Goal: Task Accomplishment & Management: Manage account settings

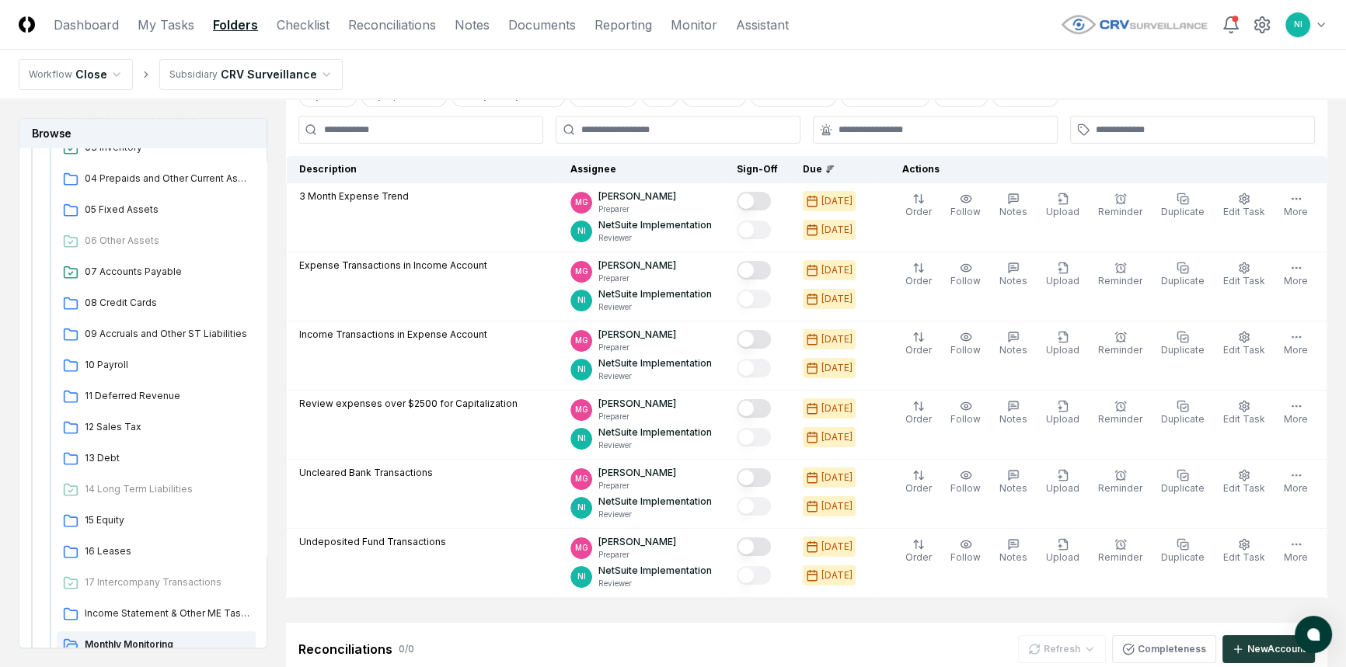
scroll to position [106, 0]
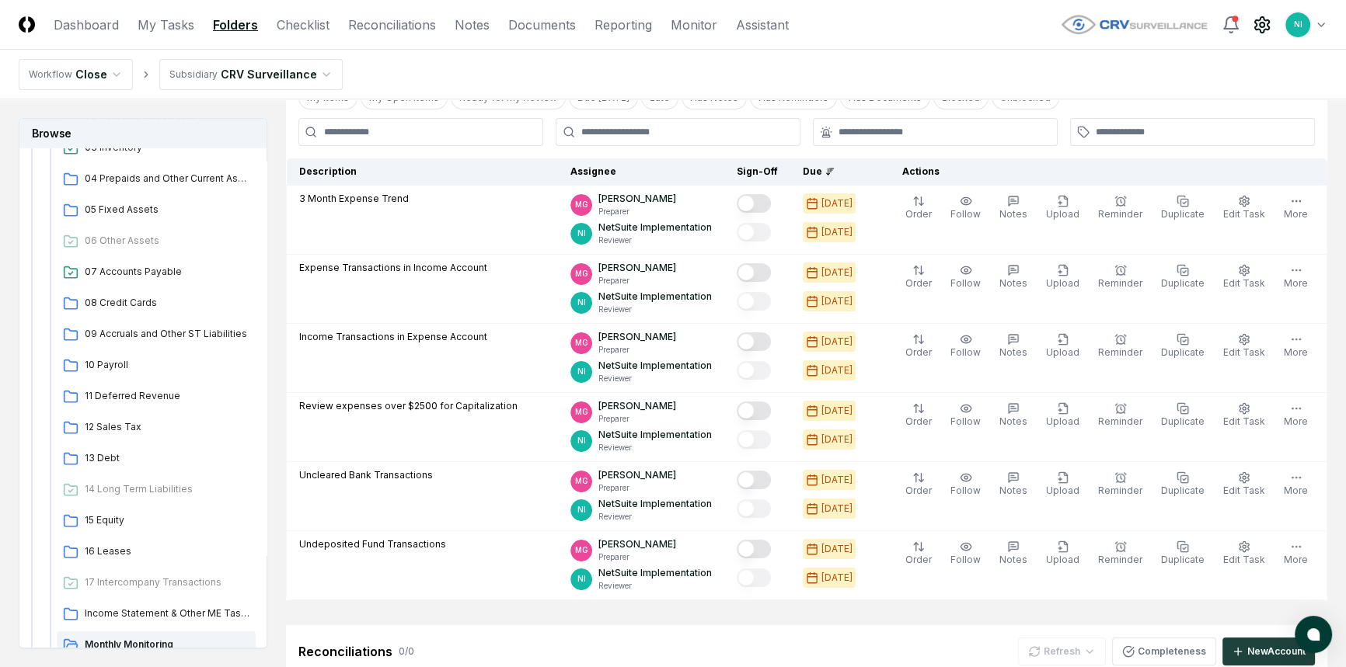
click at [1266, 23] on icon at bounding box center [1262, 25] width 14 height 16
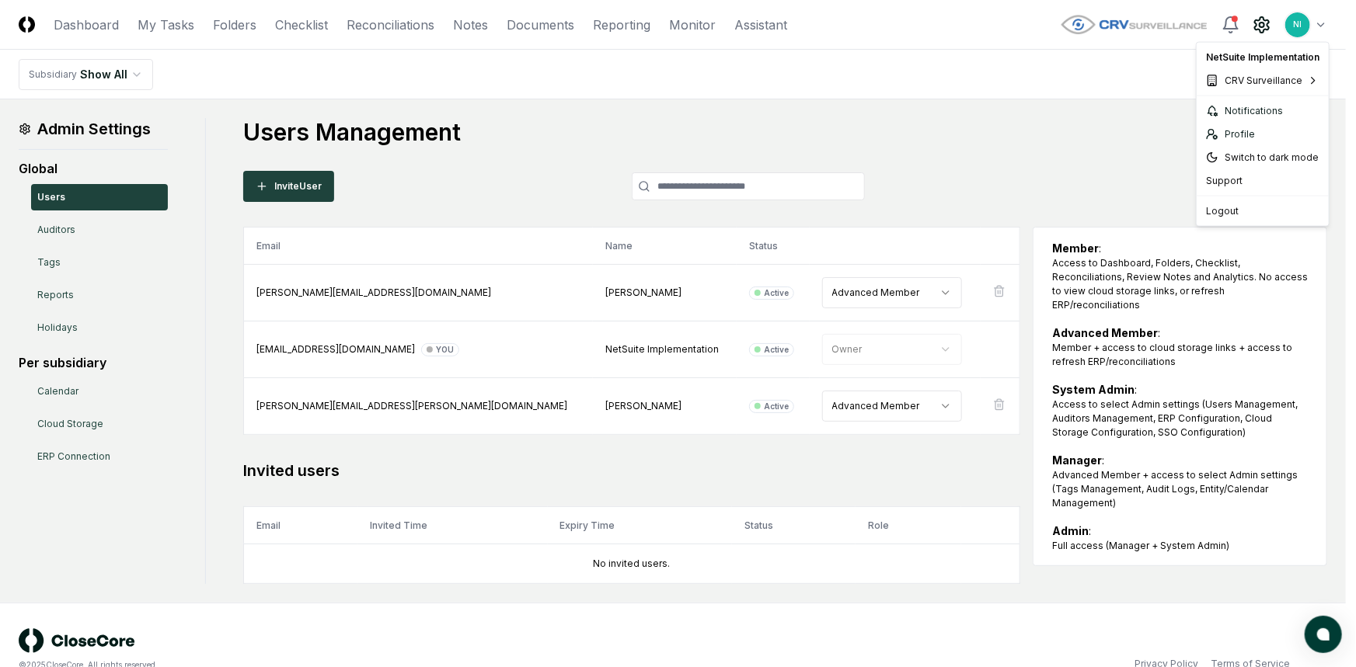
click at [1321, 22] on html "CloseCore Dashboard My Tasks Folders Checklist Reconciliations Notes Documents …" at bounding box center [678, 348] width 1356 height 696
click at [1271, 151] on div "Switch to dark mode" at bounding box center [1263, 157] width 126 height 23
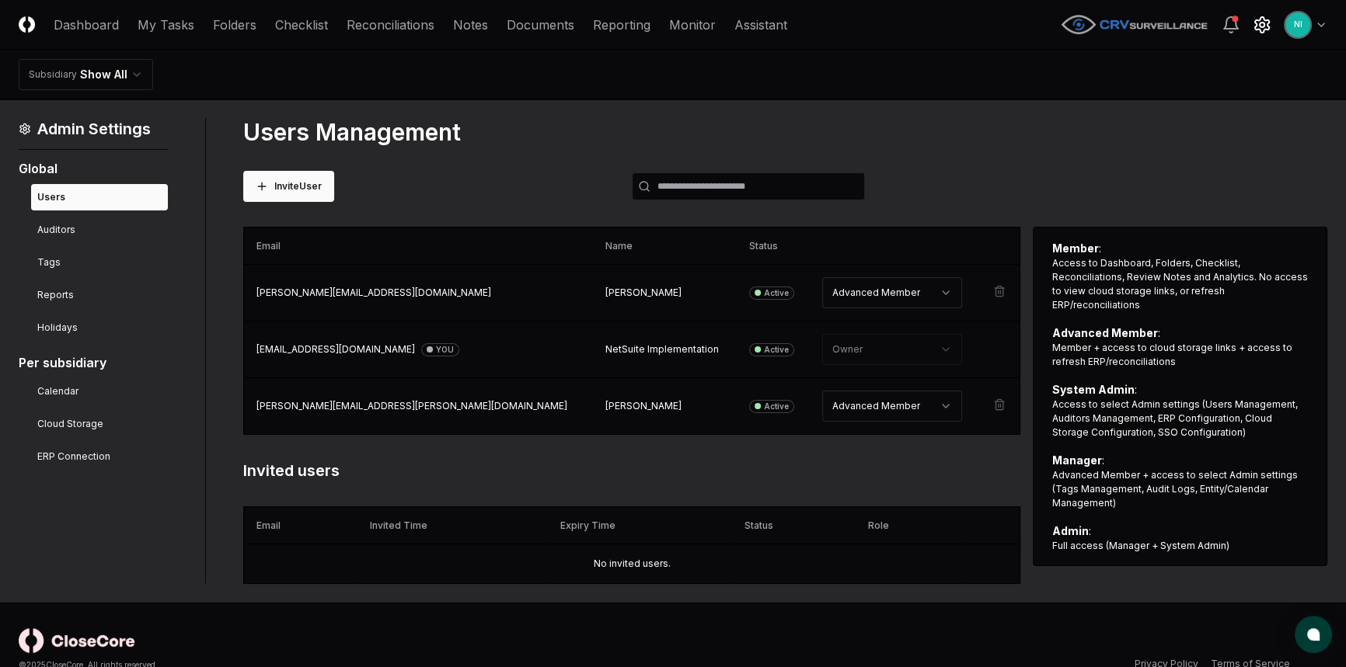
click at [232, 14] on header "CloseCore Dashboard My Tasks Folders Checklist Reconciliations Notes Documents …" at bounding box center [673, 25] width 1346 height 50
click at [232, 23] on link "Folders" at bounding box center [235, 25] width 44 height 19
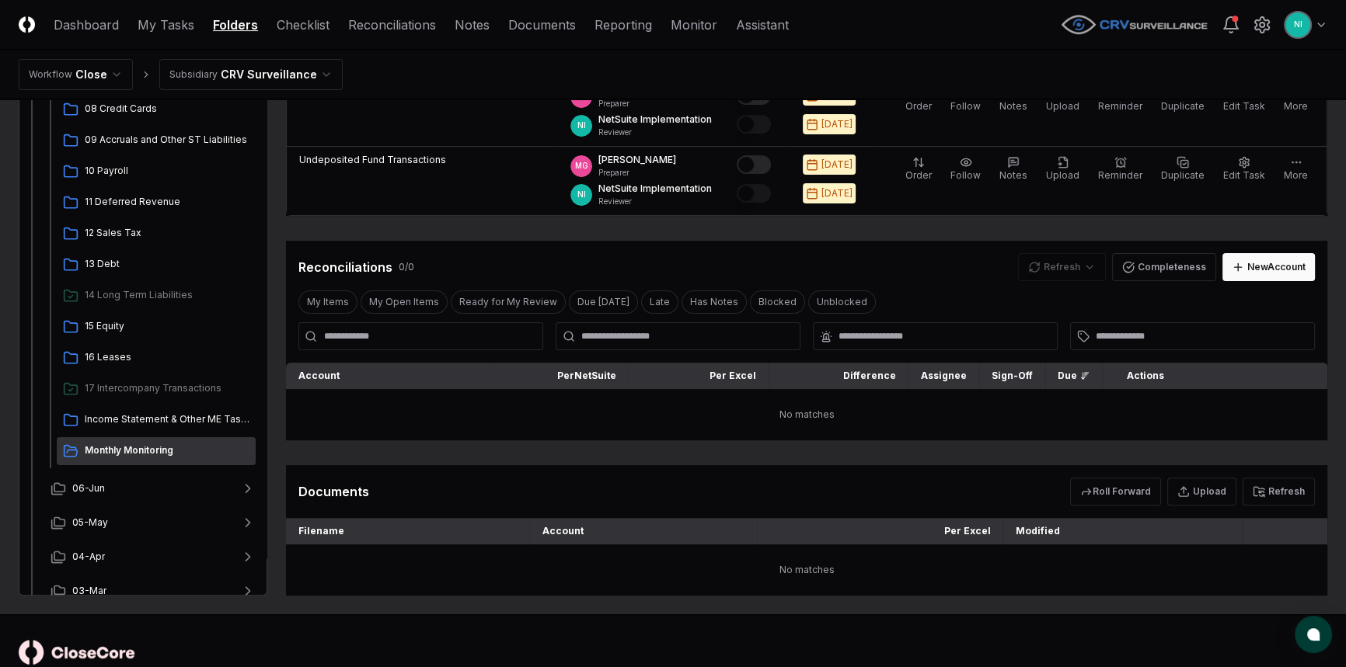
scroll to position [494, 0]
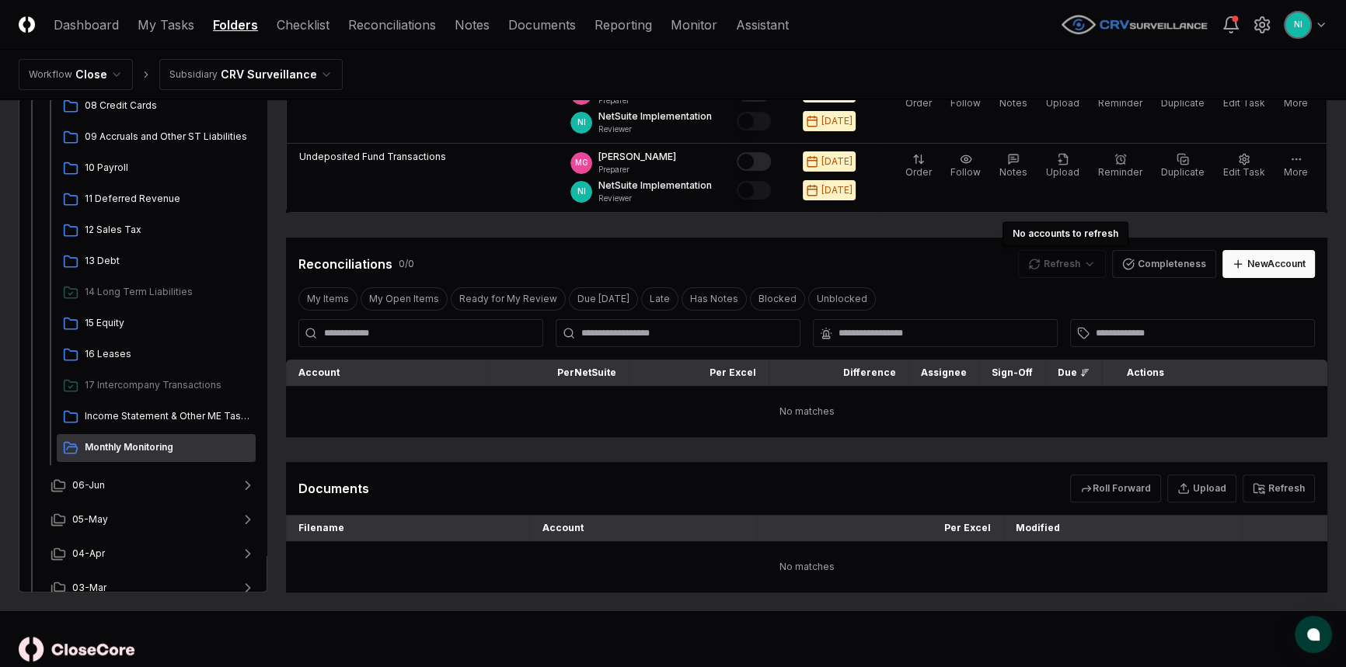
click at [1062, 259] on div "Refresh" at bounding box center [1062, 264] width 88 height 28
click at [1056, 263] on div "Refresh" at bounding box center [1062, 264] width 88 height 28
click at [1283, 487] on button "Refresh" at bounding box center [1278, 489] width 72 height 28
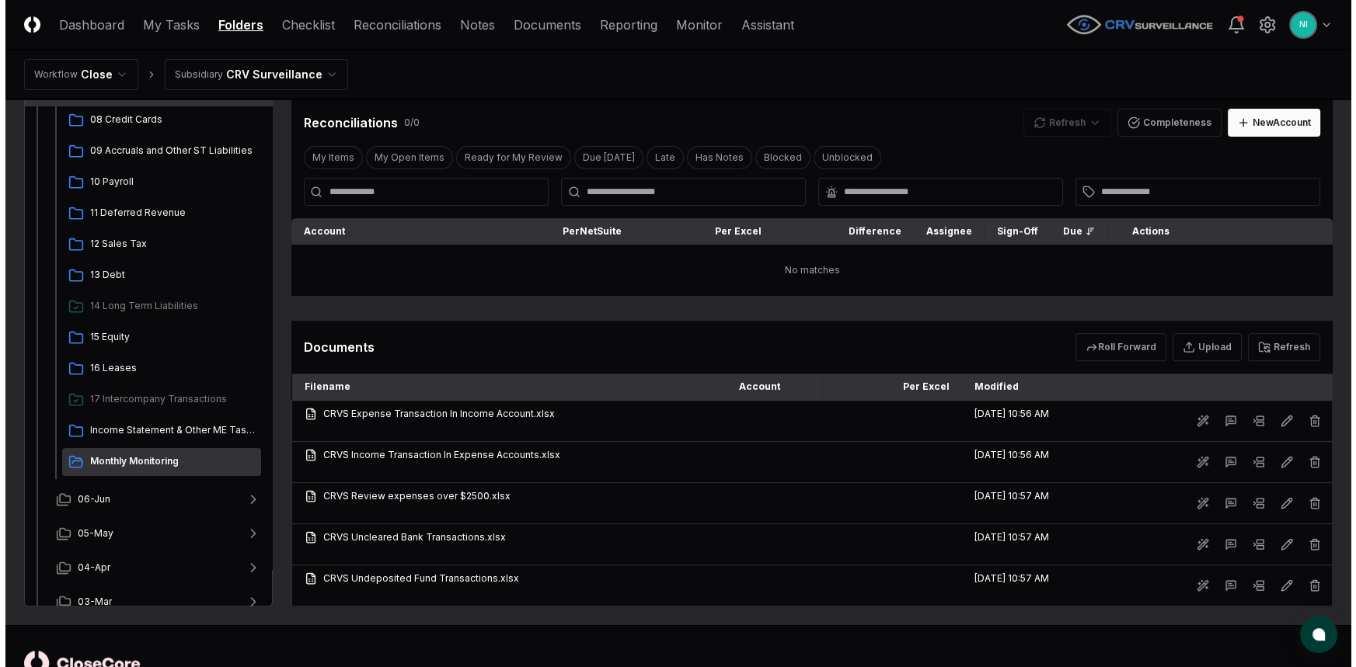
scroll to position [685, 0]
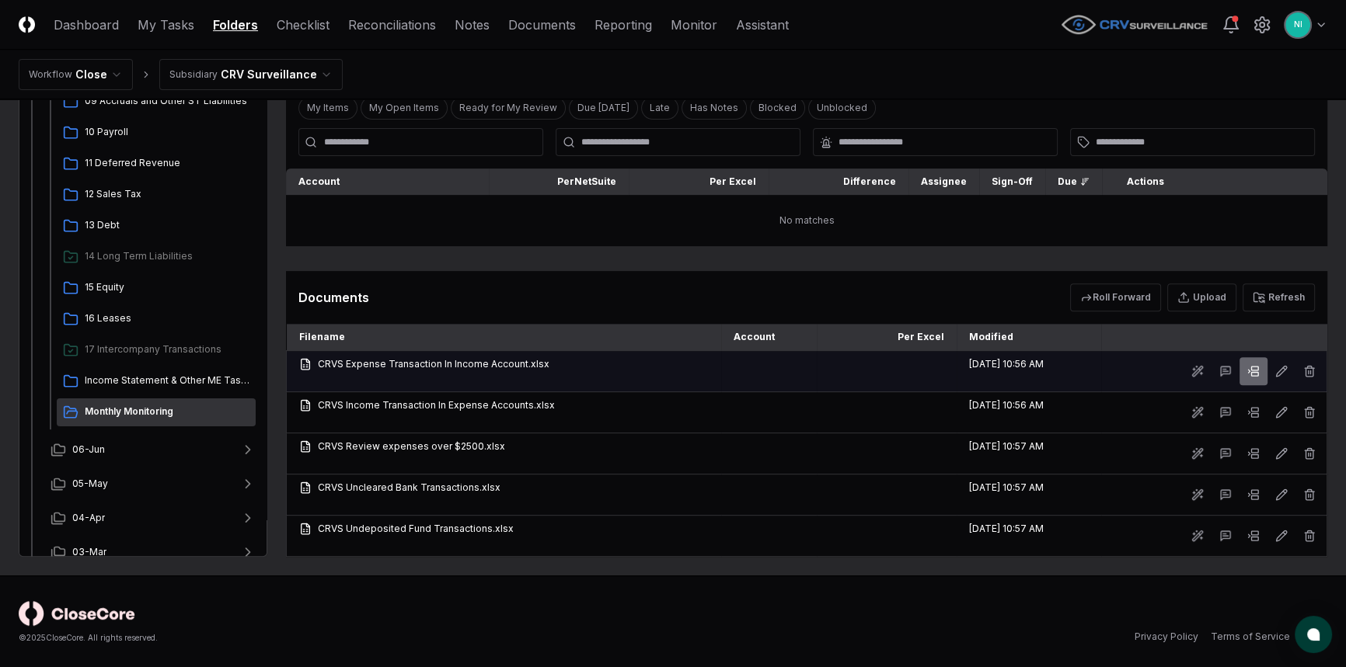
click at [1257, 372] on icon at bounding box center [1253, 371] width 12 height 12
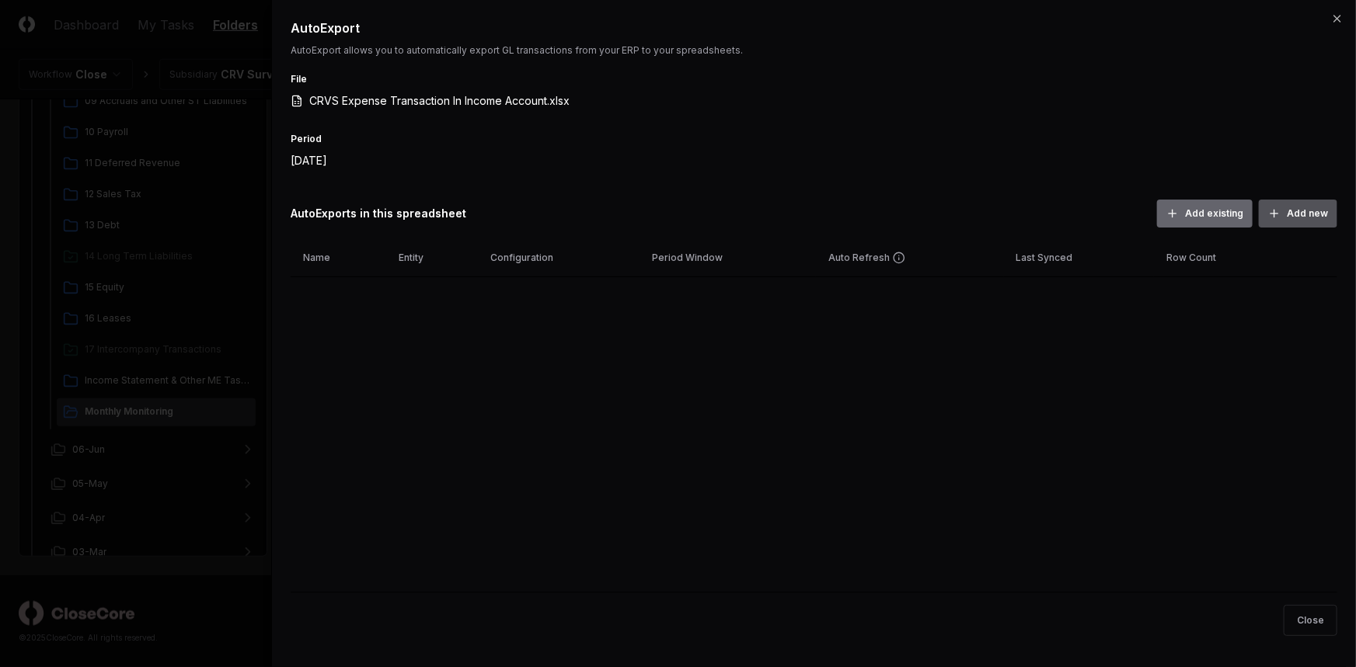
click at [1291, 215] on button "Add new" at bounding box center [1298, 214] width 78 height 28
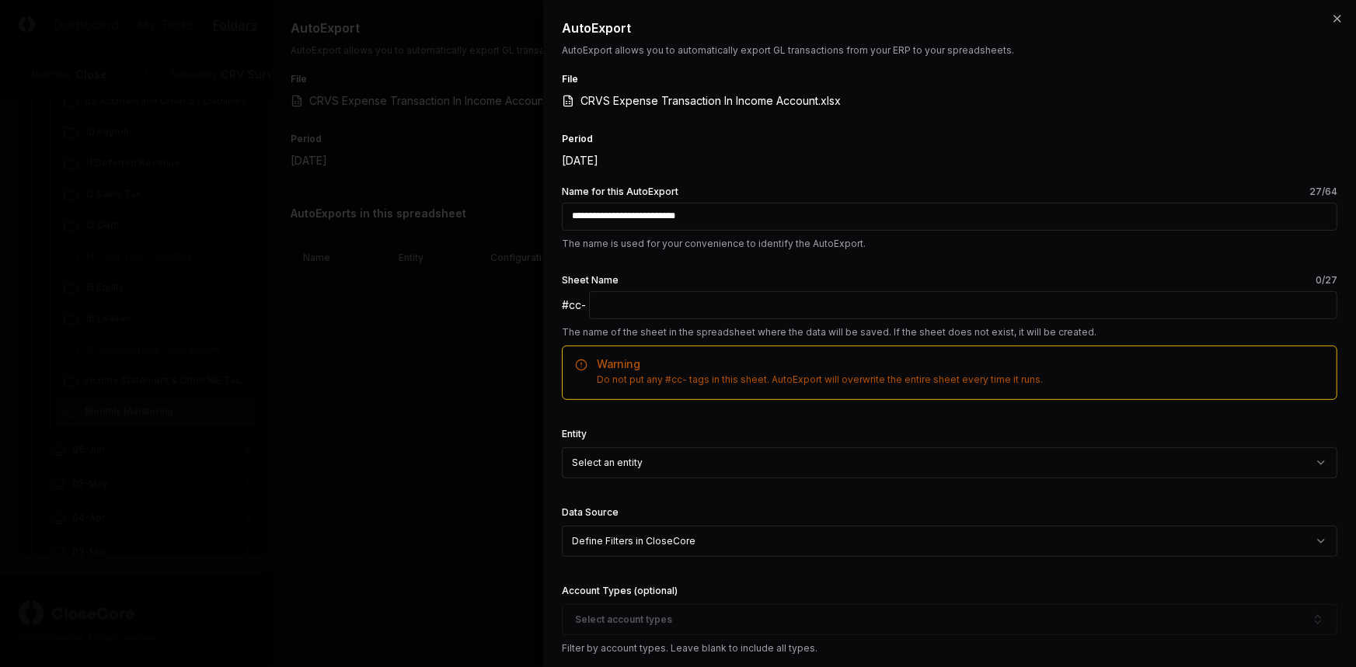
type input "**********"
click at [789, 298] on input "text" at bounding box center [963, 305] width 748 height 28
paste input "**********"
type input "**********"
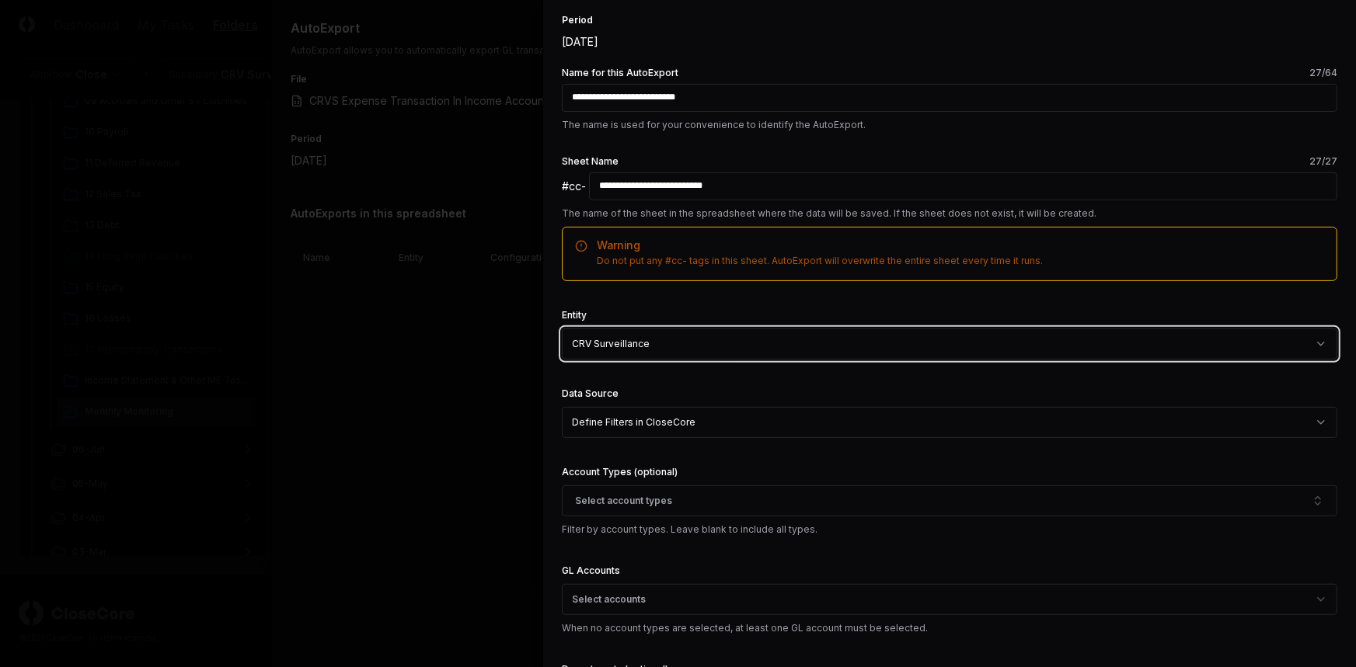
scroll to position [141, 0]
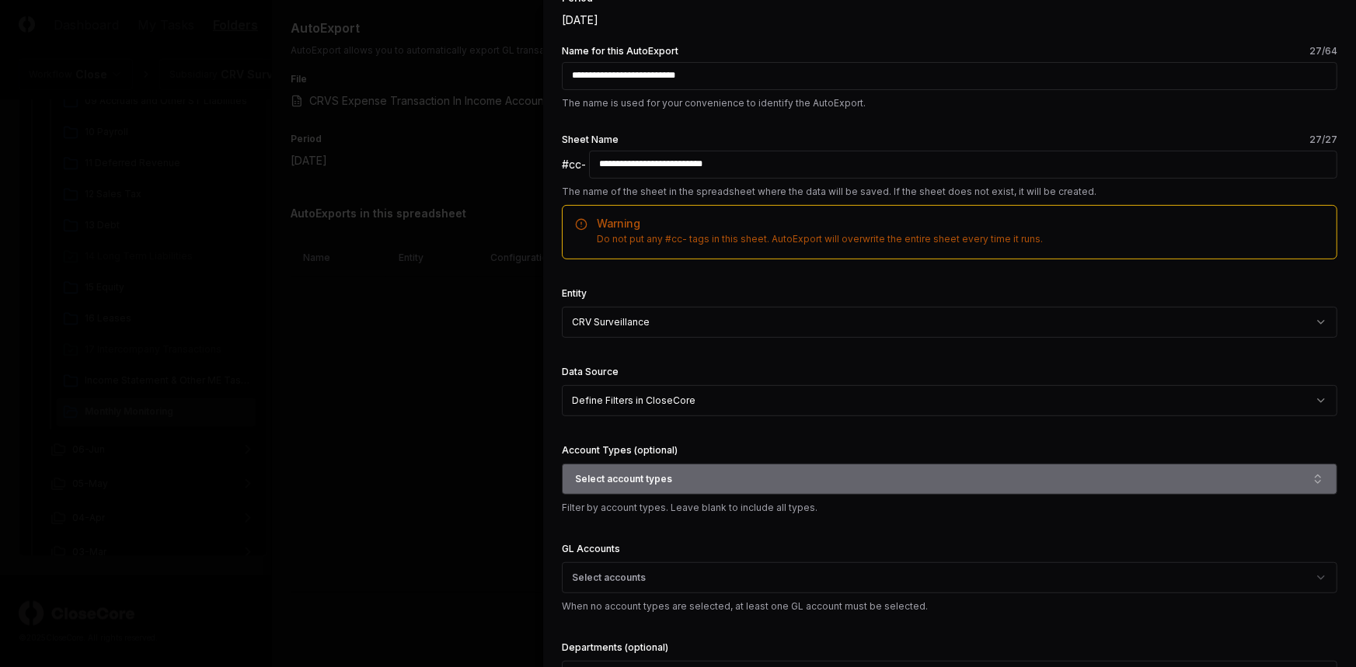
click at [737, 475] on button "Select account types" at bounding box center [949, 479] width 775 height 31
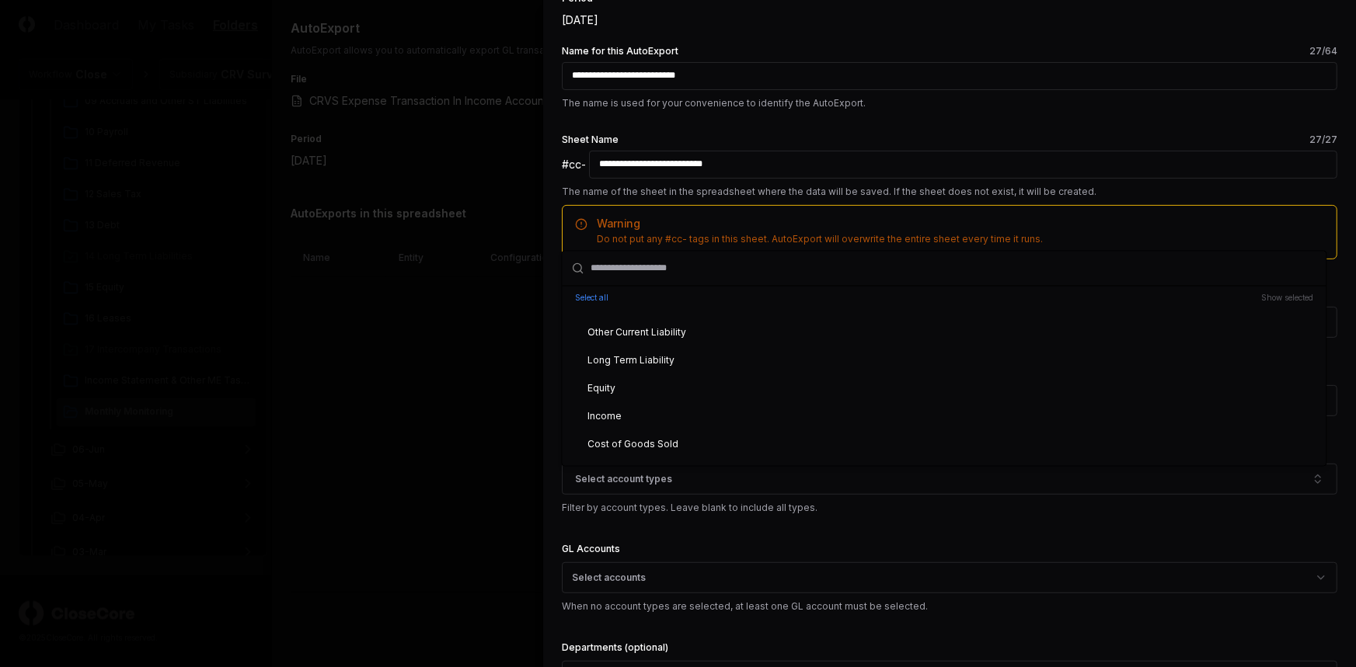
scroll to position [211, 0]
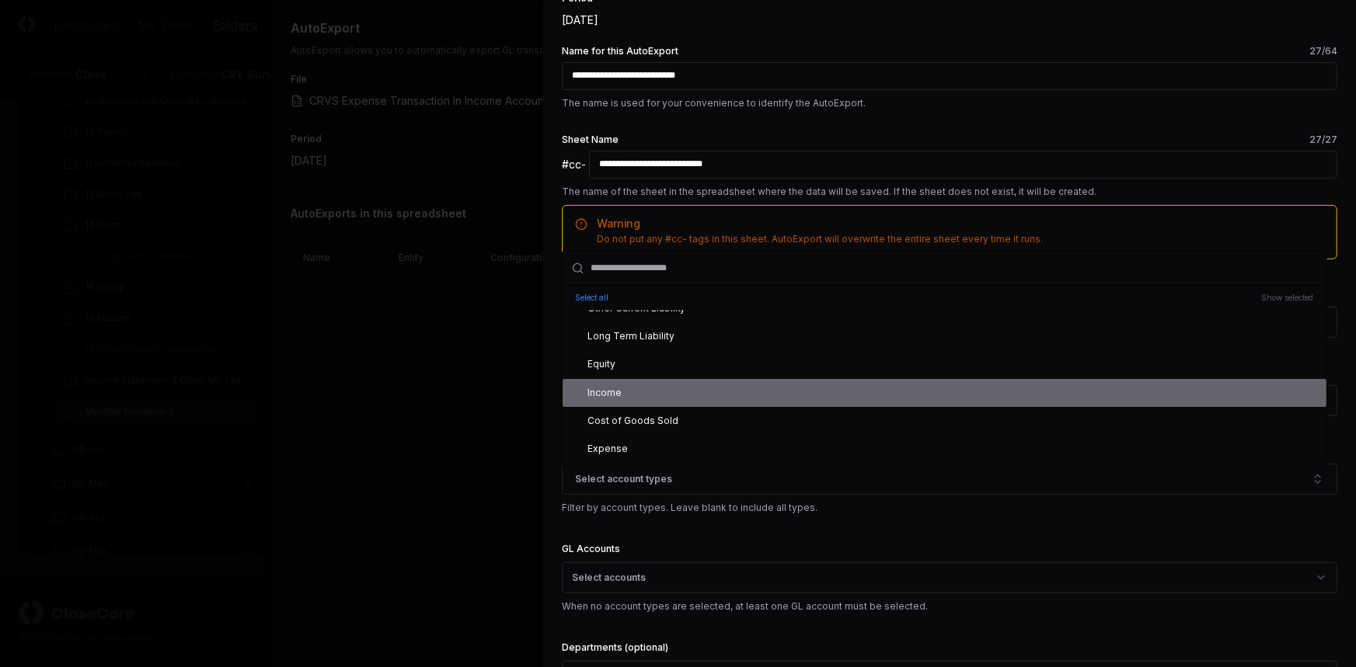
click at [645, 388] on div "Income" at bounding box center [945, 393] width 764 height 28
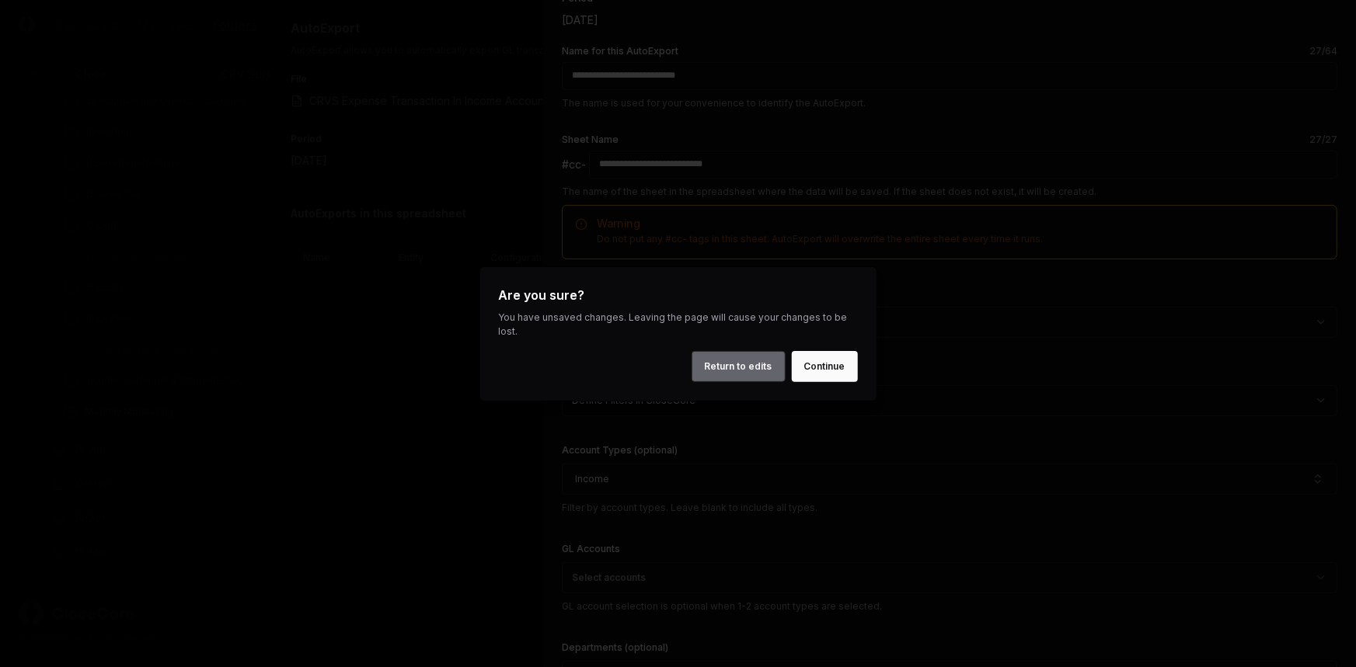
click at [780, 358] on button "Return to edits" at bounding box center [739, 366] width 94 height 31
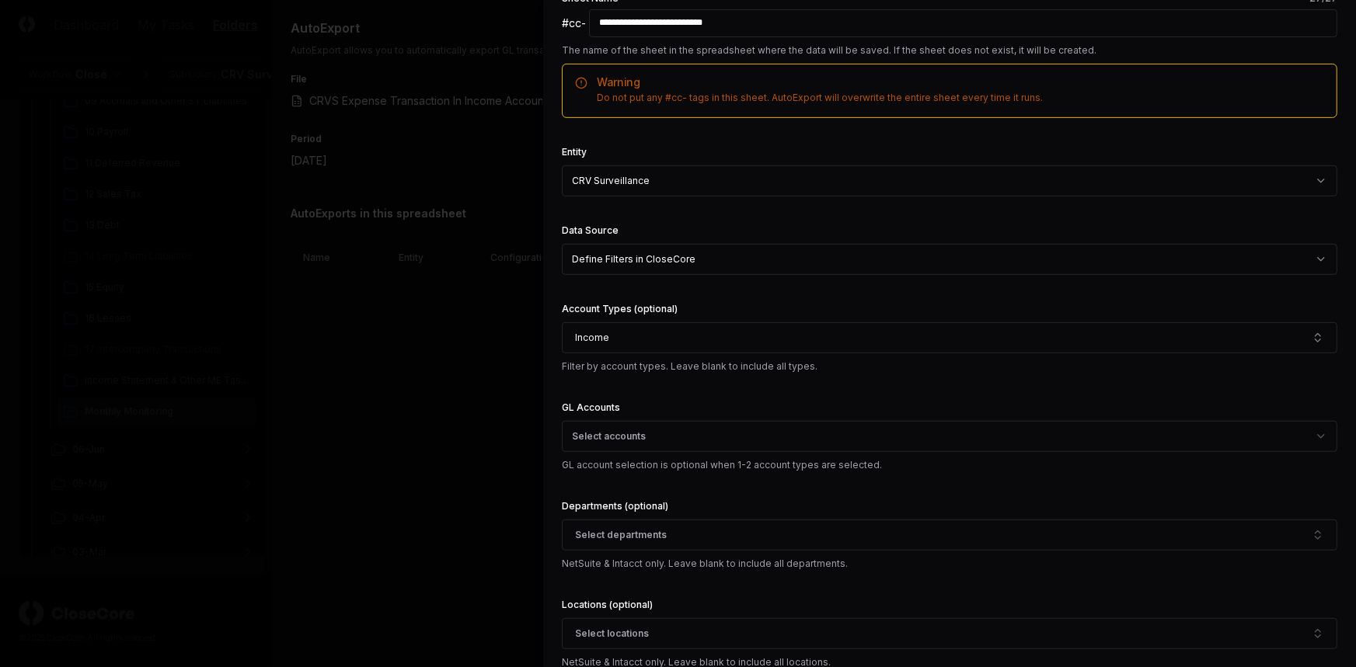
scroll to position [353, 0]
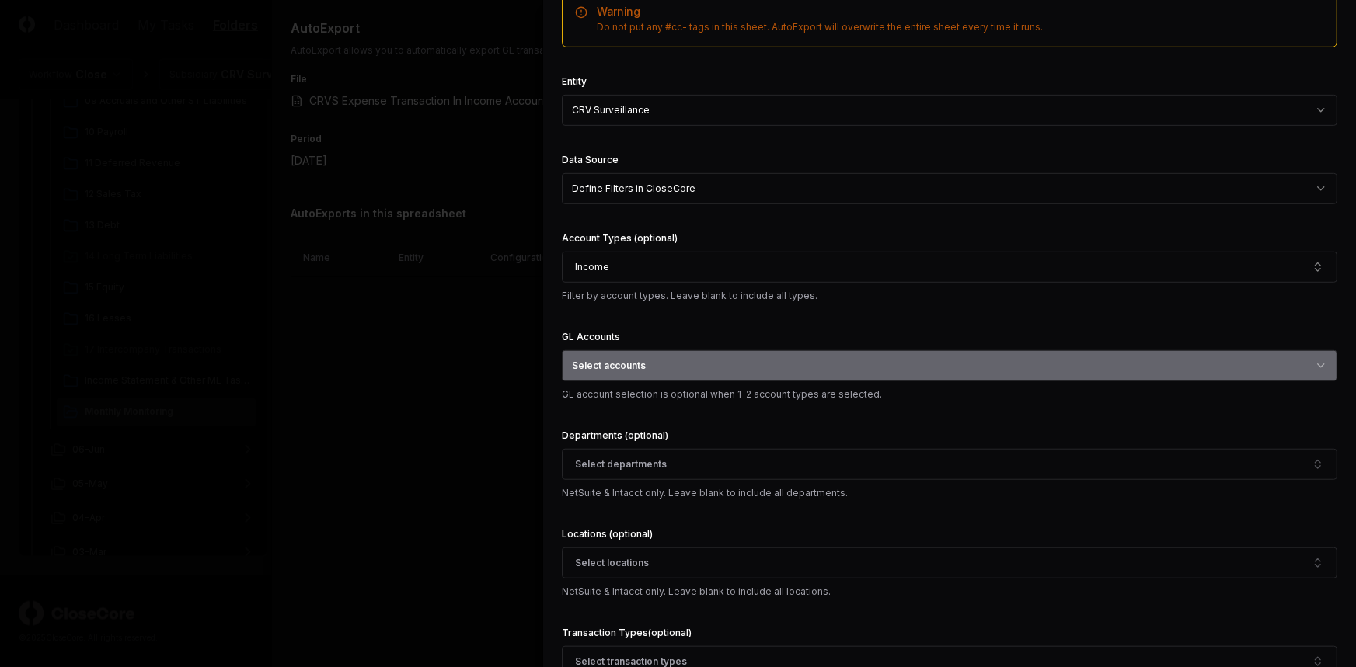
click at [815, 364] on button "Select accounts" at bounding box center [949, 365] width 775 height 31
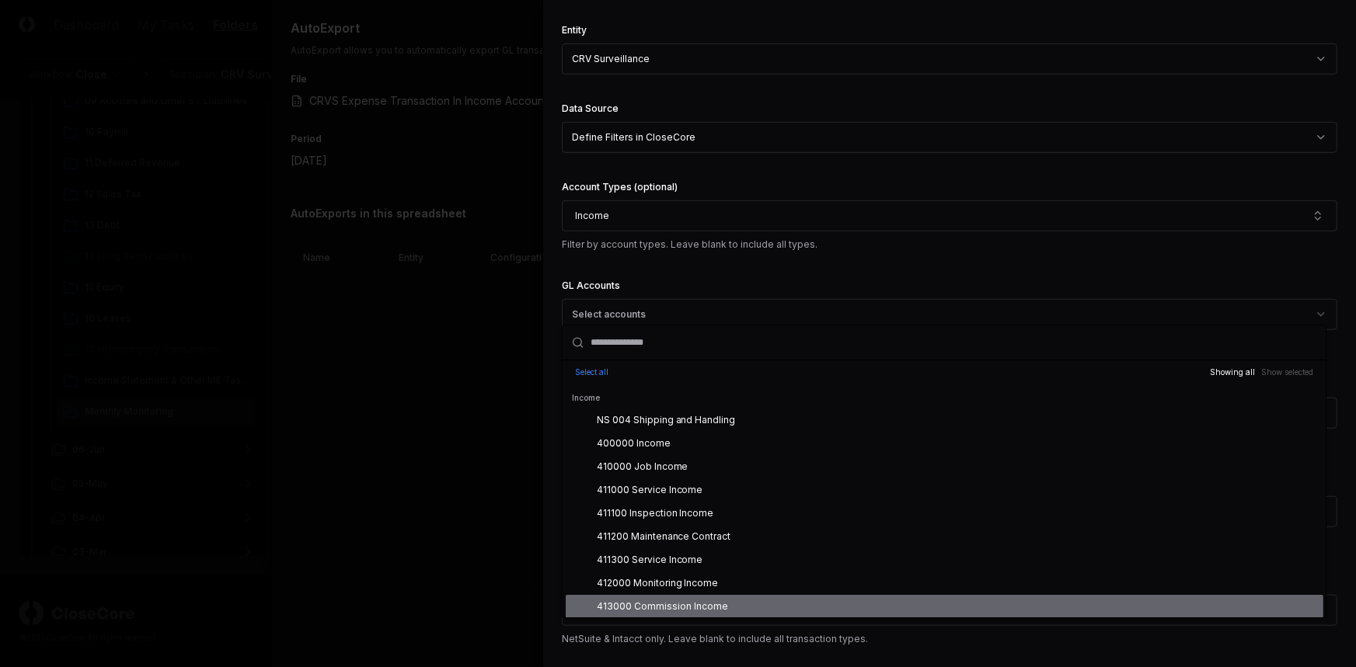
scroll to position [423, 0]
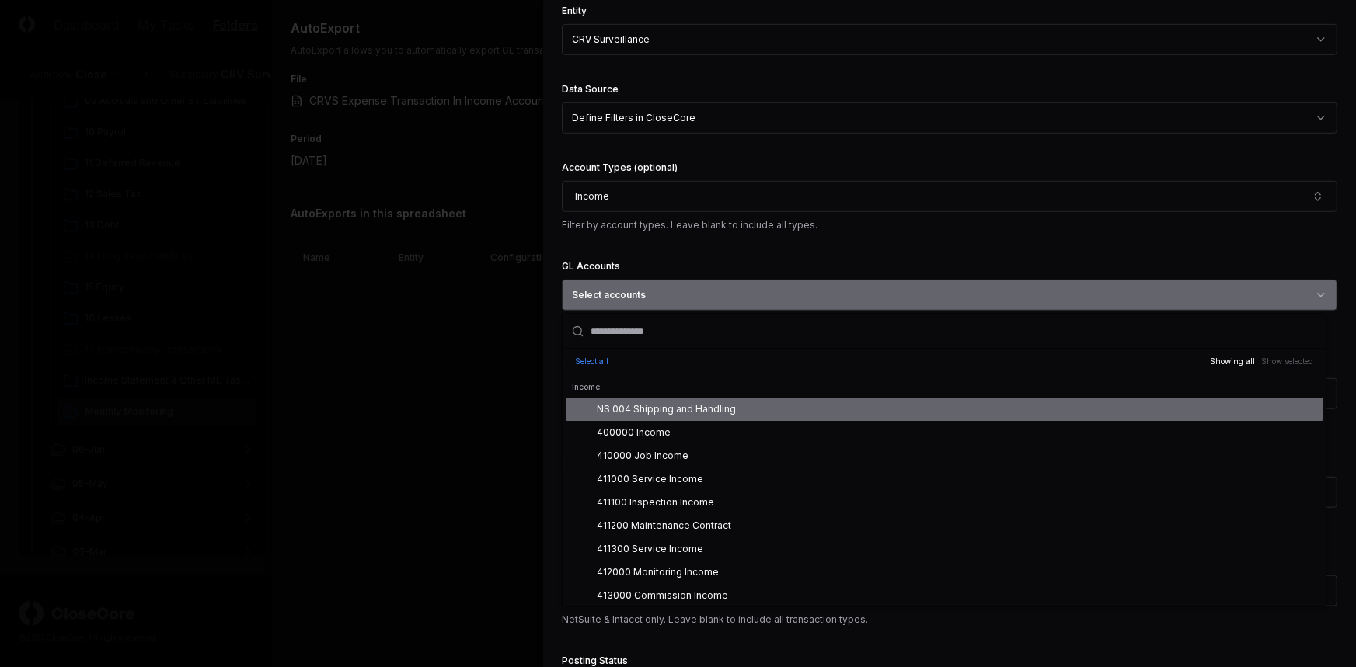
click at [706, 287] on button "Select accounts" at bounding box center [949, 295] width 775 height 31
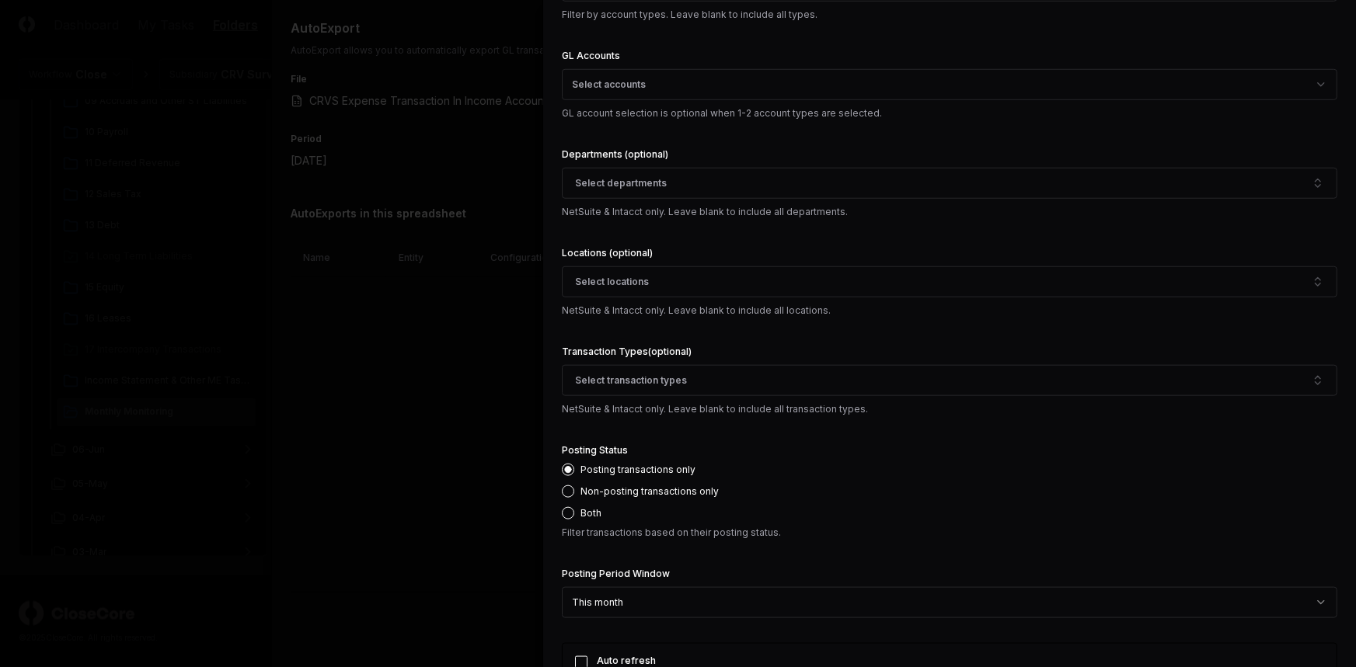
scroll to position [636, 0]
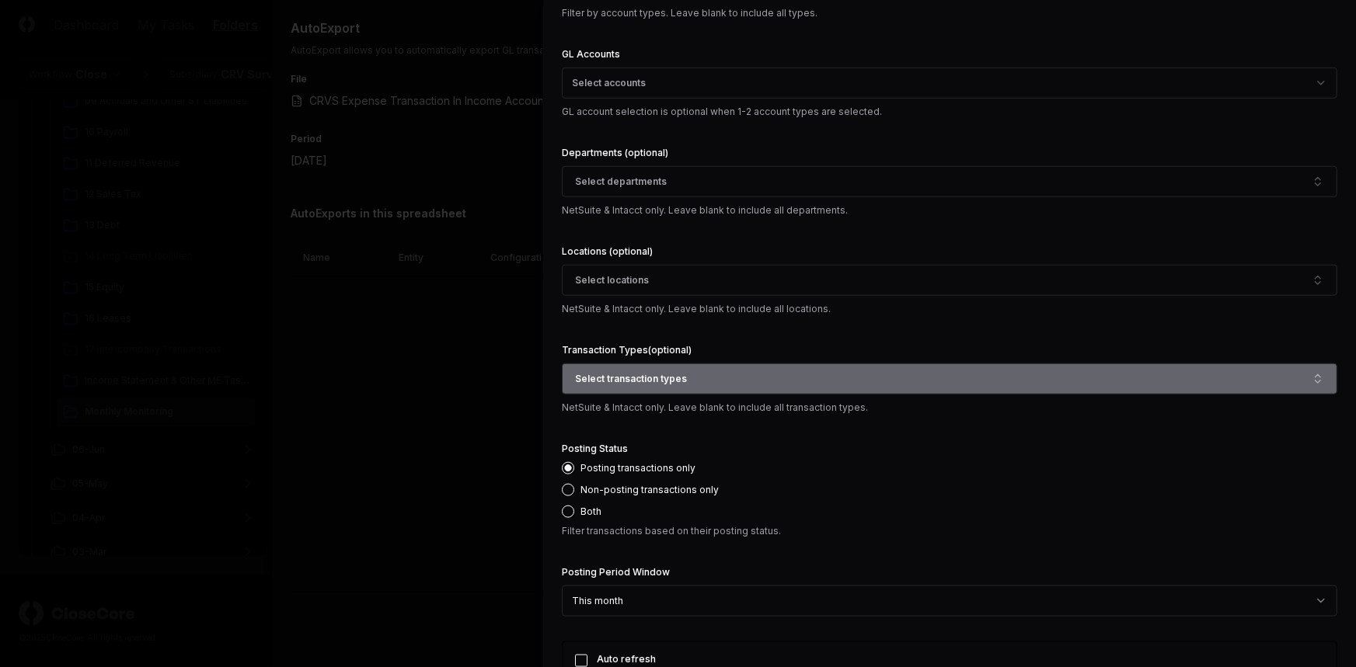
click at [812, 384] on button "Select transaction types" at bounding box center [949, 379] width 775 height 31
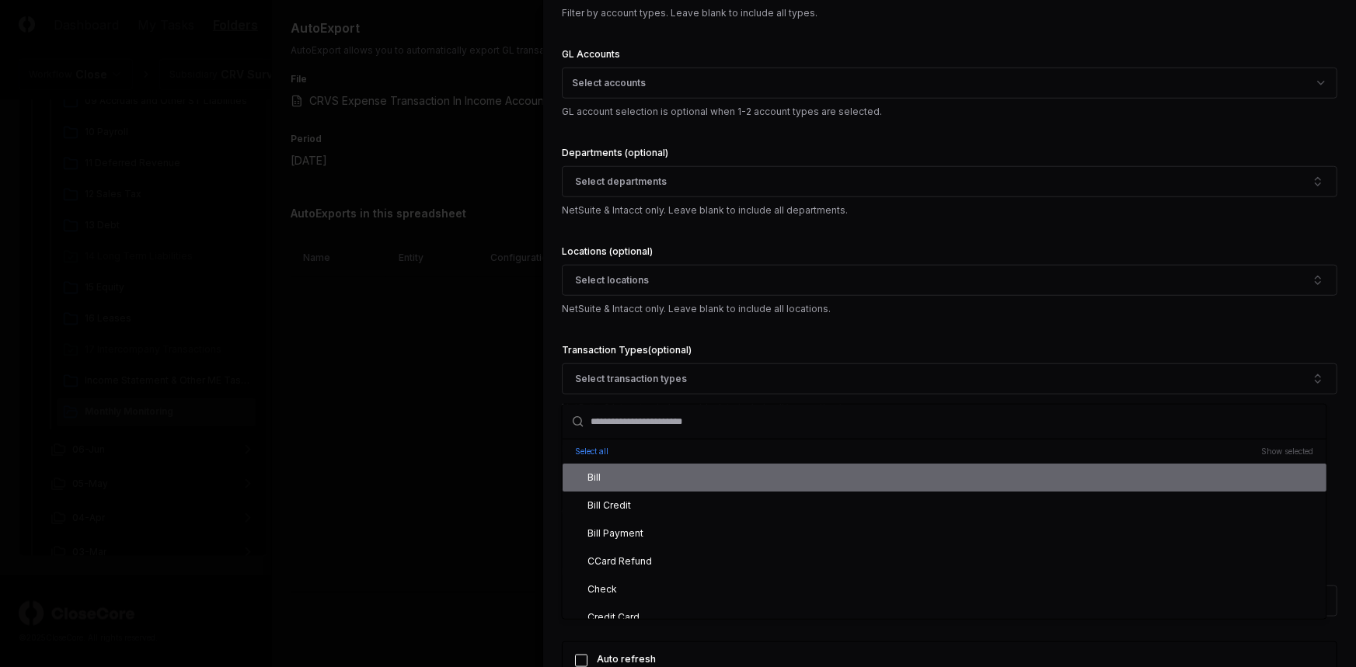
click at [592, 476] on div "Bill" at bounding box center [585, 478] width 32 height 14
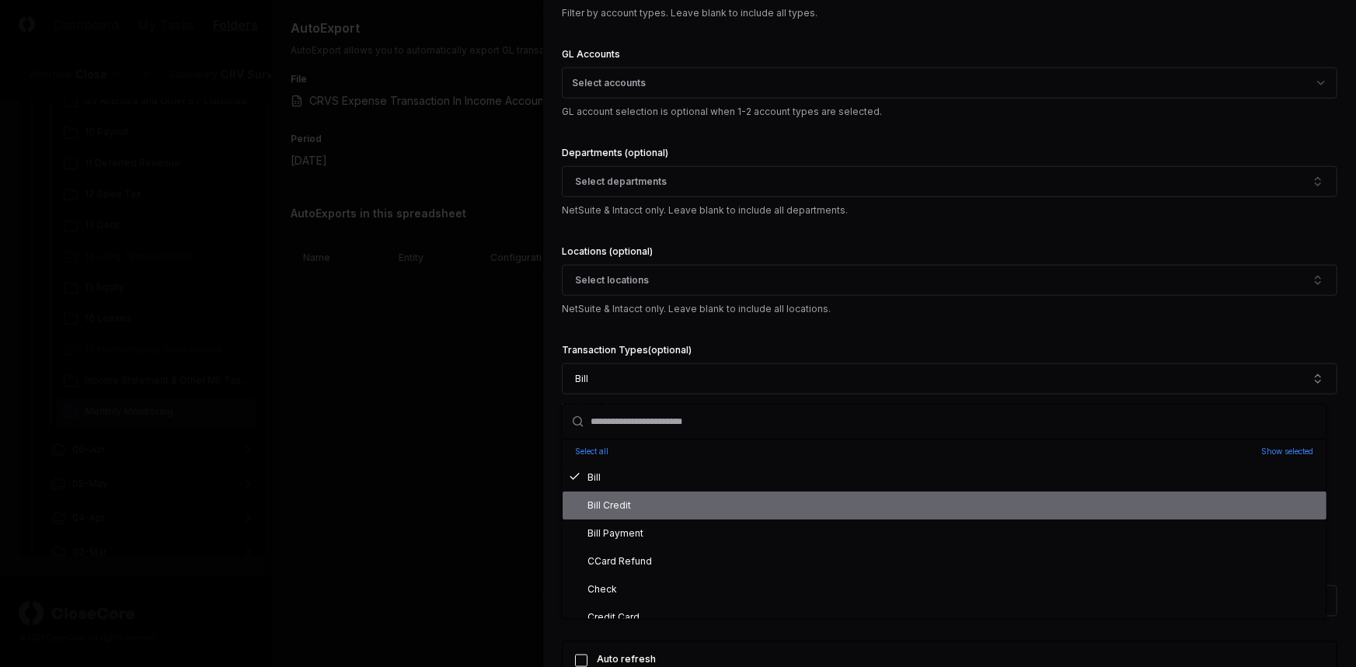
click at [629, 508] on div "Bill Credit" at bounding box center [600, 506] width 62 height 14
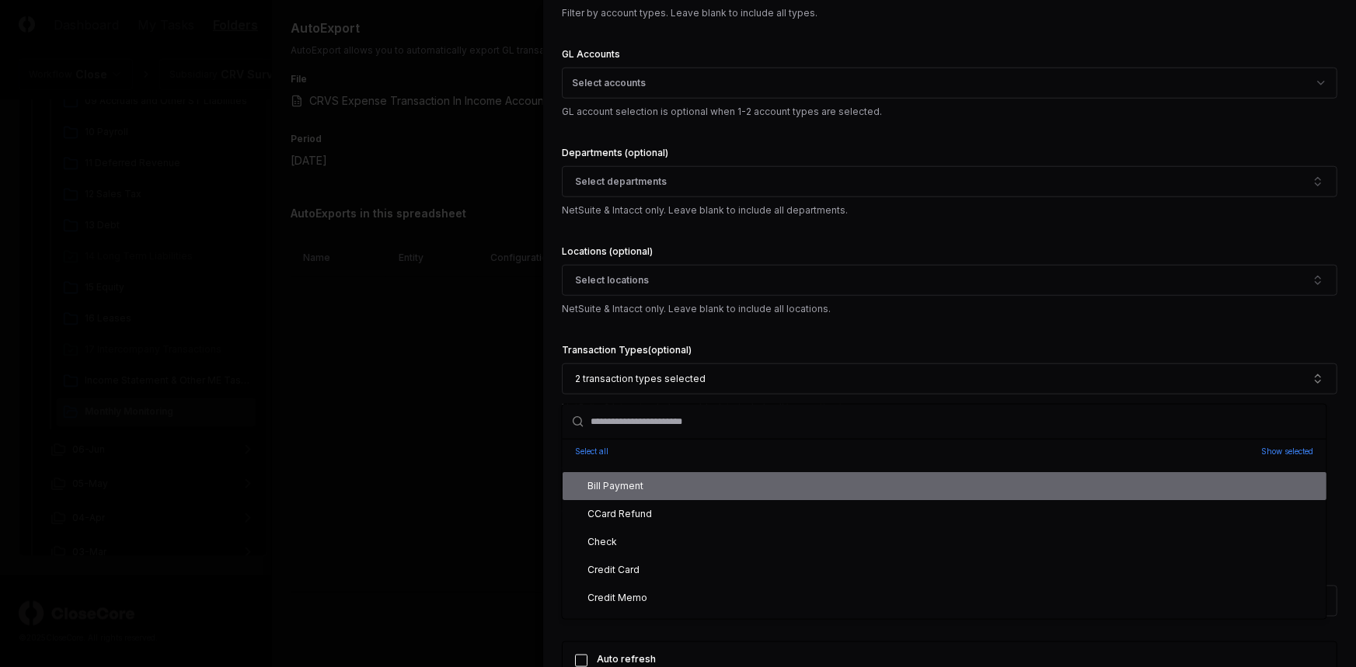
scroll to position [70, 0]
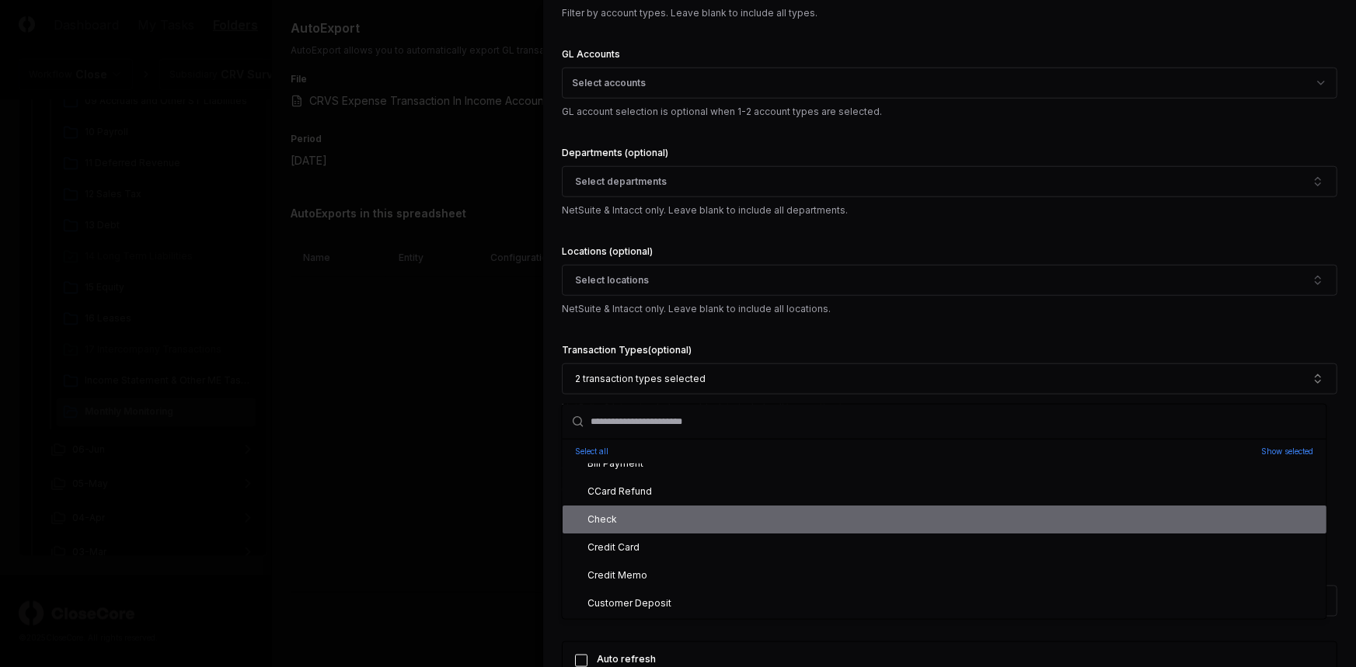
click at [626, 526] on div "Check" at bounding box center [945, 520] width 764 height 28
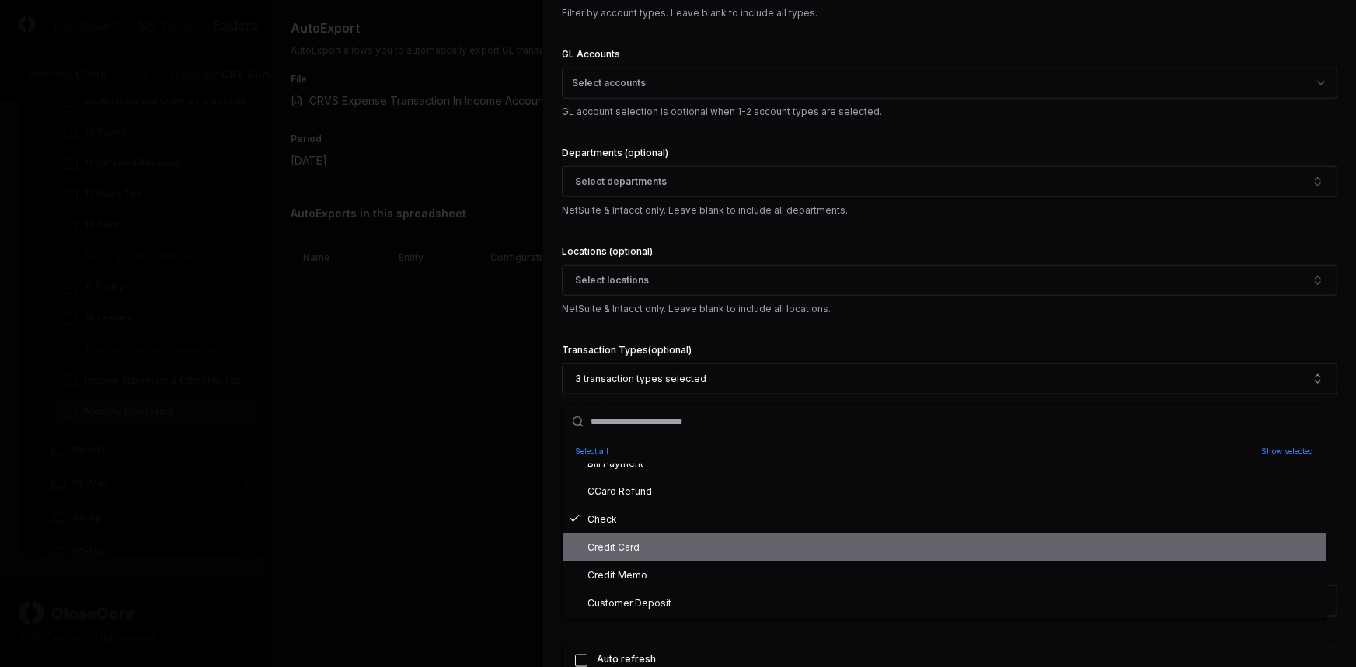
click at [604, 545] on div "Credit Card" at bounding box center [604, 548] width 71 height 14
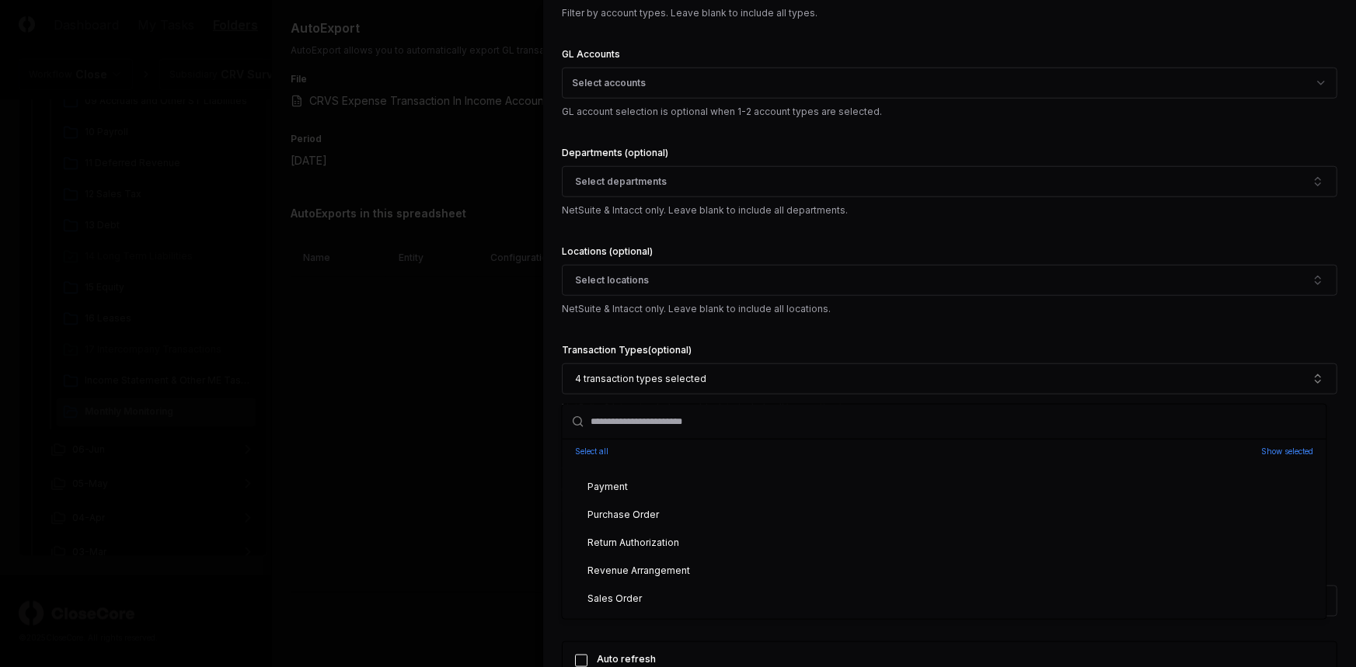
scroll to position [515, 0]
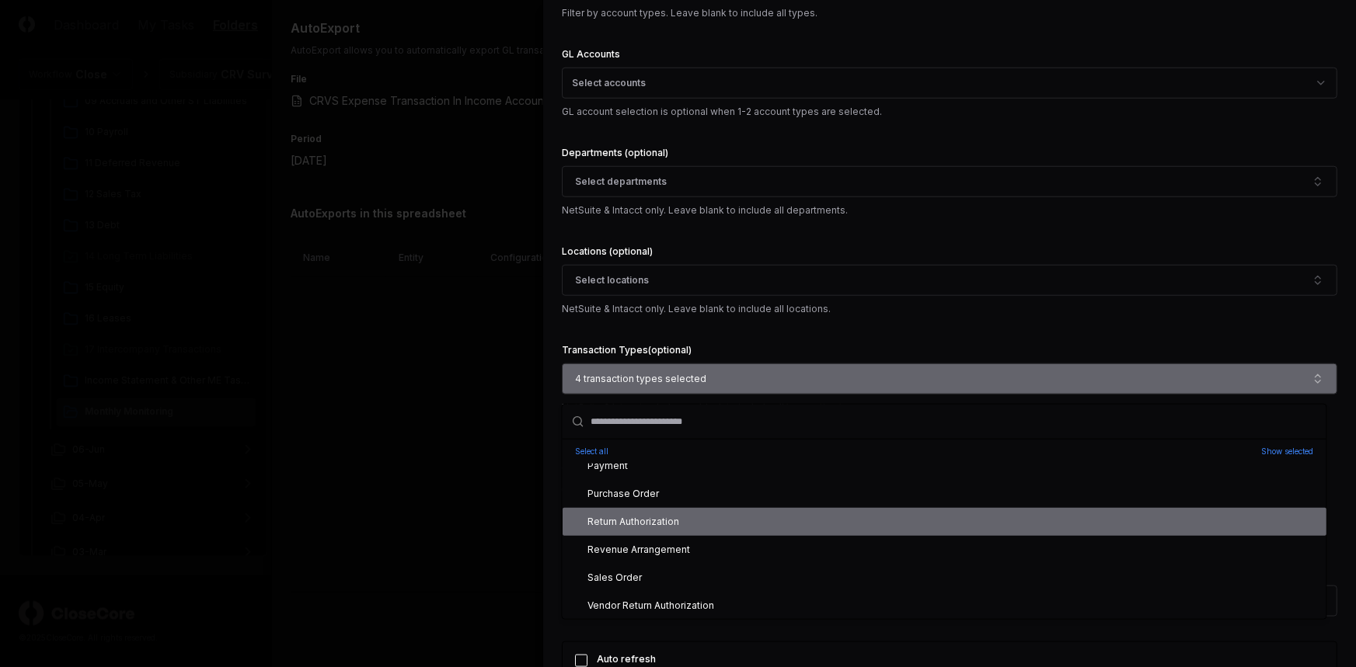
click at [832, 372] on button "4 transaction types selected" at bounding box center [949, 379] width 775 height 31
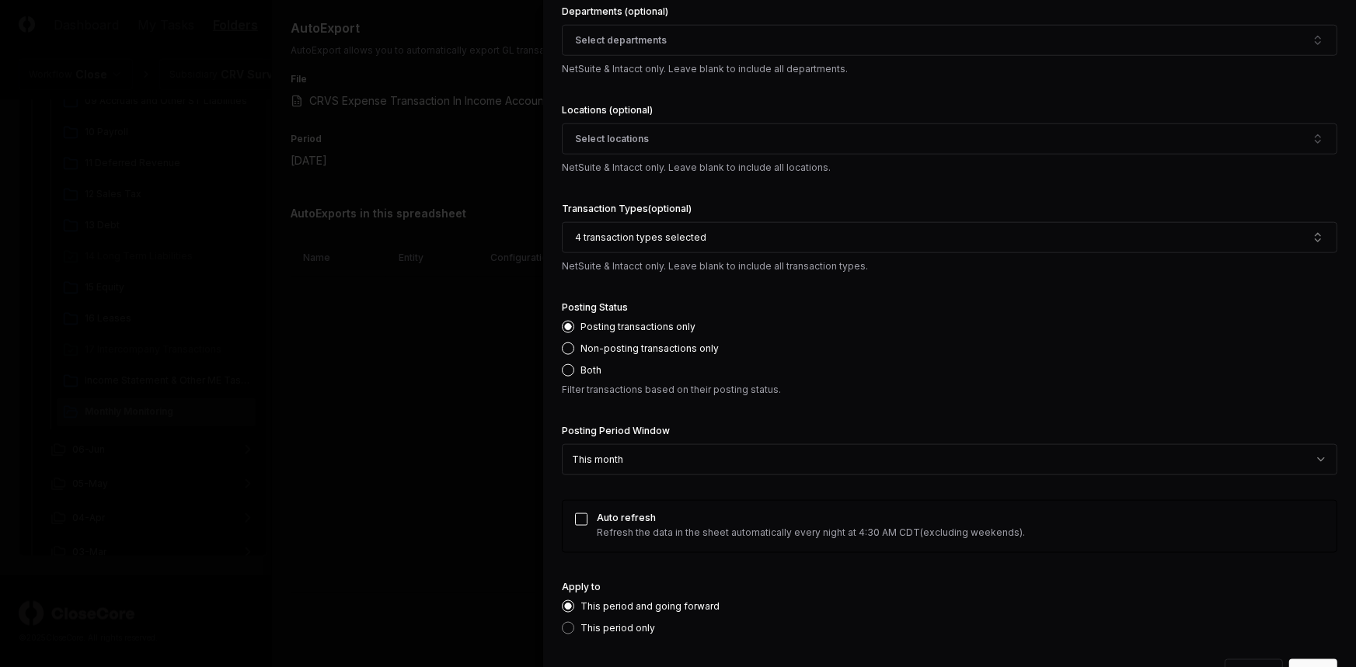
scroll to position [817, 0]
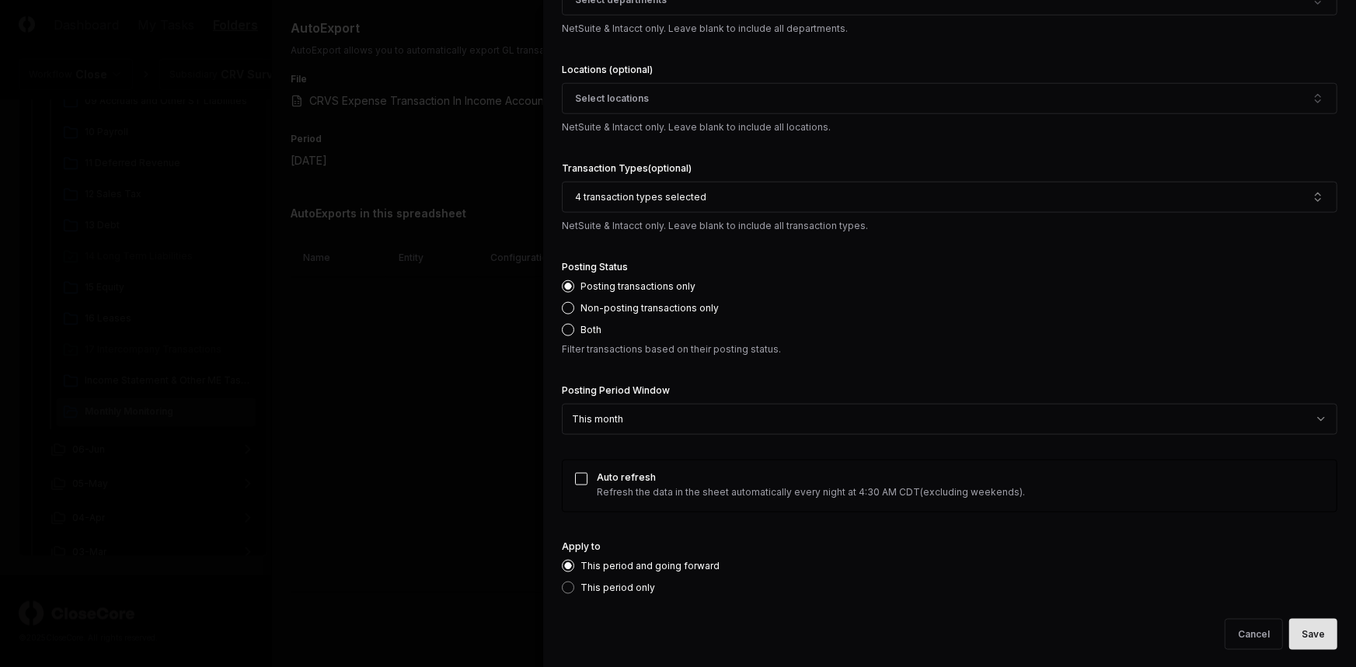
click at [1308, 637] on button "Save" at bounding box center [1313, 634] width 48 height 31
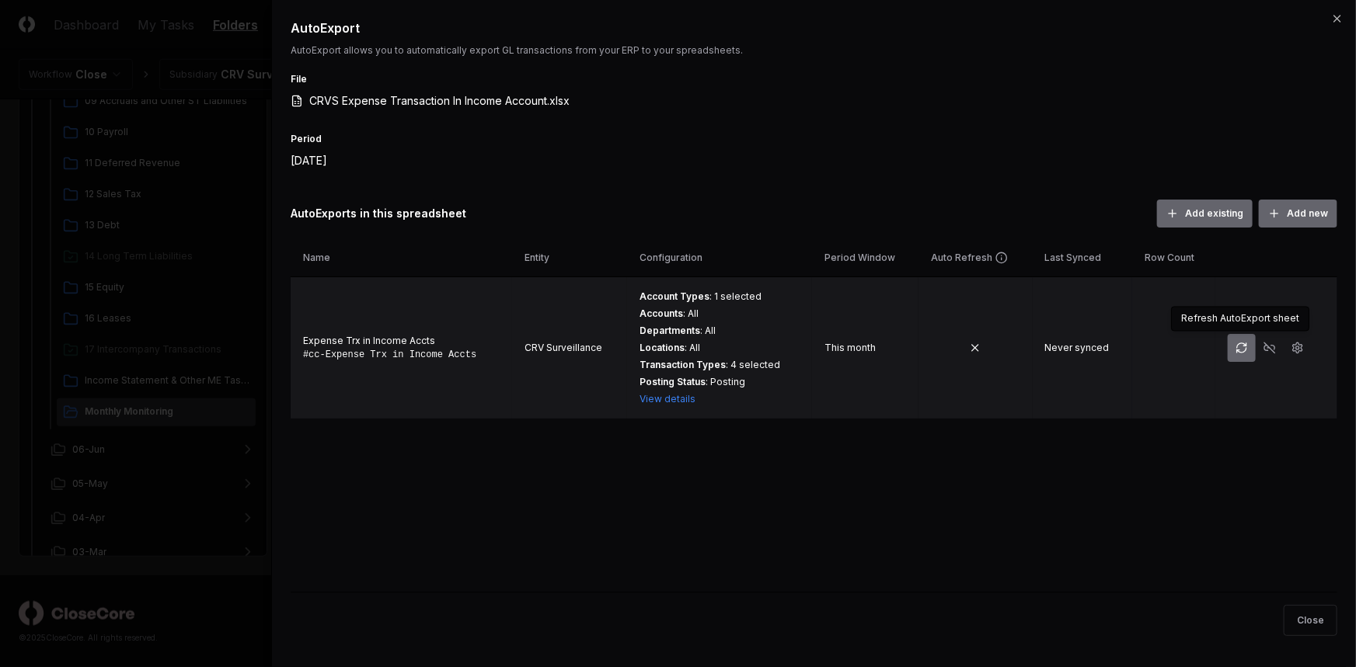
click at [1239, 343] on icon "button" at bounding box center [1241, 348] width 12 height 12
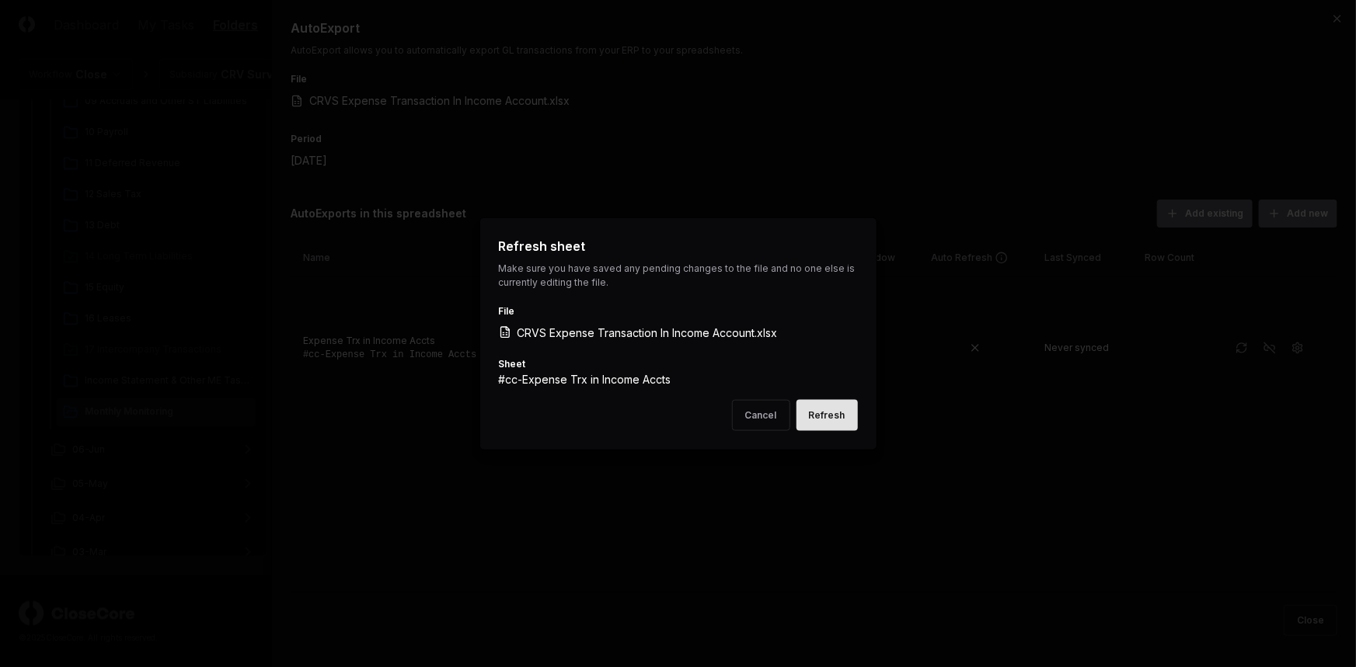
click at [832, 408] on button "Refresh" at bounding box center [826, 415] width 61 height 31
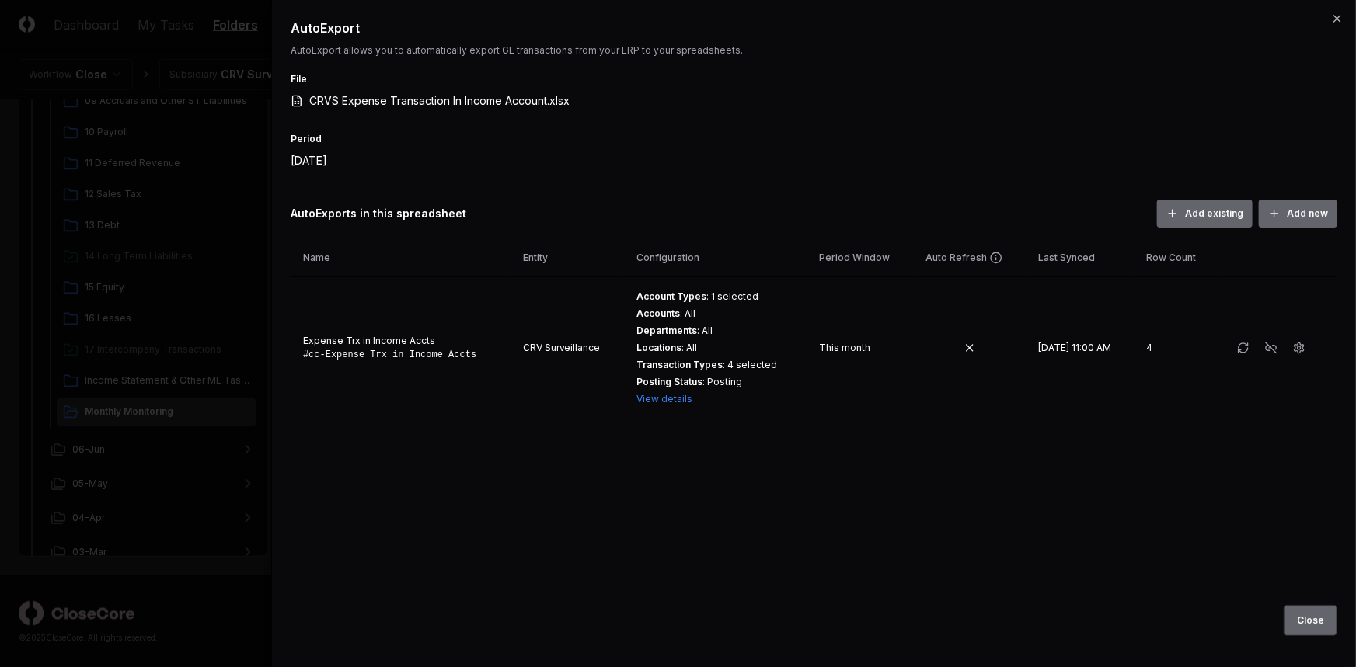
click at [1316, 618] on button "Close" at bounding box center [1311, 620] width 54 height 31
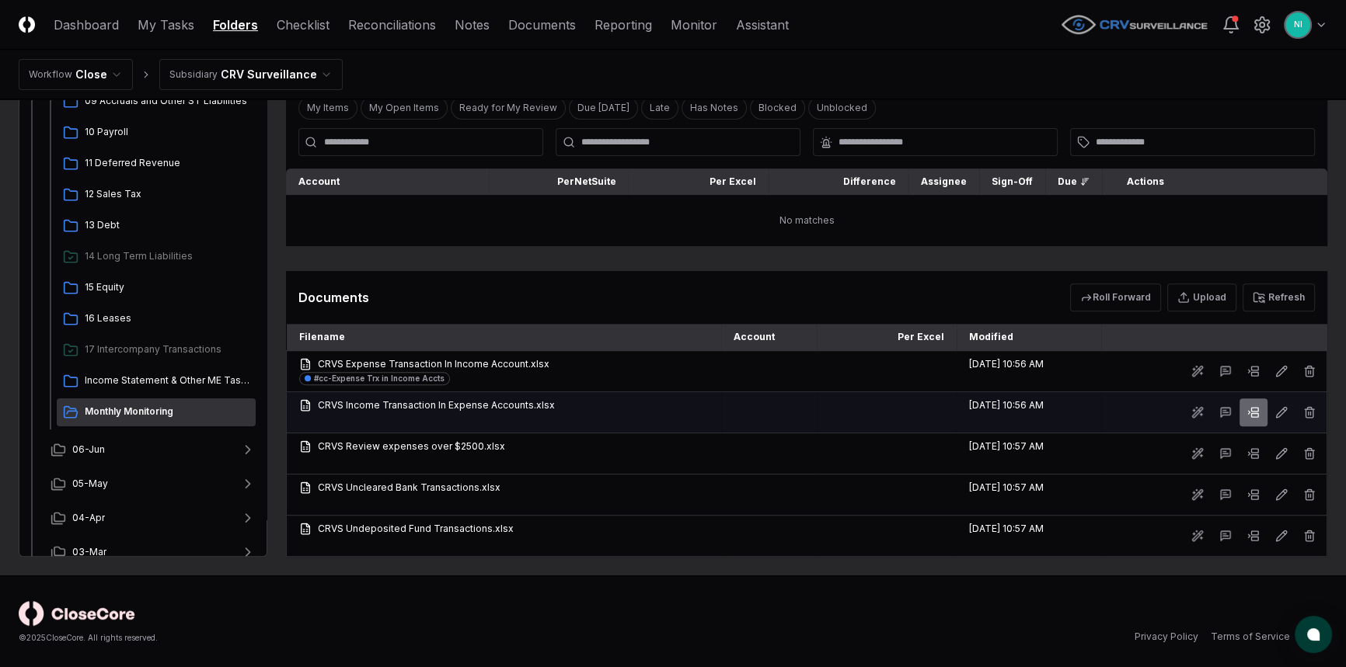
click at [1249, 406] on icon at bounding box center [1253, 412] width 12 height 12
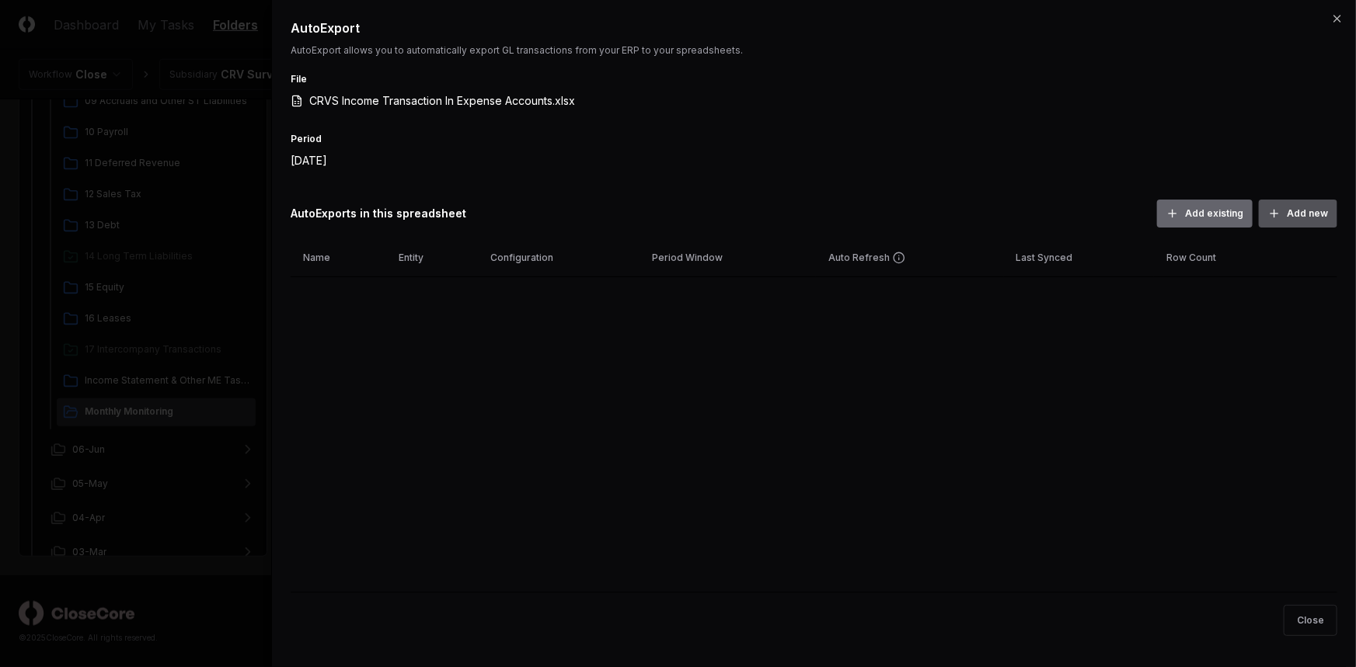
click at [1278, 211] on icon "button" at bounding box center [1274, 213] width 12 height 12
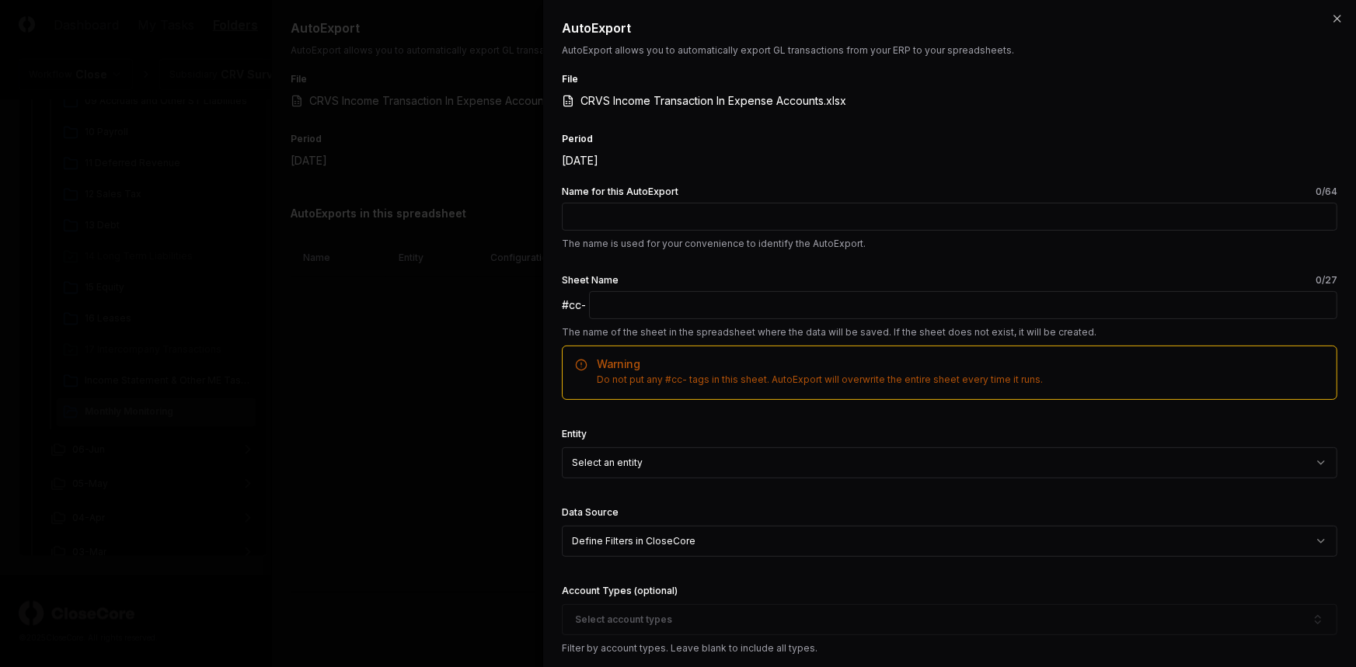
click at [658, 221] on input "Name for this AutoExport 0 /64" at bounding box center [949, 217] width 775 height 28
type input "**********"
click at [673, 304] on input "text" at bounding box center [963, 305] width 748 height 28
paste input "**********"
type input "**********"
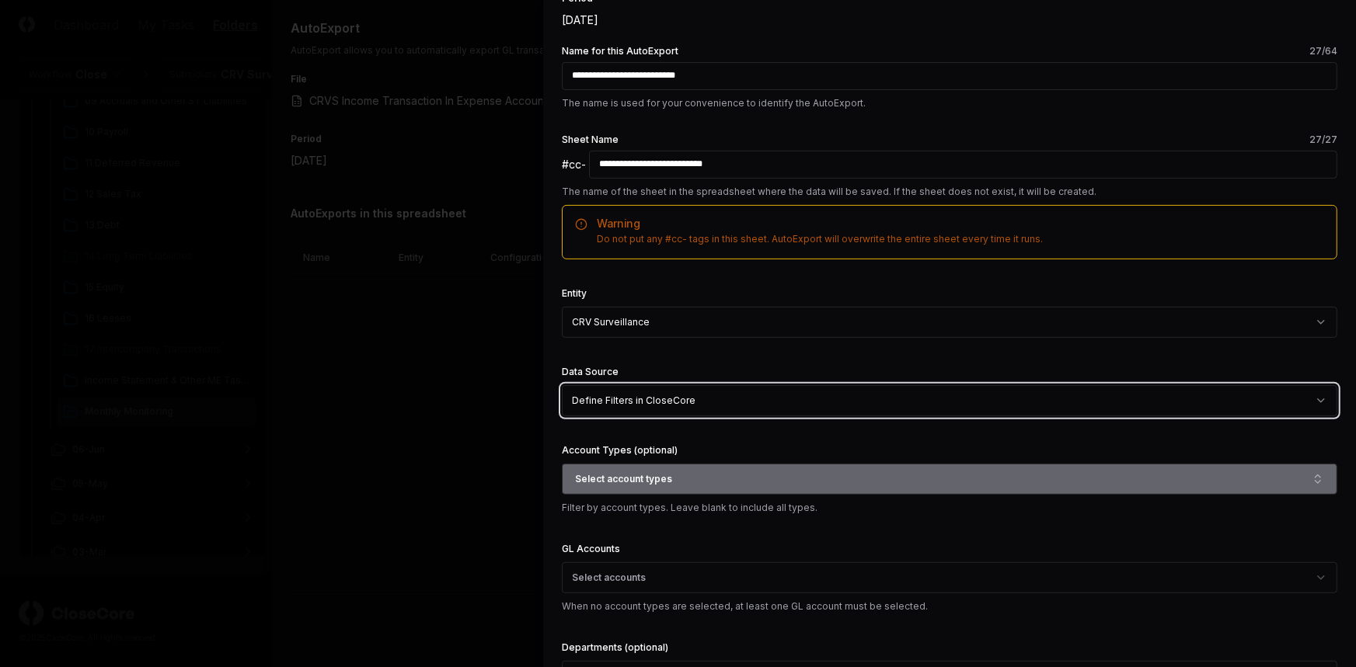
scroll to position [211, 0]
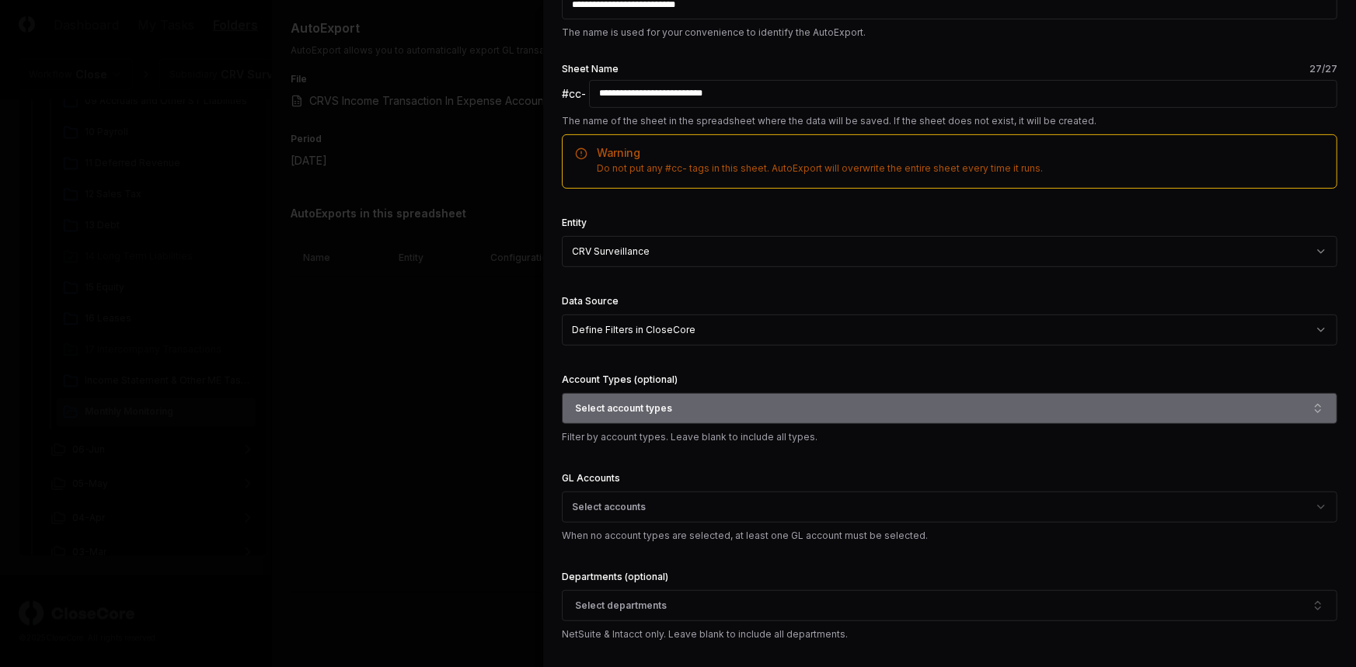
click at [667, 407] on span "Select account types" at bounding box center [623, 409] width 97 height 14
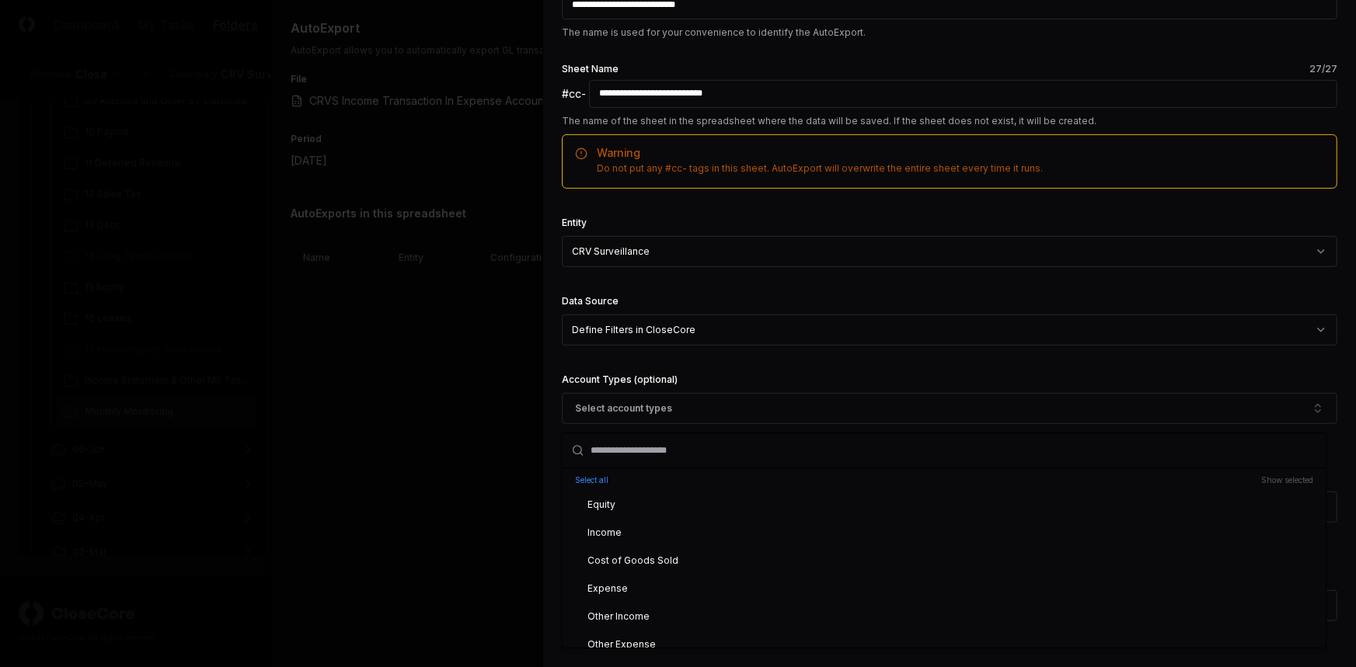
scroll to position [282, 0]
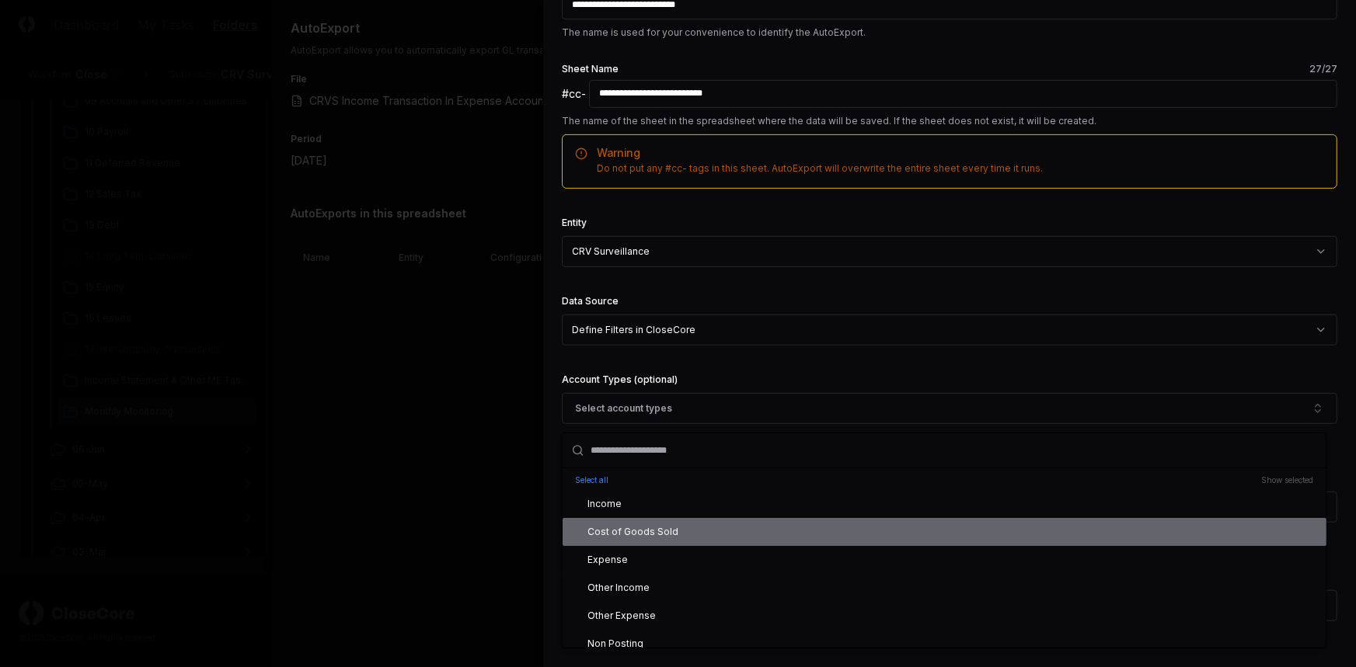
click at [649, 536] on div "Cost of Goods Sold" at bounding box center [624, 532] width 110 height 14
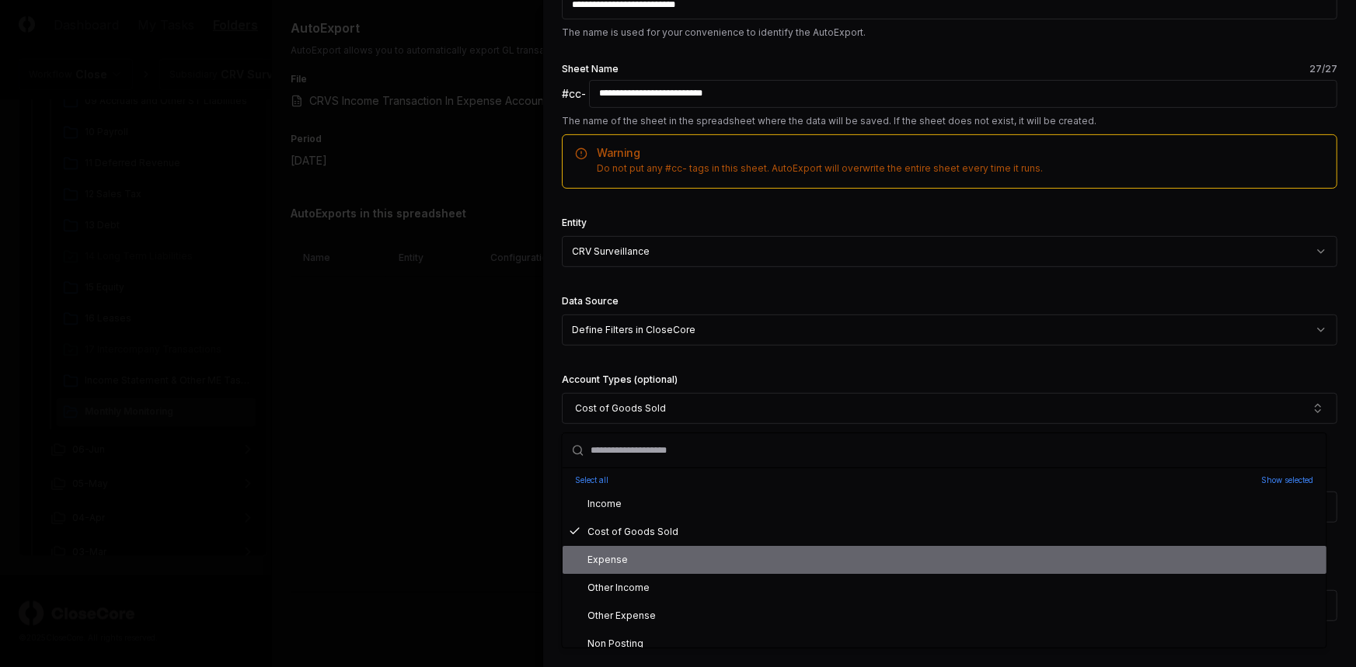
click at [643, 561] on div "Expense" at bounding box center [945, 560] width 764 height 28
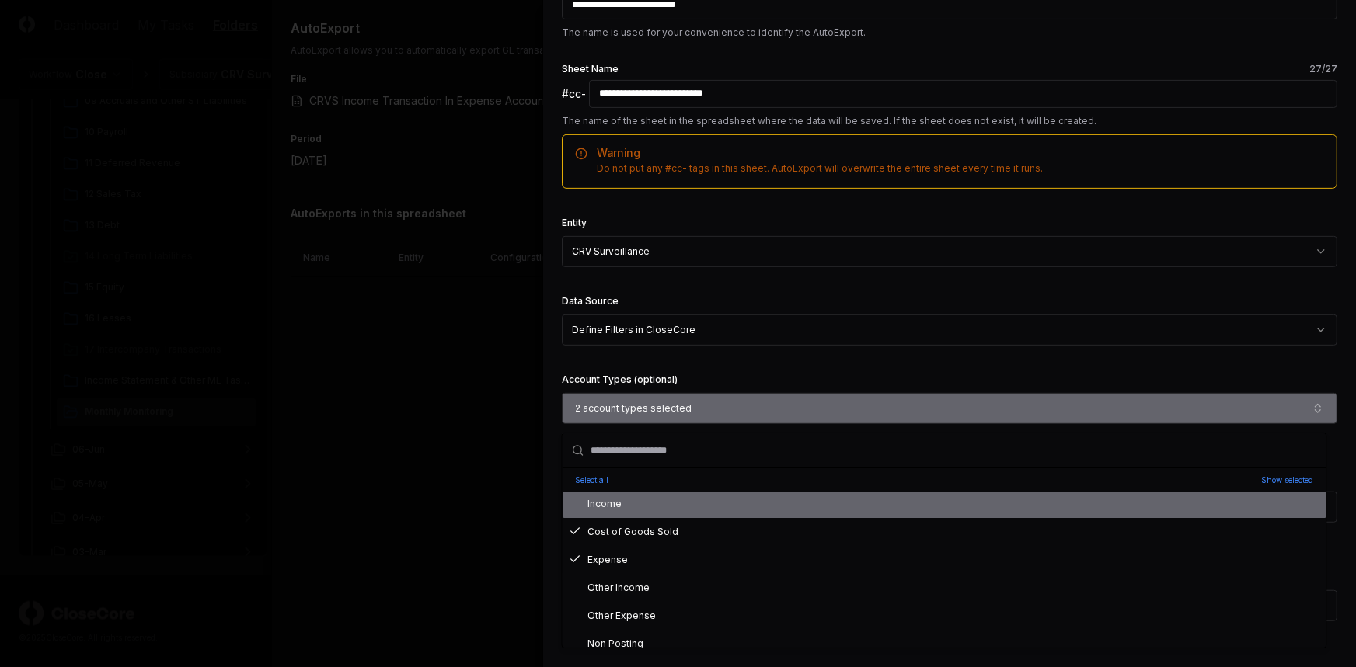
click at [1087, 404] on button "2 account types selected" at bounding box center [949, 408] width 775 height 31
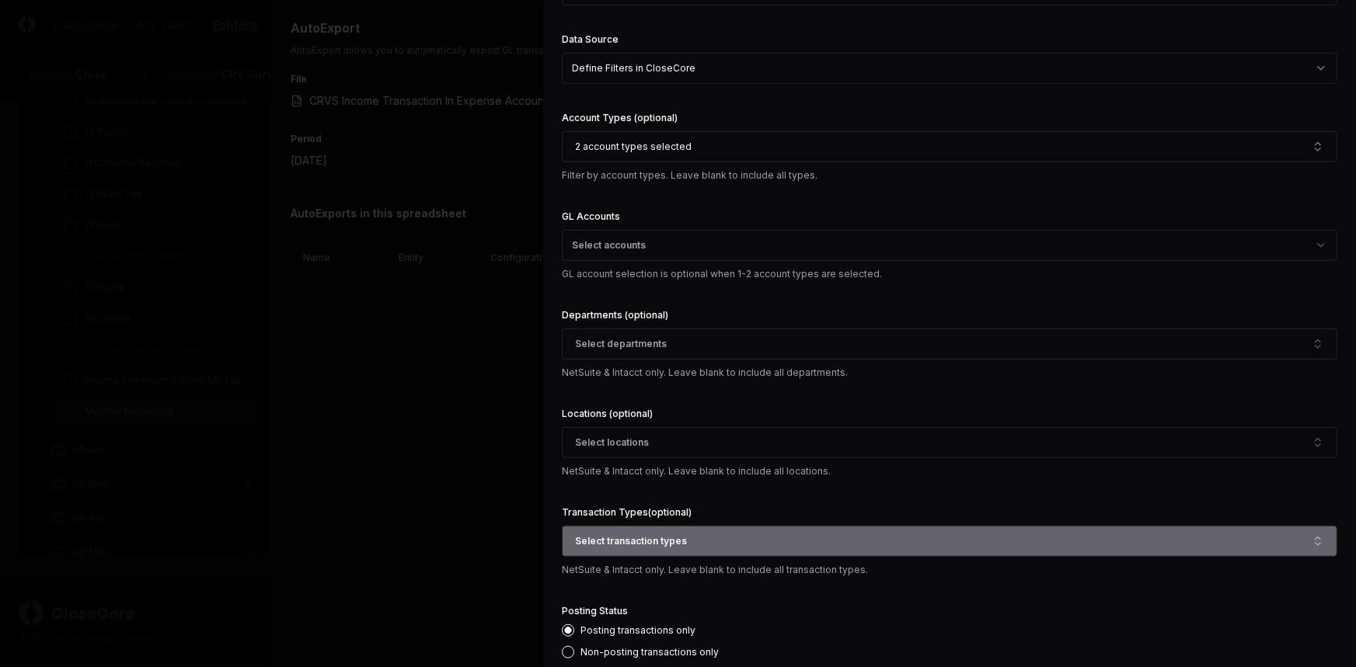
scroll to position [494, 0]
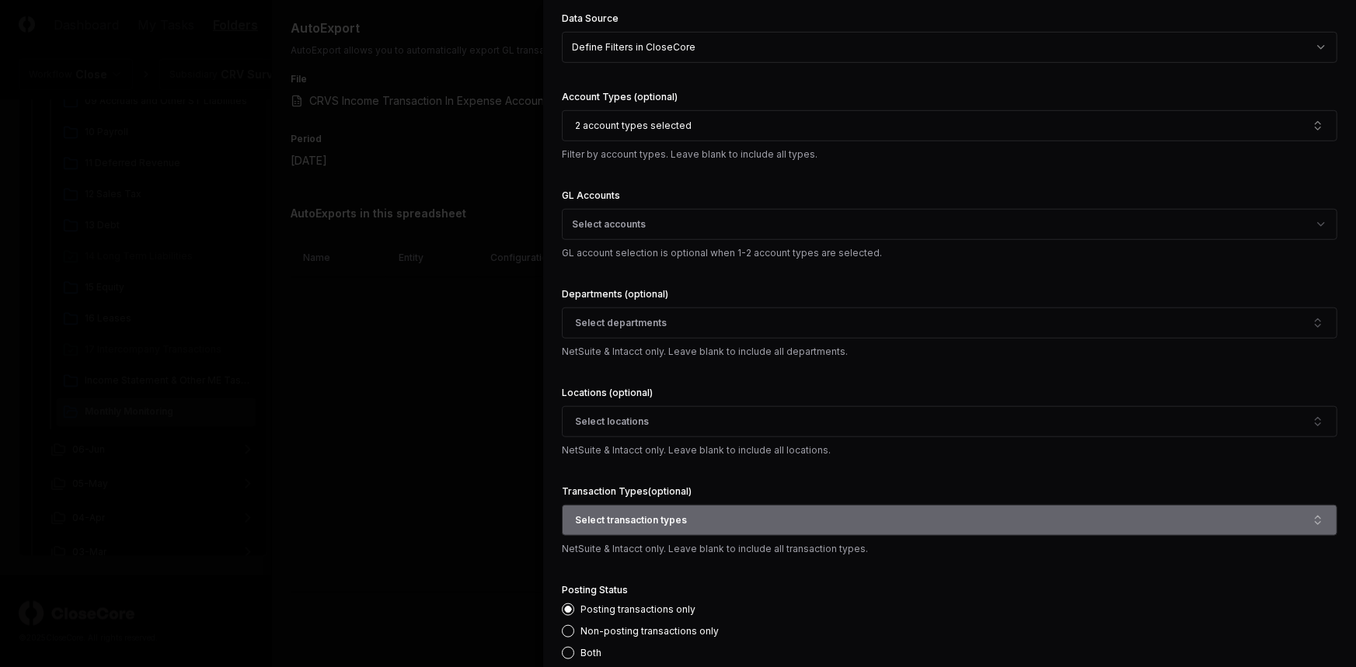
click at [723, 525] on button "Select transaction types" at bounding box center [949, 520] width 775 height 31
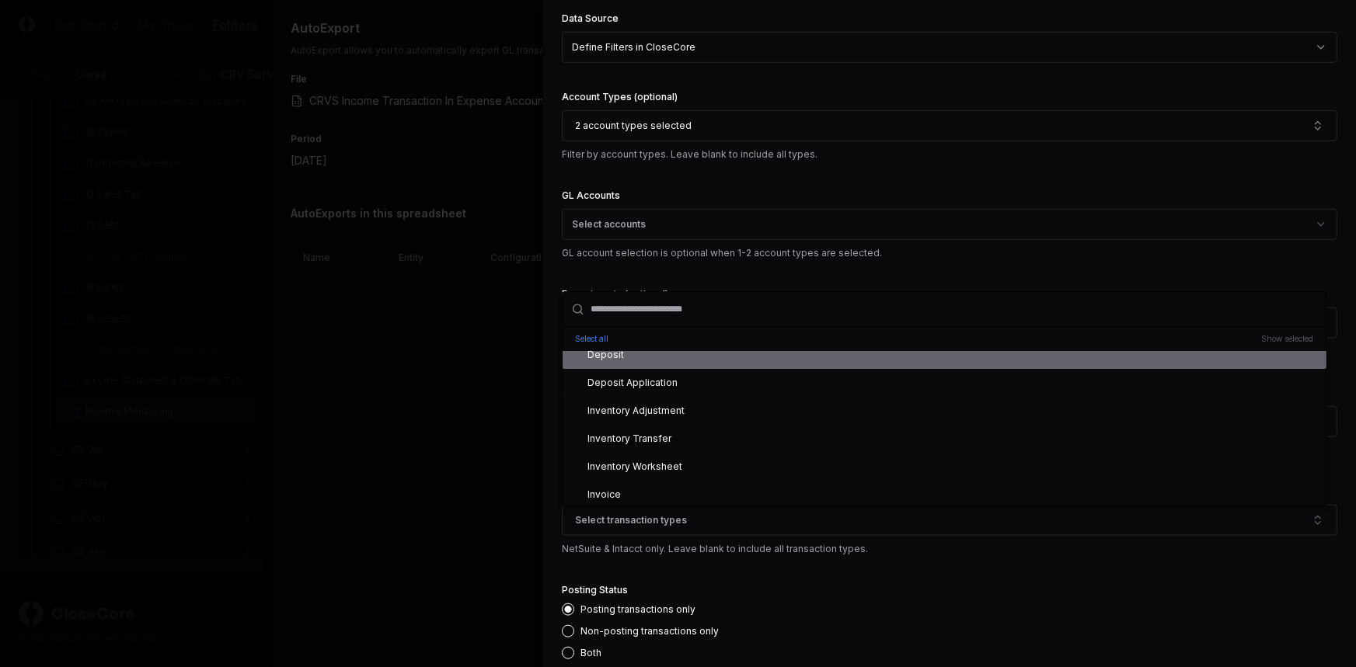
scroll to position [282, 0]
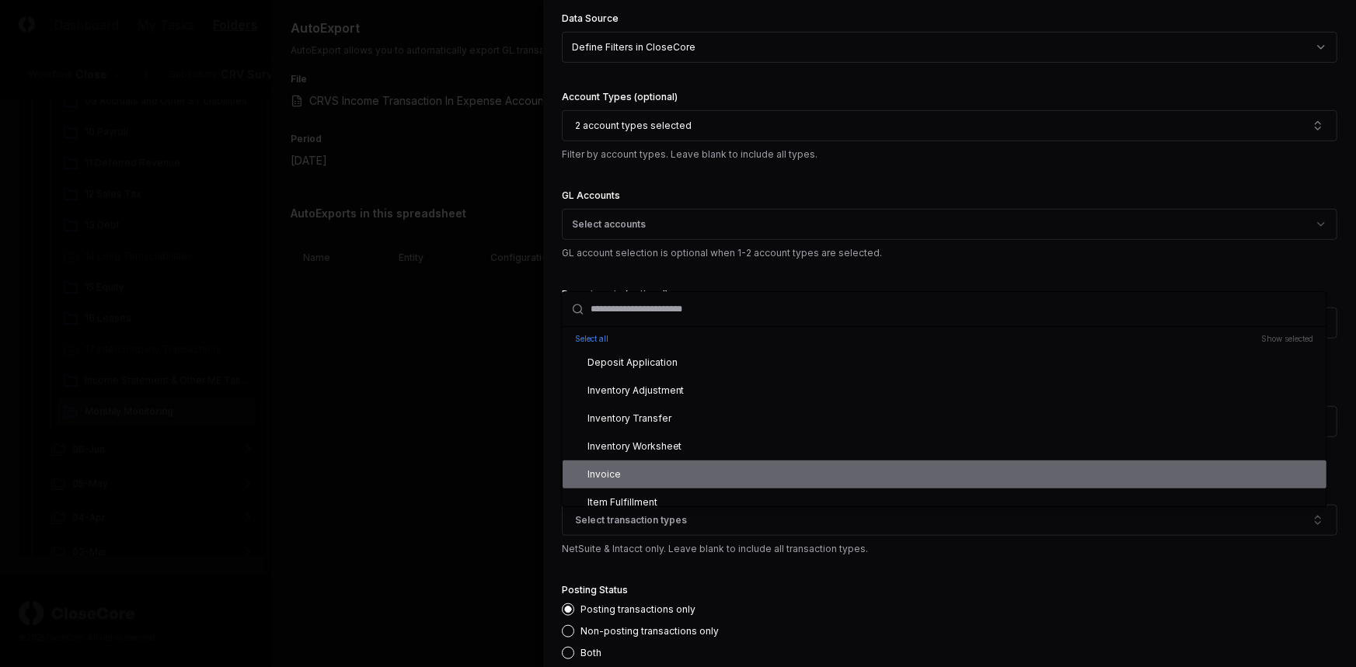
click at [678, 467] on div "Invoice" at bounding box center [945, 475] width 764 height 28
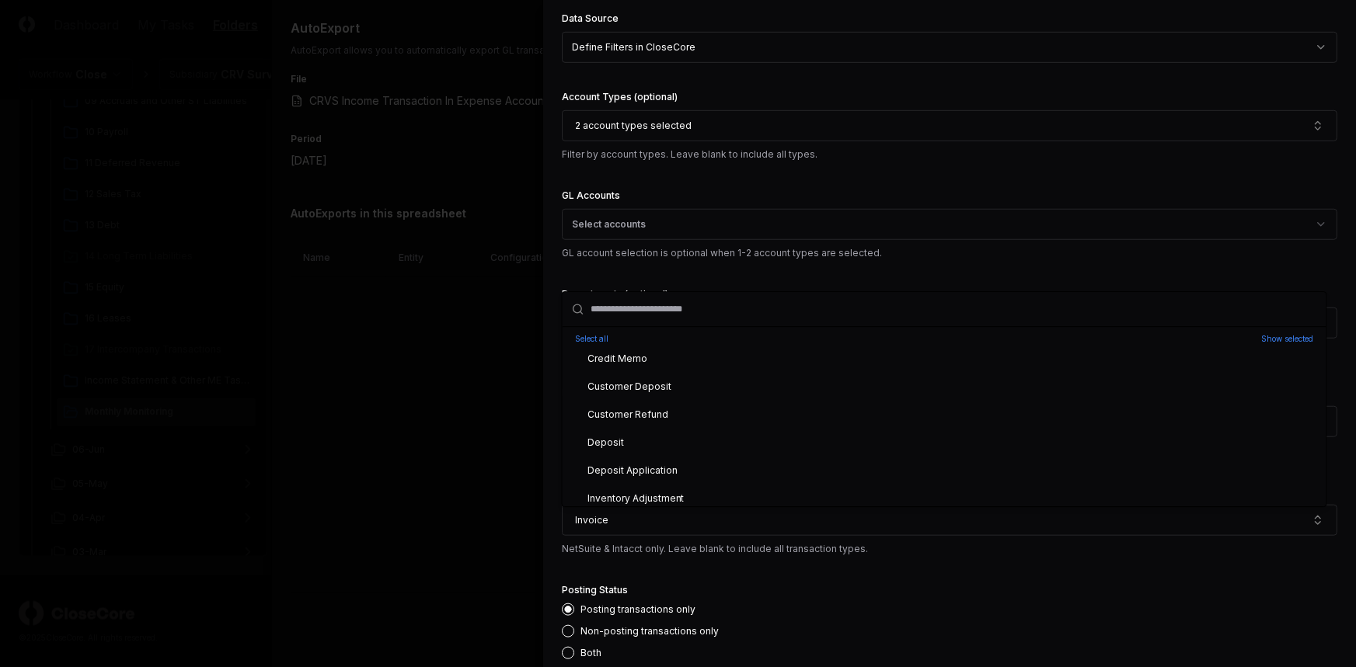
scroll to position [141, 0]
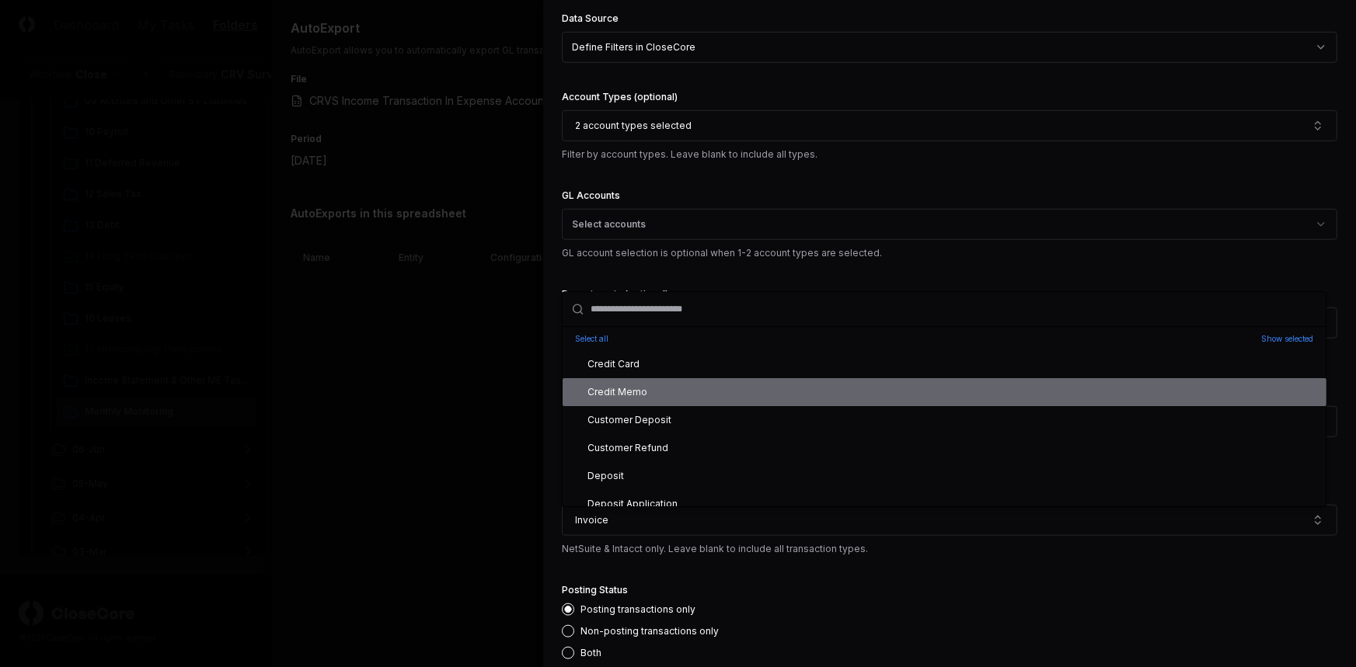
click at [655, 389] on div "Credit Memo" at bounding box center [945, 392] width 764 height 28
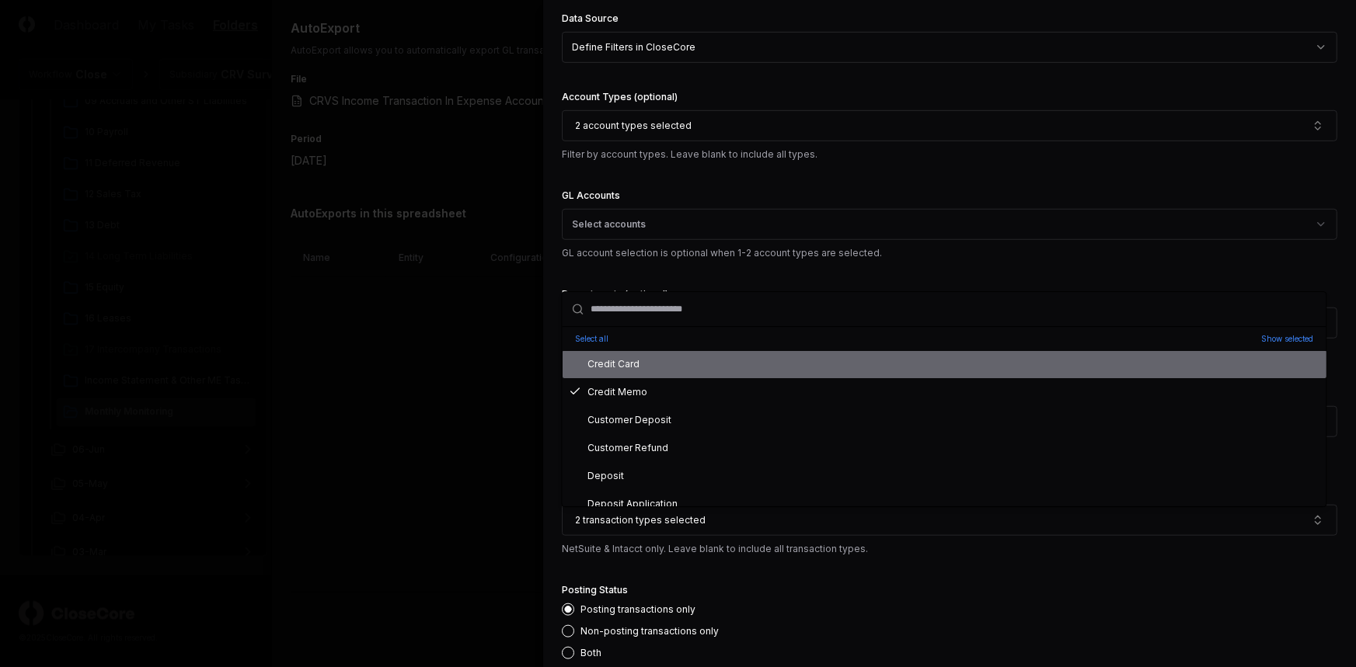
click at [987, 315] on input "text" at bounding box center [954, 309] width 726 height 34
click at [1010, 270] on form "**********" at bounding box center [949, 333] width 775 height 1280
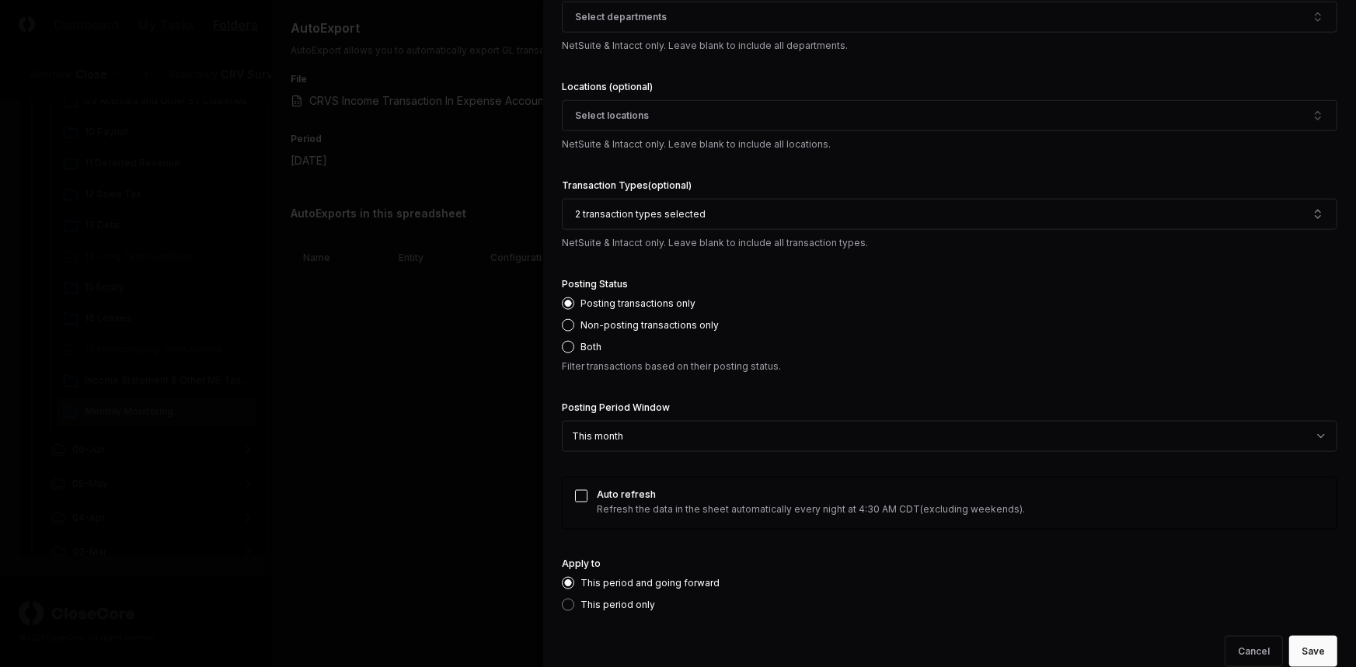
scroll to position [817, 0]
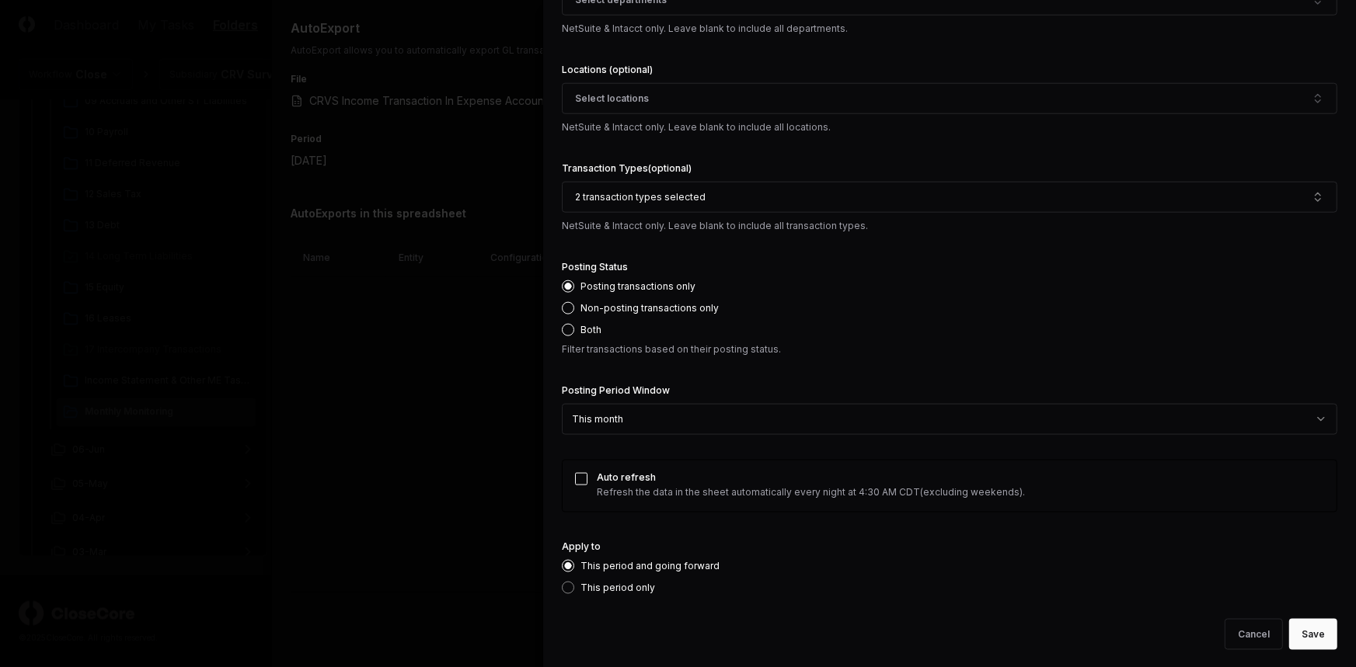
click at [1319, 650] on div "**********" at bounding box center [948, 333] width 813 height 667
click at [1313, 639] on button "Save" at bounding box center [1313, 634] width 48 height 31
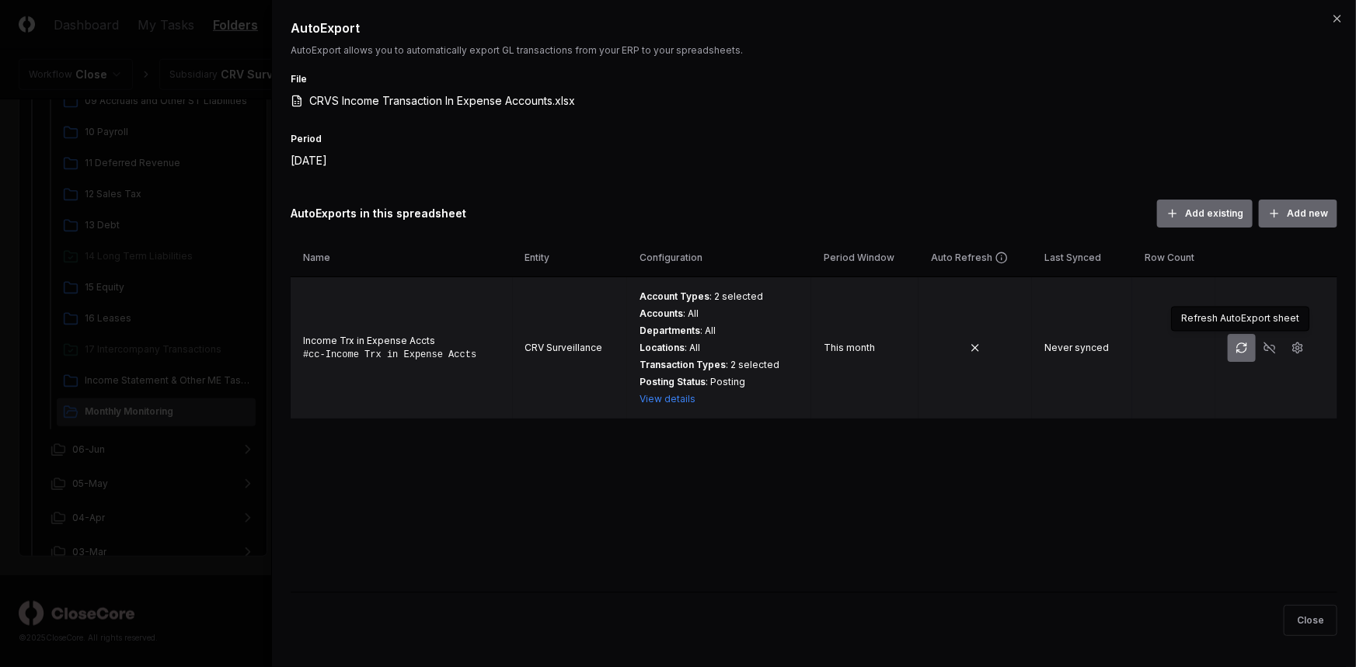
click at [1237, 352] on icon "button" at bounding box center [1241, 350] width 9 height 5
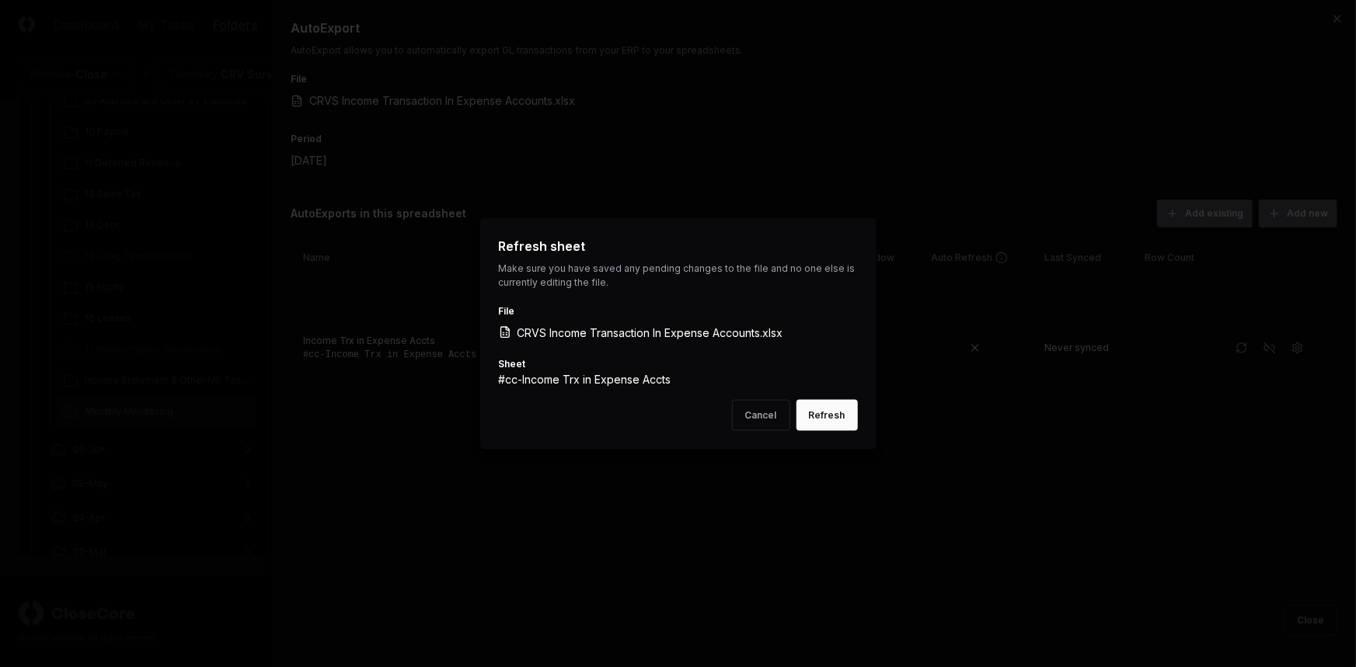
click at [841, 416] on button "Refresh" at bounding box center [826, 415] width 61 height 31
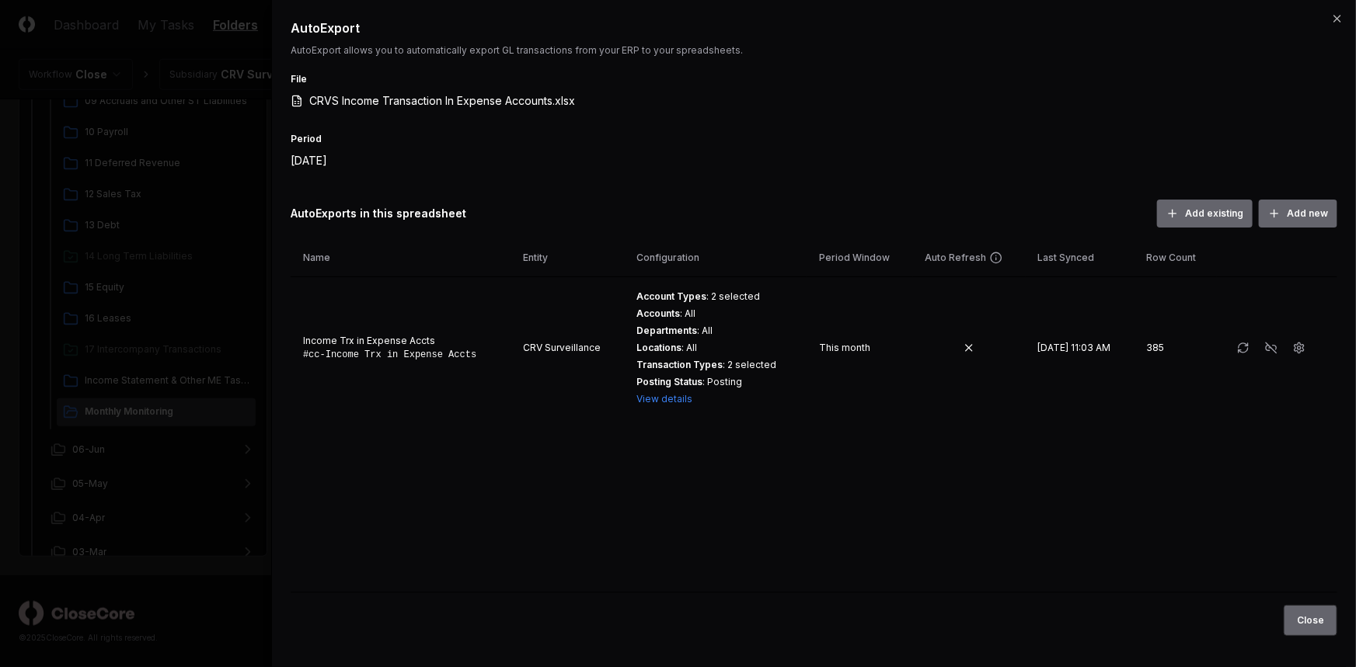
click at [1298, 622] on button "Close" at bounding box center [1311, 620] width 54 height 31
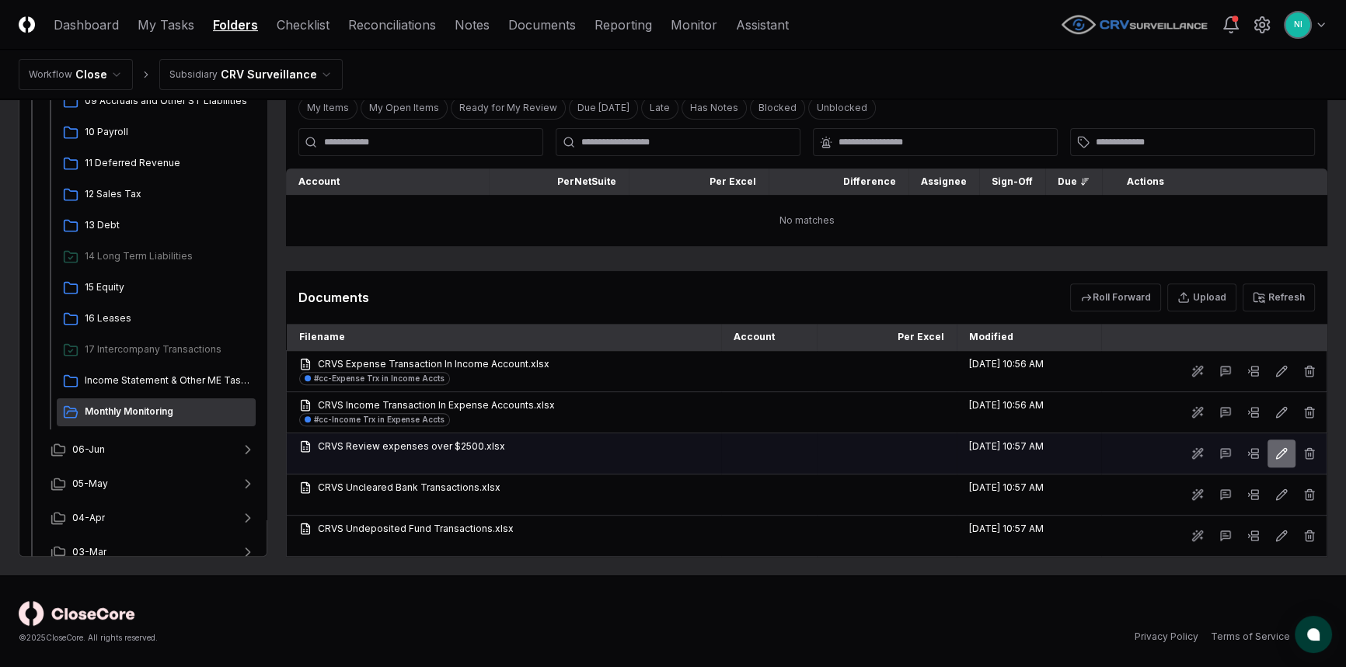
click at [1279, 450] on icon at bounding box center [1281, 454] width 12 height 12
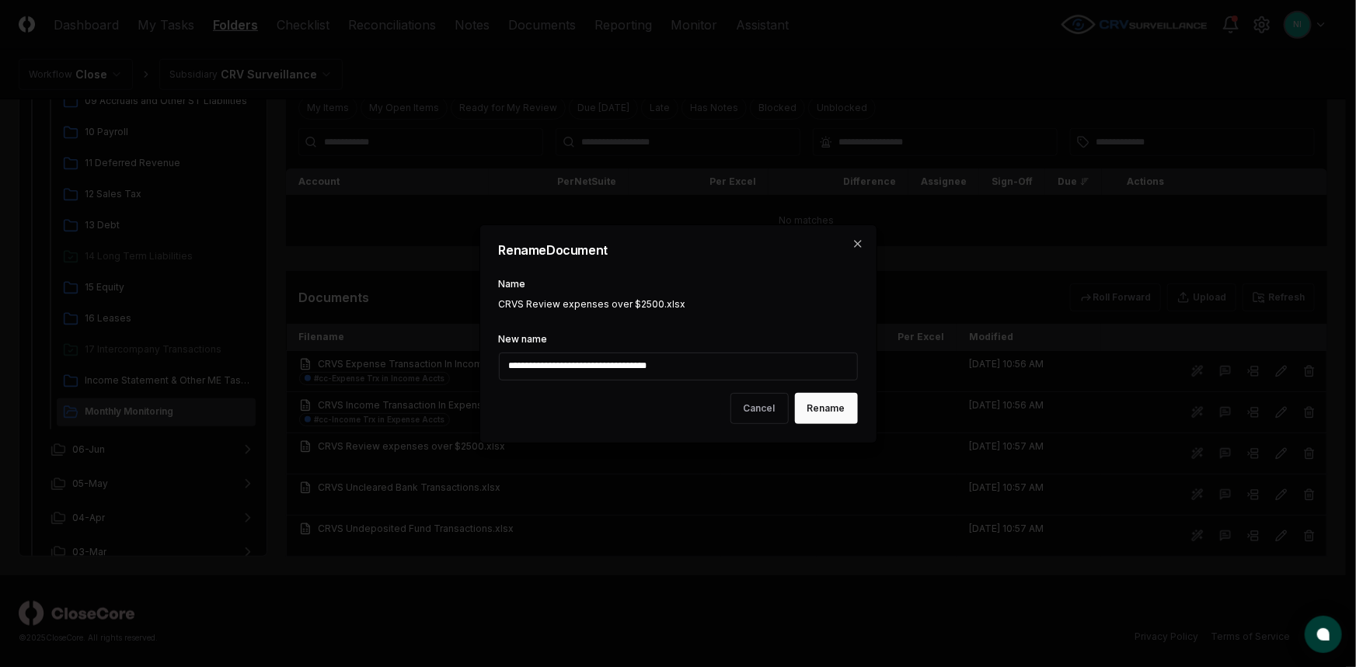
click at [648, 364] on input "**********" at bounding box center [678, 367] width 359 height 28
click at [648, 365] on input "**********" at bounding box center [678, 367] width 359 height 28
click at [646, 365] on input "**********" at bounding box center [678, 367] width 359 height 28
type input "**********"
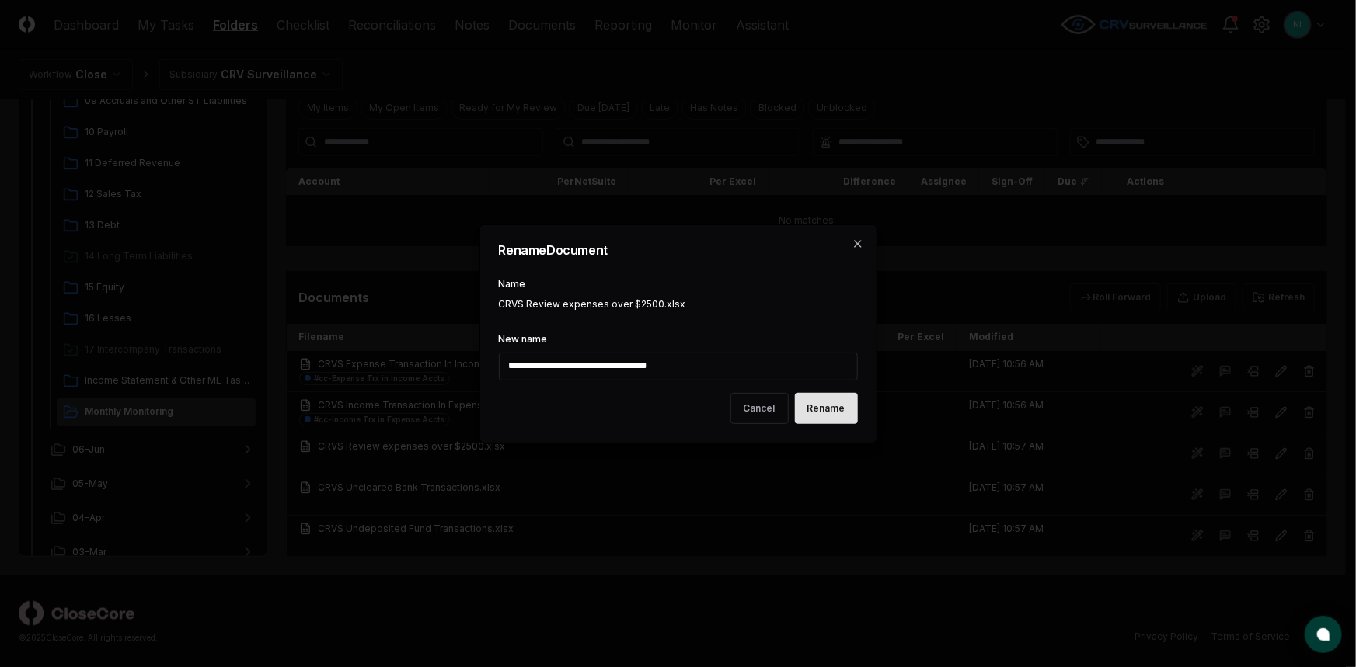
click at [817, 409] on button "Rename" at bounding box center [826, 408] width 63 height 31
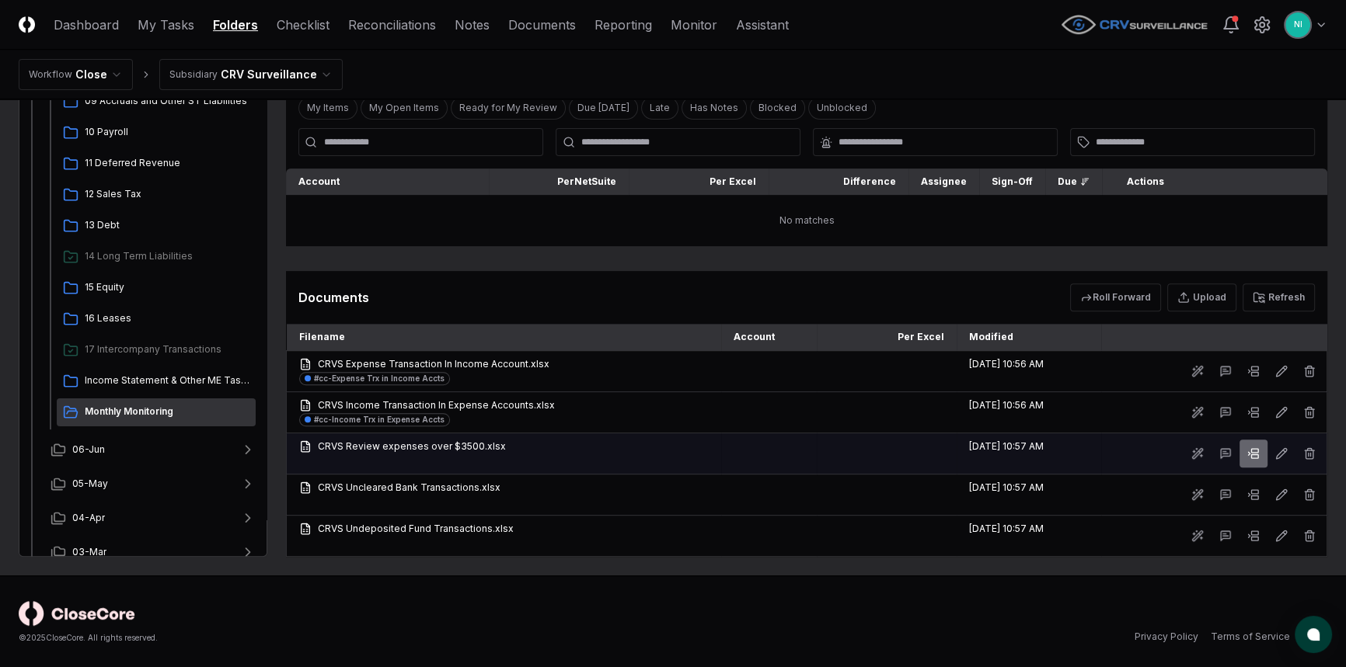
click at [1259, 455] on icon at bounding box center [1253, 454] width 12 height 12
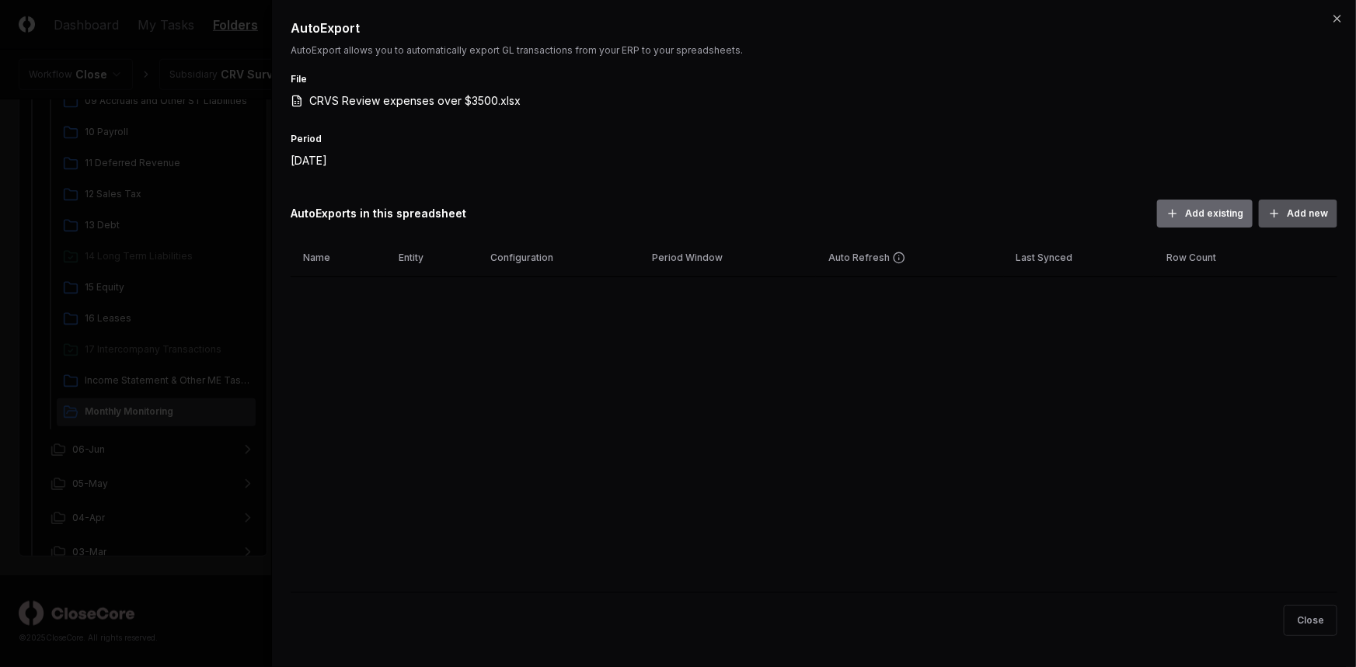
click at [1282, 224] on button "Add new" at bounding box center [1298, 214] width 78 height 28
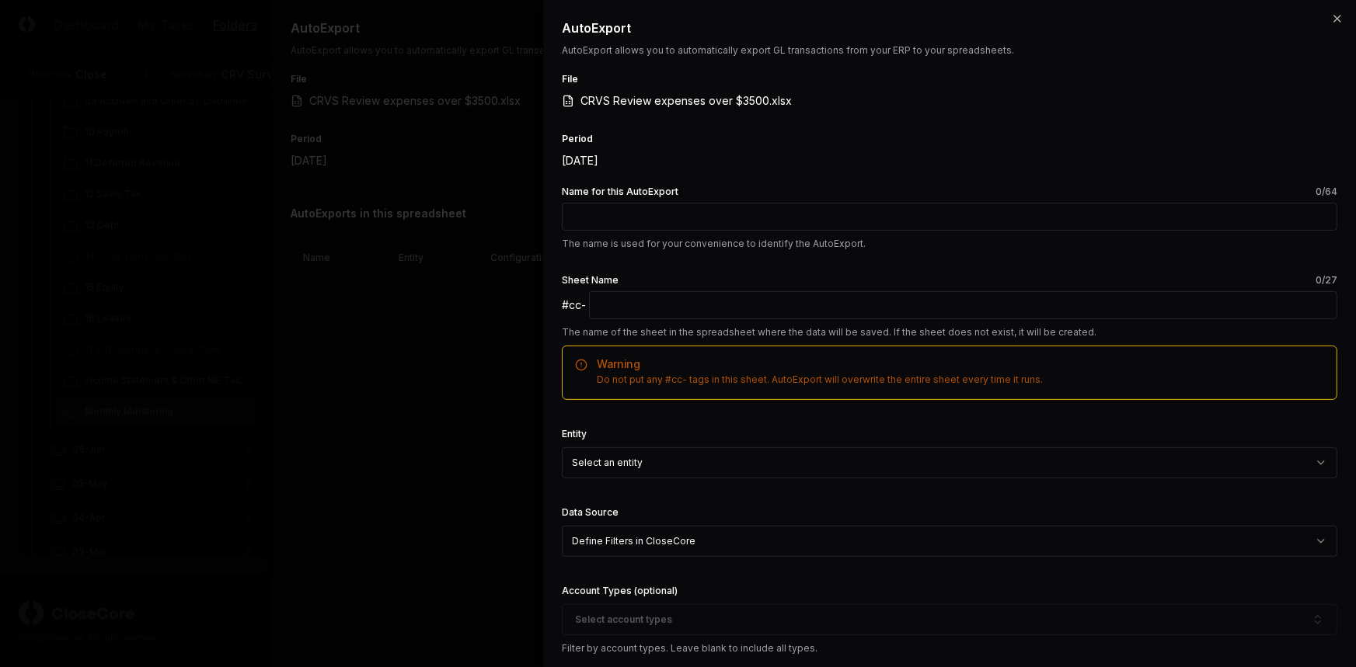
click at [961, 213] on input "Name for this AutoExport 0 /64" at bounding box center [949, 217] width 775 height 28
type input "**********"
type input "*********"
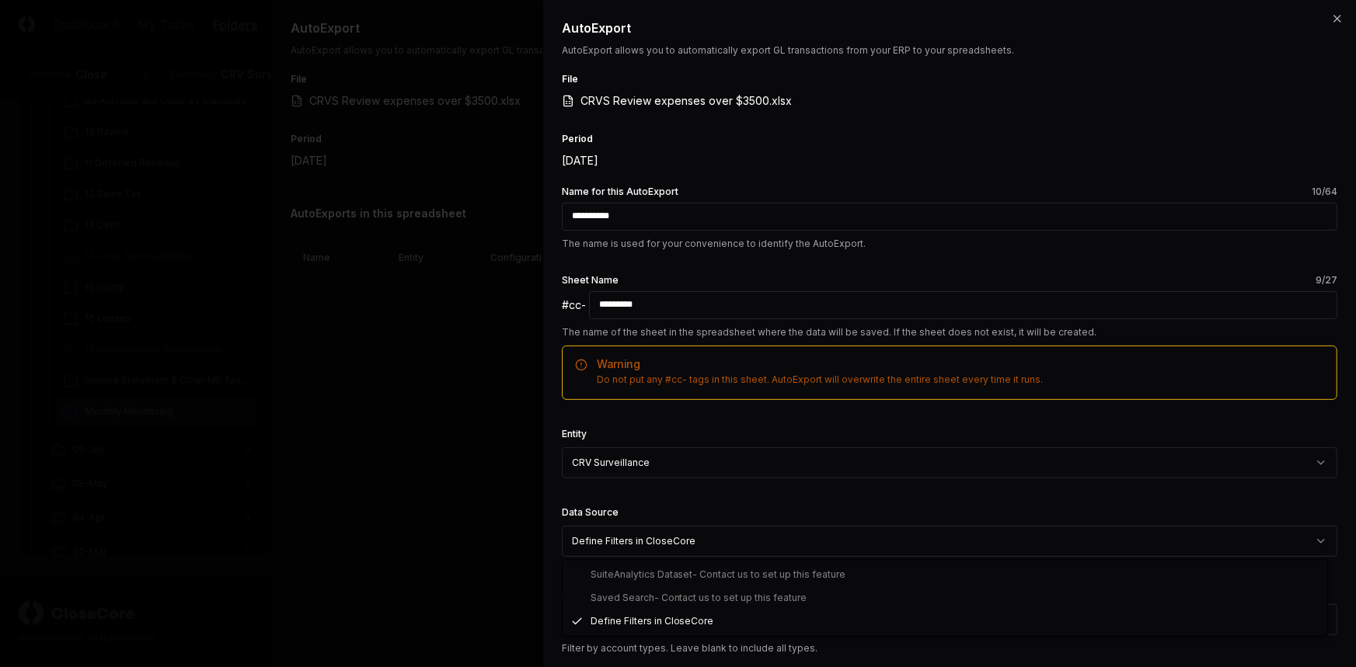
click at [769, 591] on div "SuiteAnalytics Dataset - Contact us to set up this feature Saved Search - Conta…" at bounding box center [945, 598] width 765 height 76
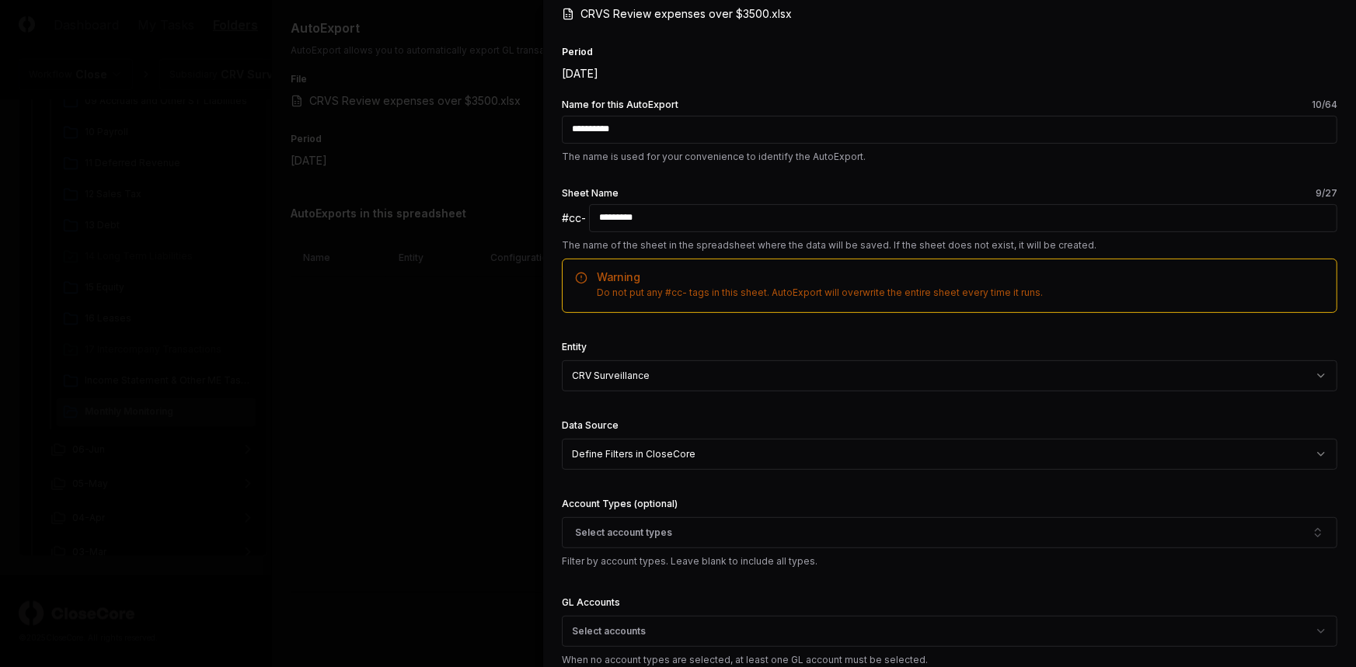
scroll to position [141, 0]
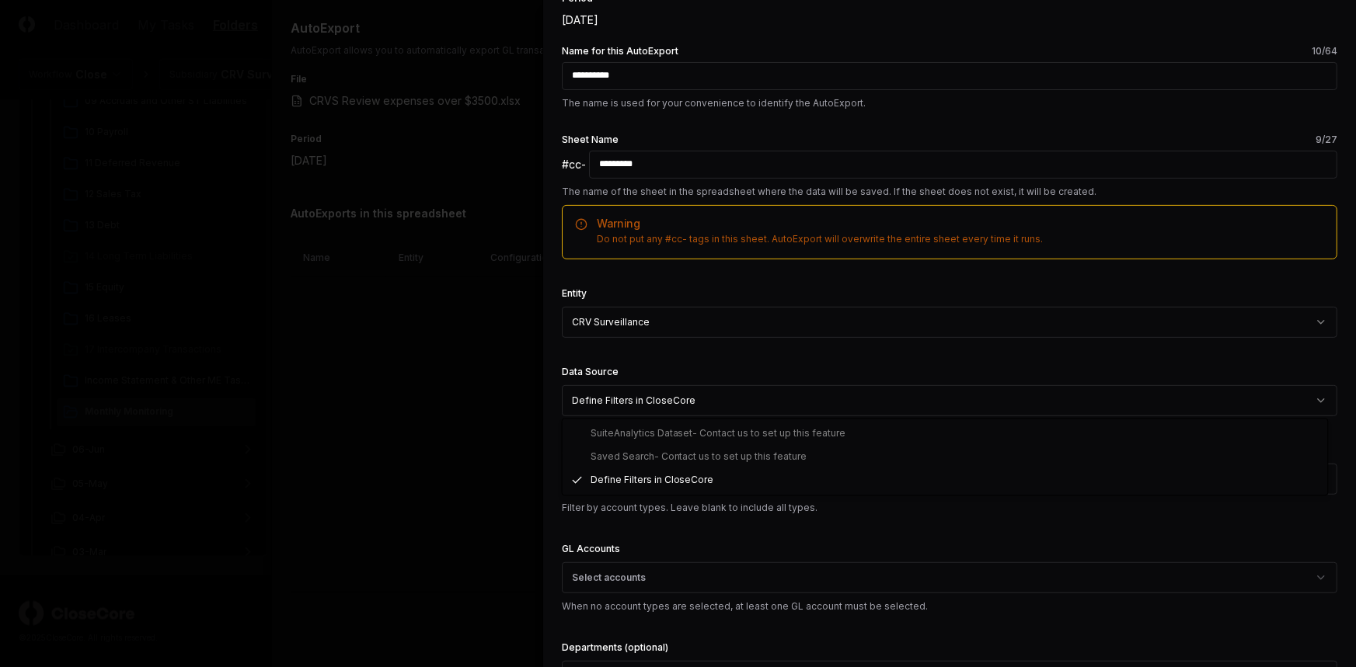
click at [712, 452] on div "SuiteAnalytics Dataset - Contact us to set up this feature Saved Search - Conta…" at bounding box center [945, 458] width 765 height 76
click at [608, 453] on div "SuiteAnalytics Dataset - Contact us to set up this feature Saved Search - Conta…" at bounding box center [945, 458] width 765 height 76
click at [602, 459] on div "SuiteAnalytics Dataset - Contact us to set up this feature Saved Search - Conta…" at bounding box center [945, 458] width 765 height 76
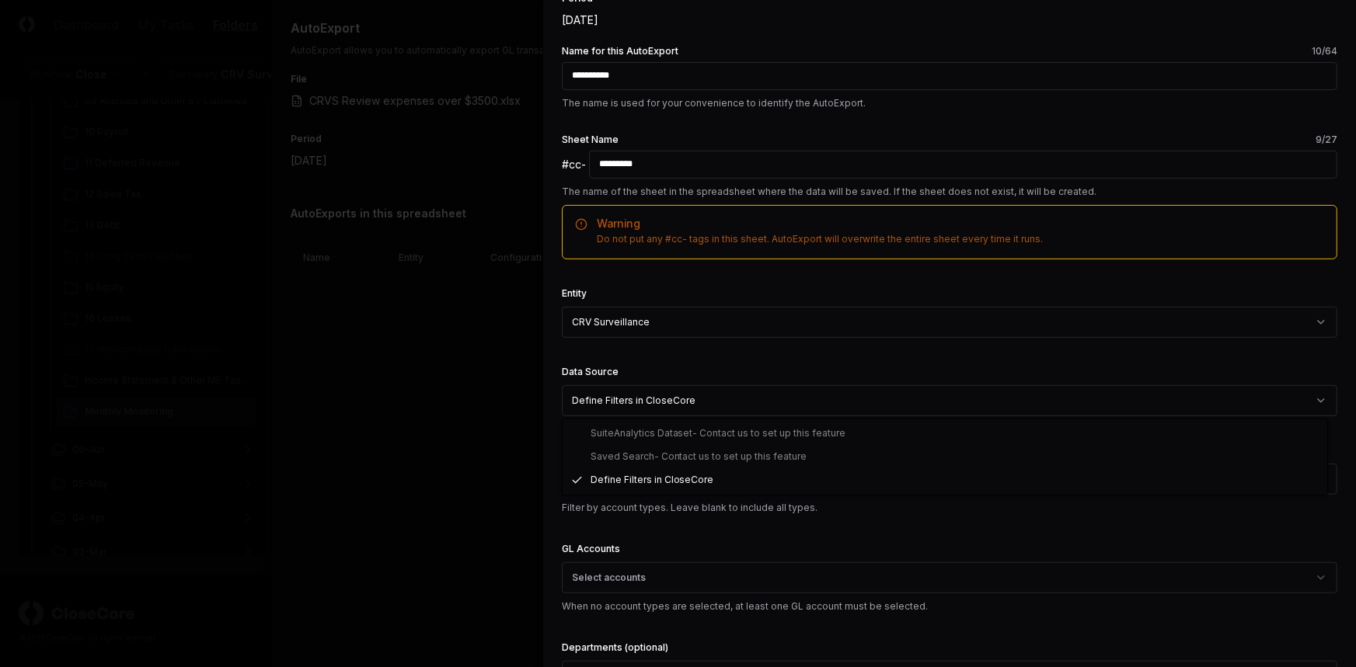
click at [624, 451] on div "SuiteAnalytics Dataset - Contact us to set up this feature Saved Search - Conta…" at bounding box center [945, 458] width 765 height 76
click at [619, 455] on div "SuiteAnalytics Dataset - Contact us to set up this feature Saved Search - Conta…" at bounding box center [945, 458] width 765 height 76
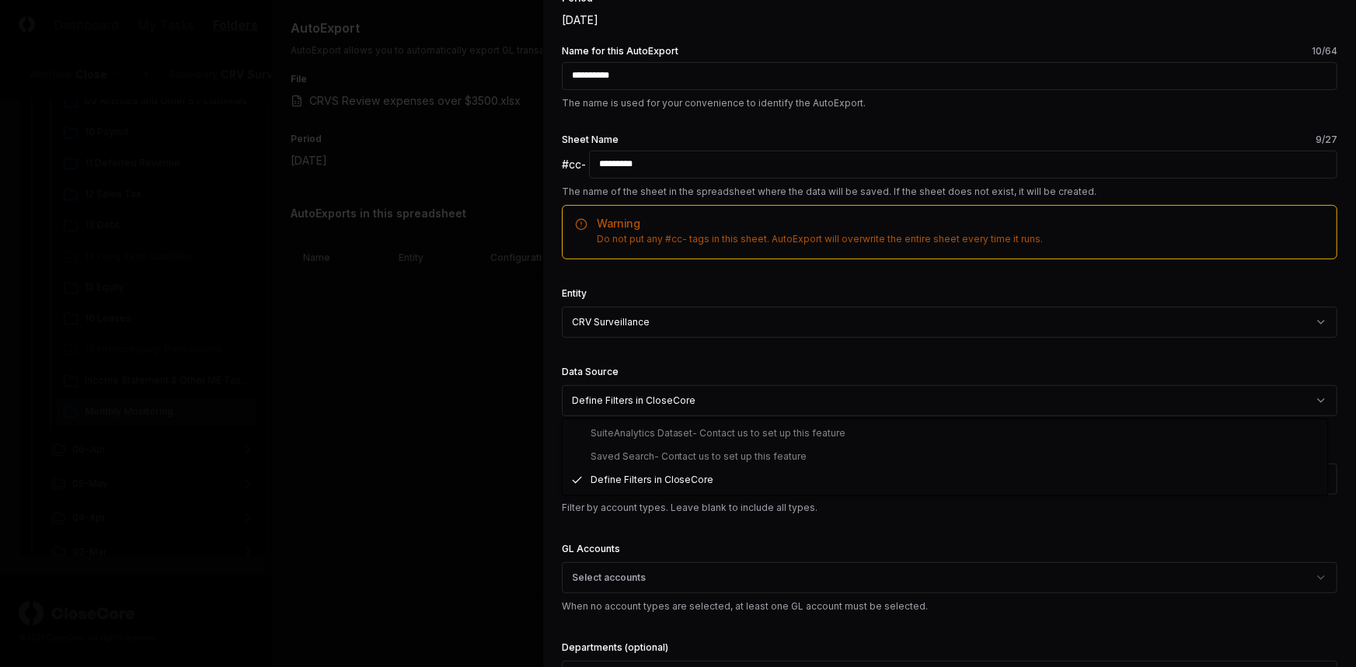
click at [619, 455] on div "SuiteAnalytics Dataset - Contact us to set up this feature Saved Search - Conta…" at bounding box center [945, 458] width 765 height 76
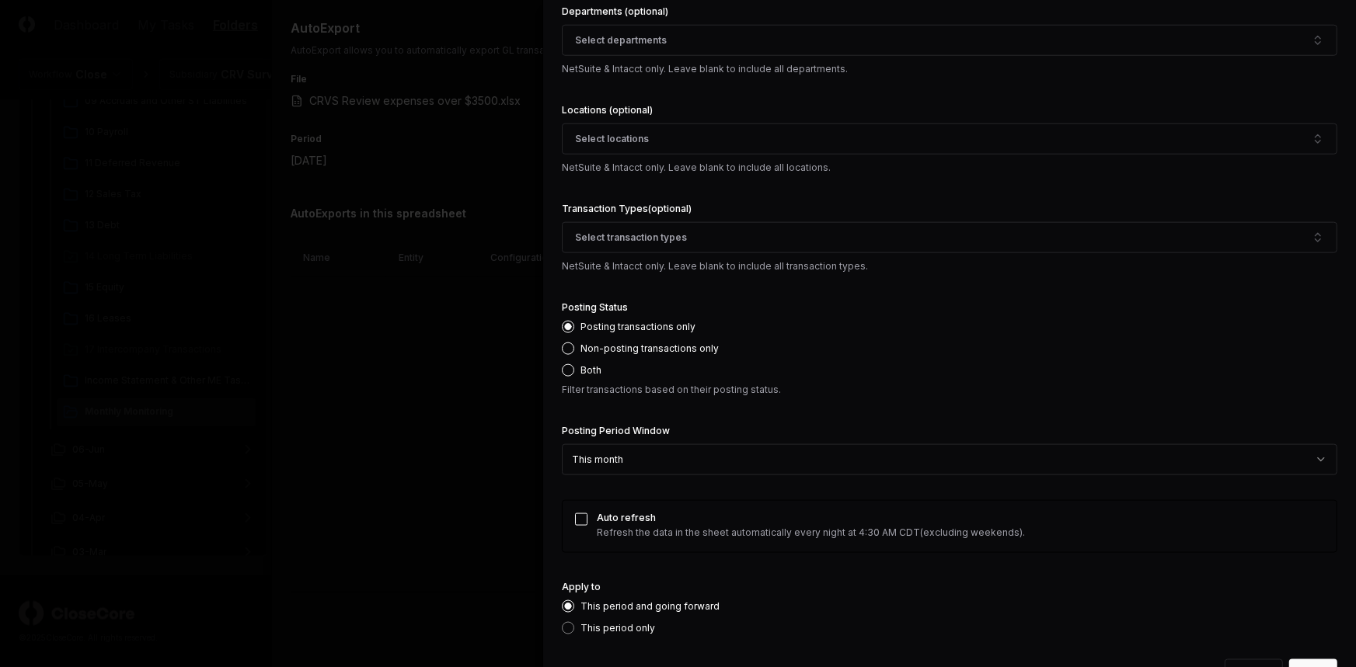
scroll to position [817, 0]
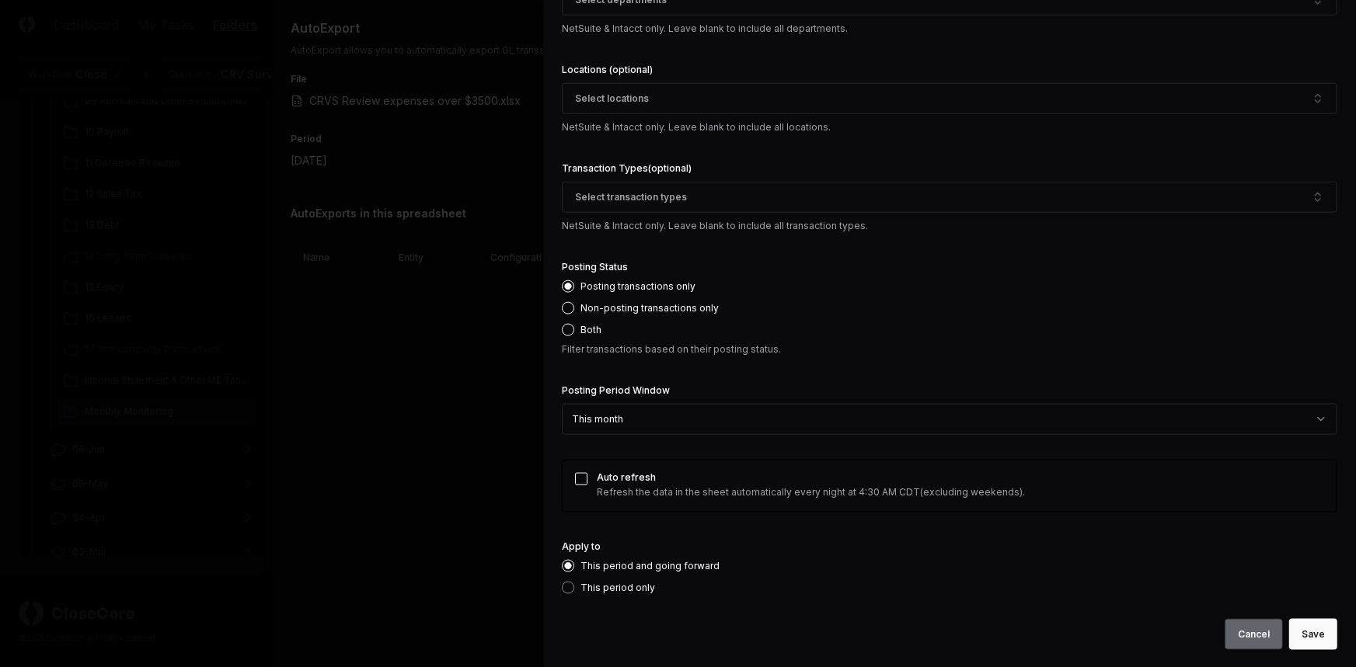
click at [1253, 631] on button "Cancel" at bounding box center [1254, 634] width 58 height 31
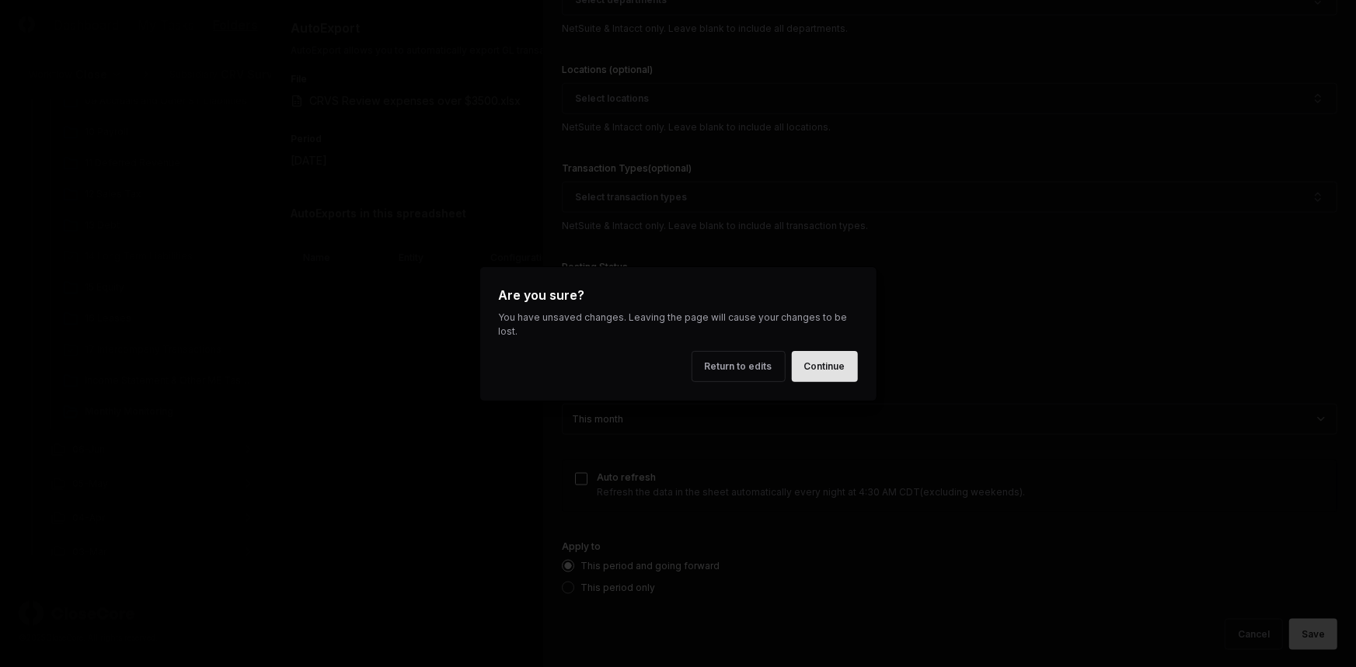
click at [828, 357] on button "Continue" at bounding box center [825, 366] width 66 height 31
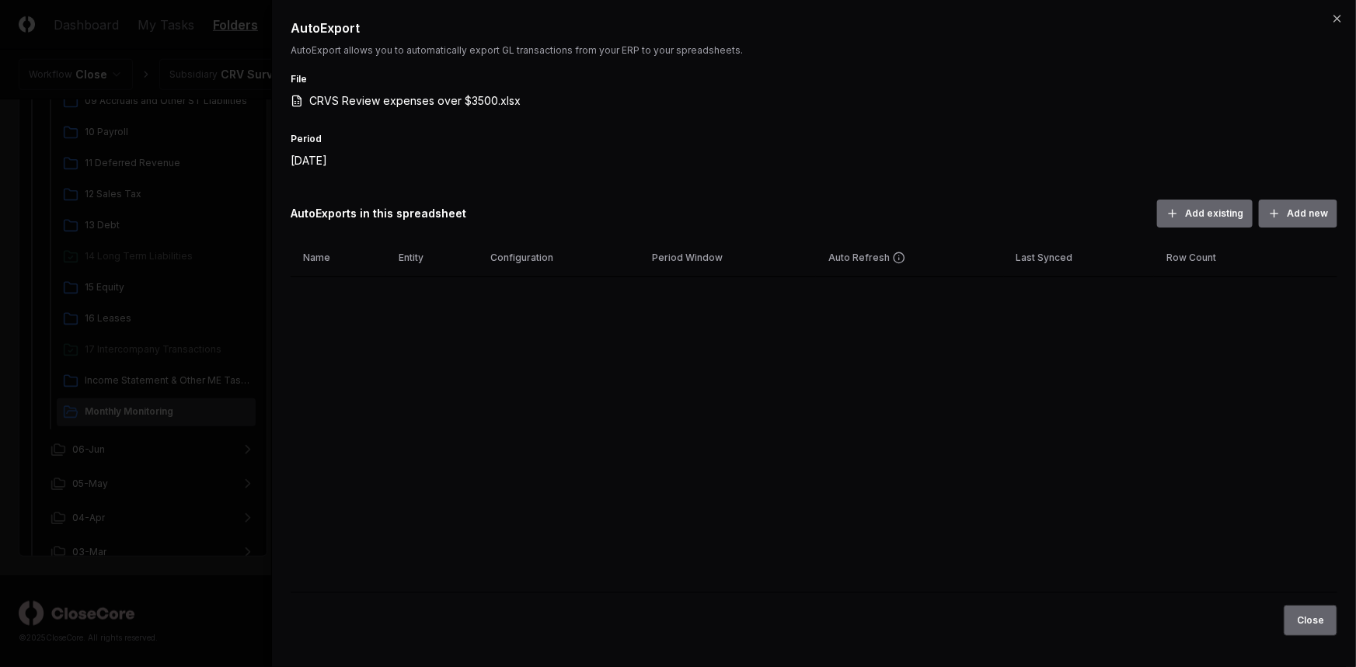
click at [1305, 622] on button "Close" at bounding box center [1311, 620] width 54 height 31
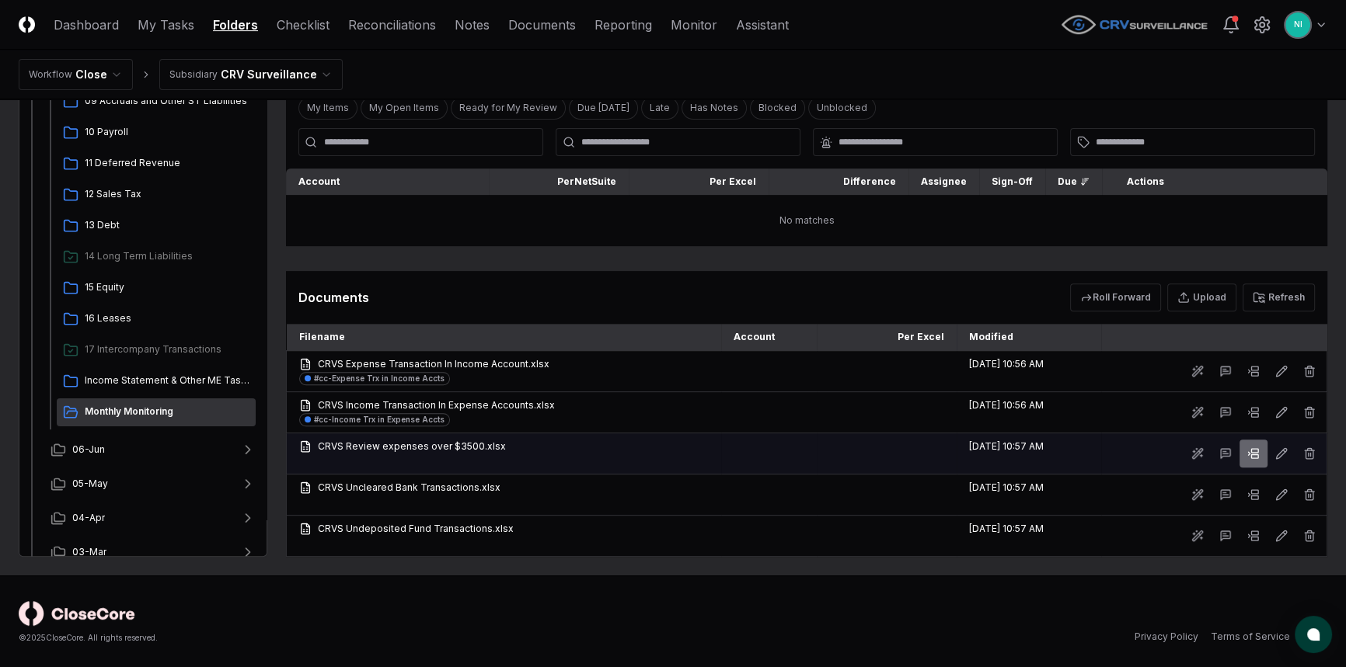
click at [1259, 451] on icon at bounding box center [1253, 454] width 12 height 12
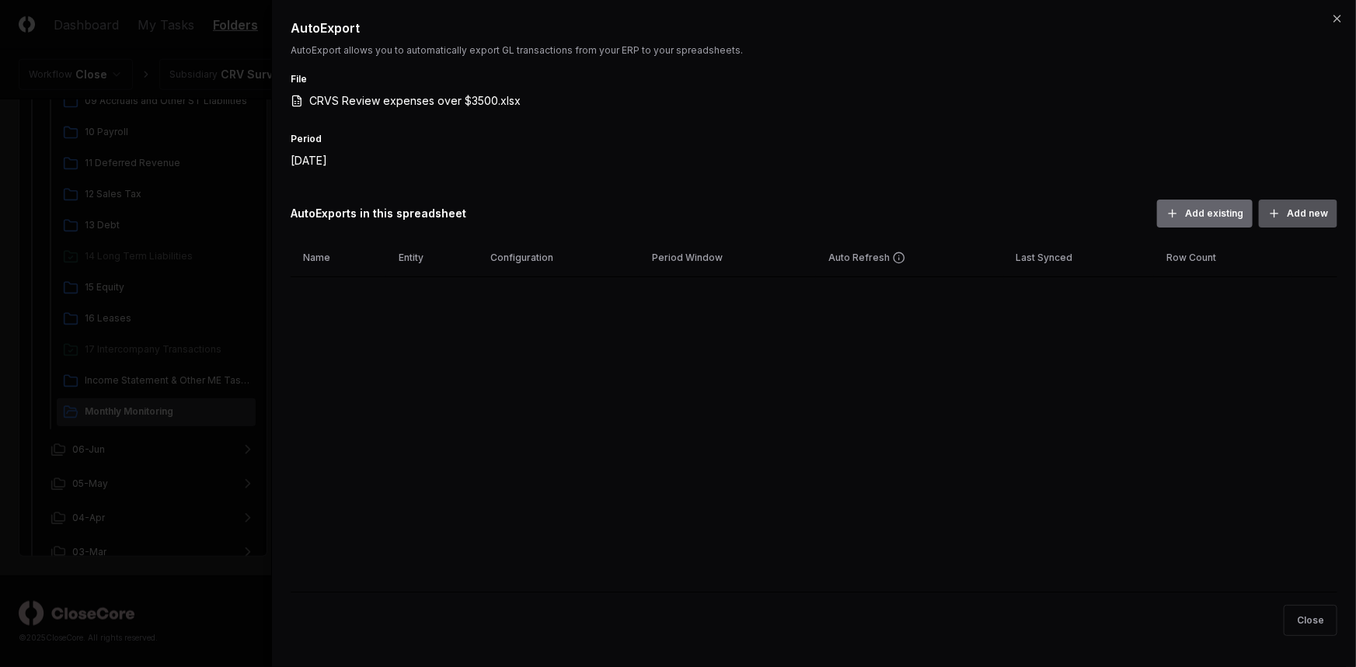
click at [1319, 218] on button "Add new" at bounding box center [1298, 214] width 78 height 28
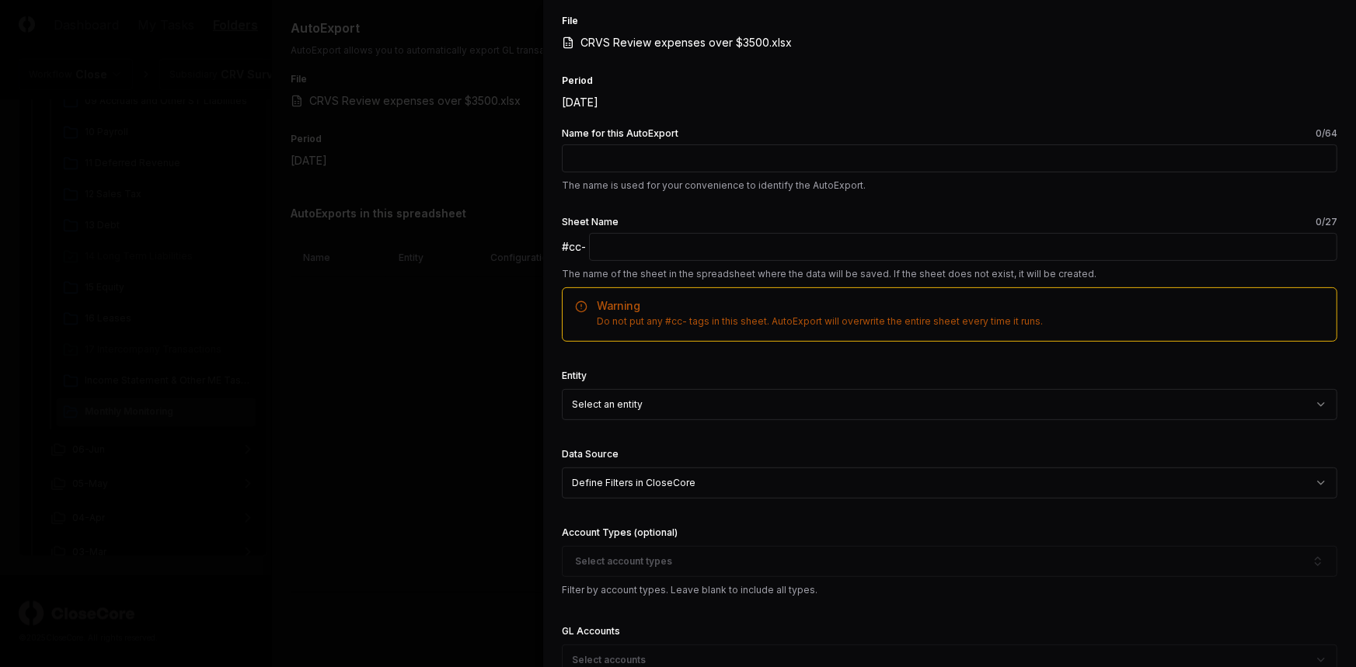
scroll to position [70, 0]
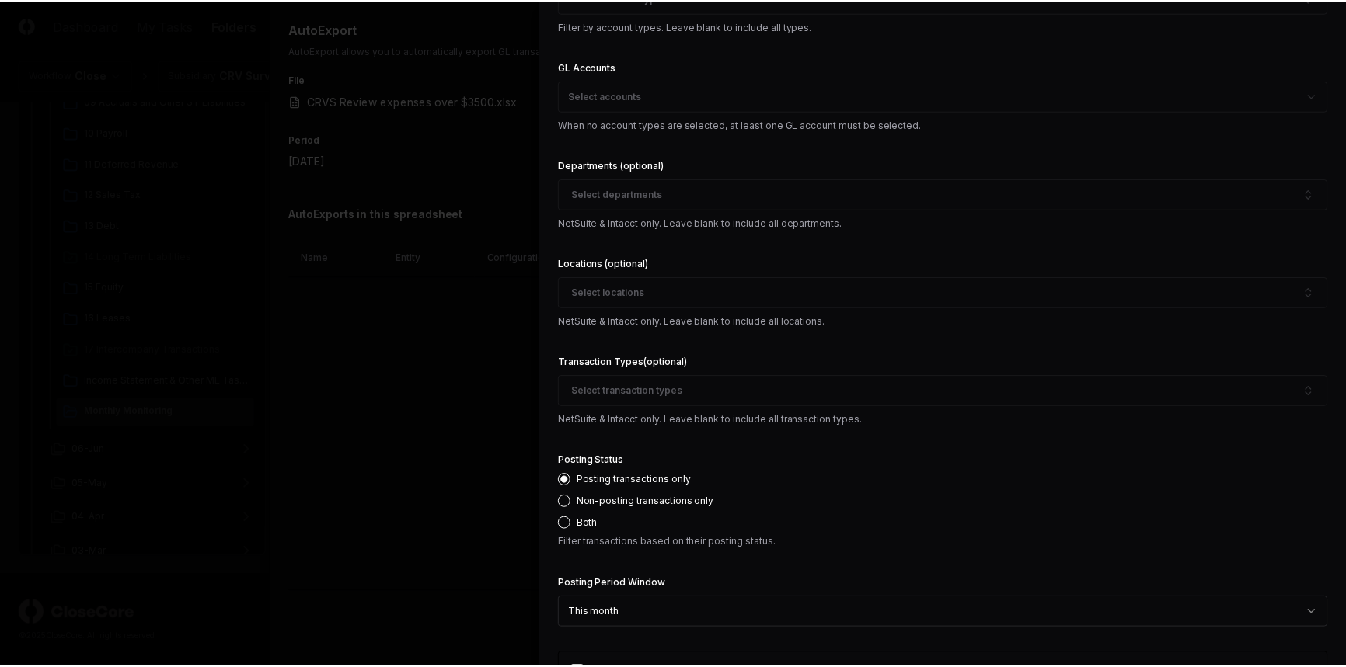
scroll to position [817, 0]
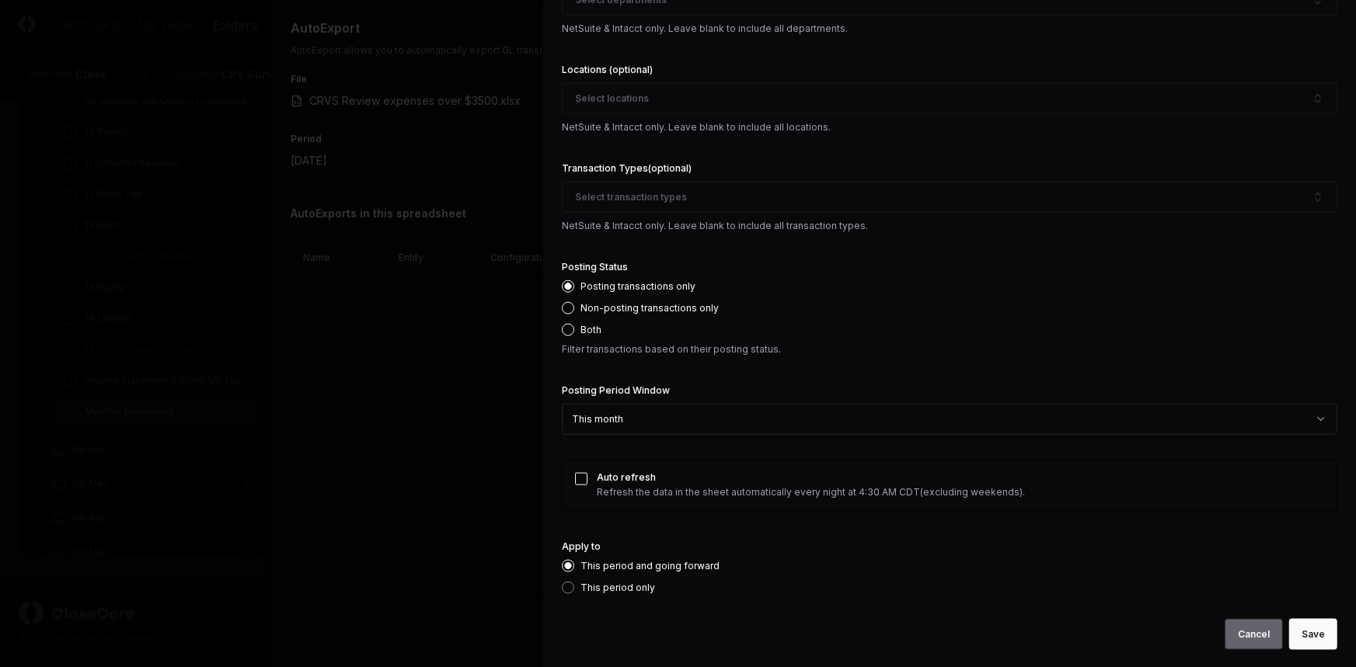
click at [1251, 639] on button "Cancel" at bounding box center [1254, 634] width 58 height 31
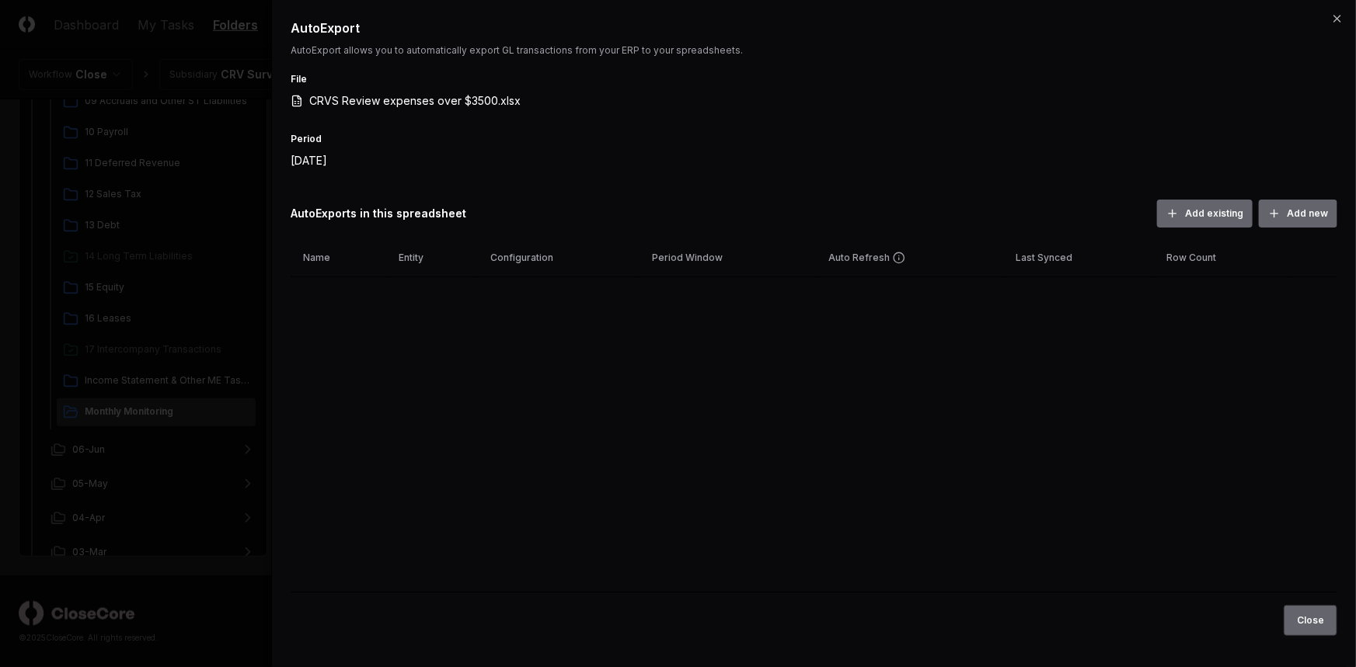
click at [1302, 618] on button "Close" at bounding box center [1311, 620] width 54 height 31
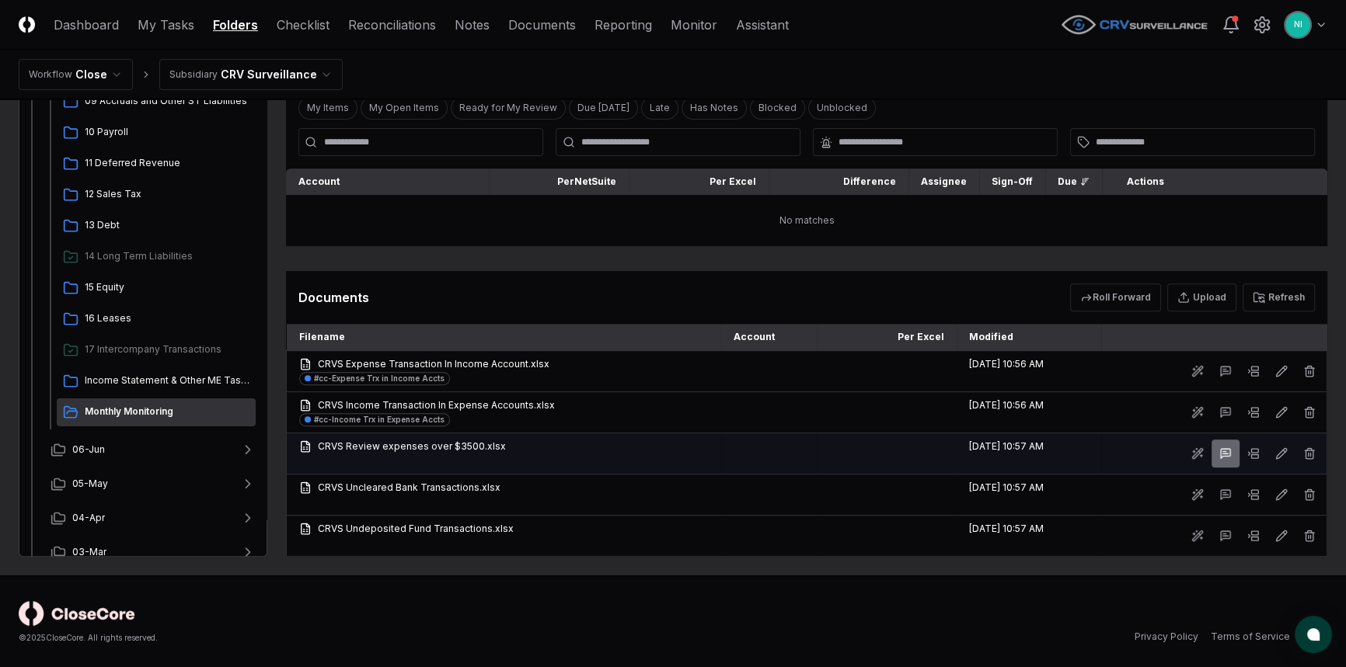
click at [1222, 449] on icon at bounding box center [1225, 453] width 9 height 9
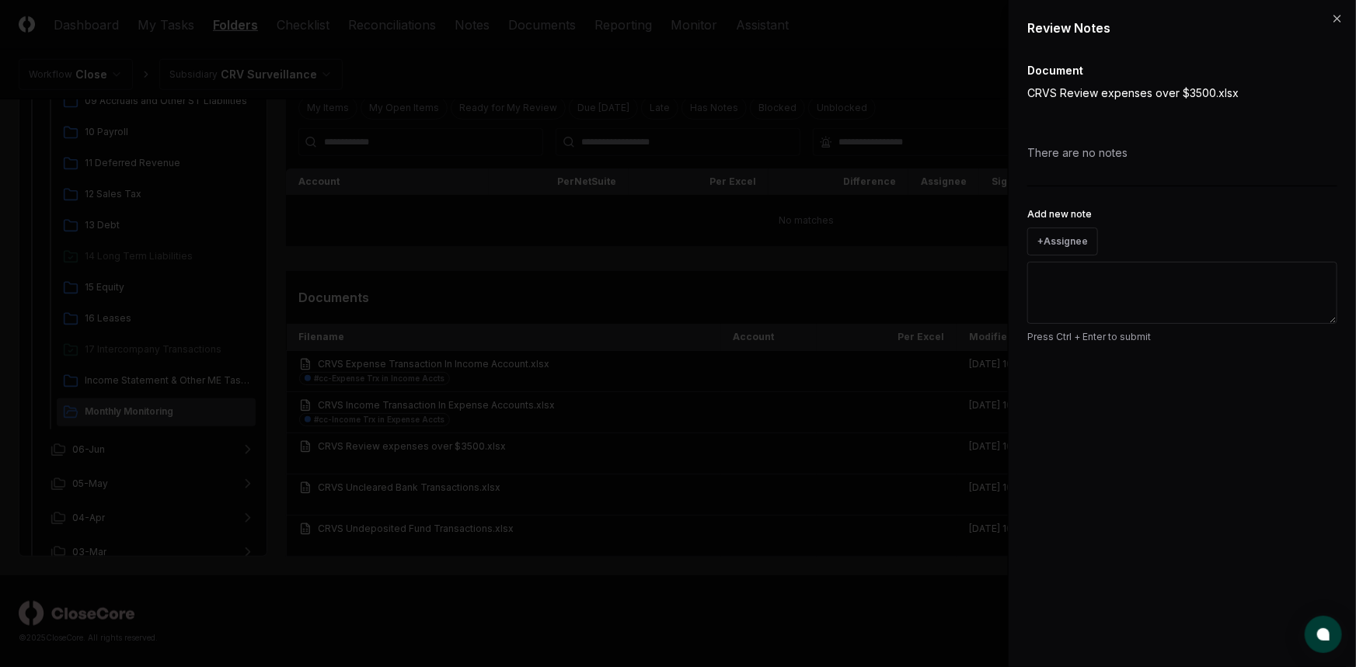
click at [1184, 287] on textarea "Add new note" at bounding box center [1182, 293] width 310 height 62
drag, startPoint x: 1232, startPoint y: 273, endPoint x: 1012, endPoint y: 287, distance: 220.3
click at [1012, 287] on div "**********" at bounding box center [1182, 333] width 348 height 667
type textarea "**********"
click at [1328, 374] on button "Submit" at bounding box center [1308, 372] width 57 height 31
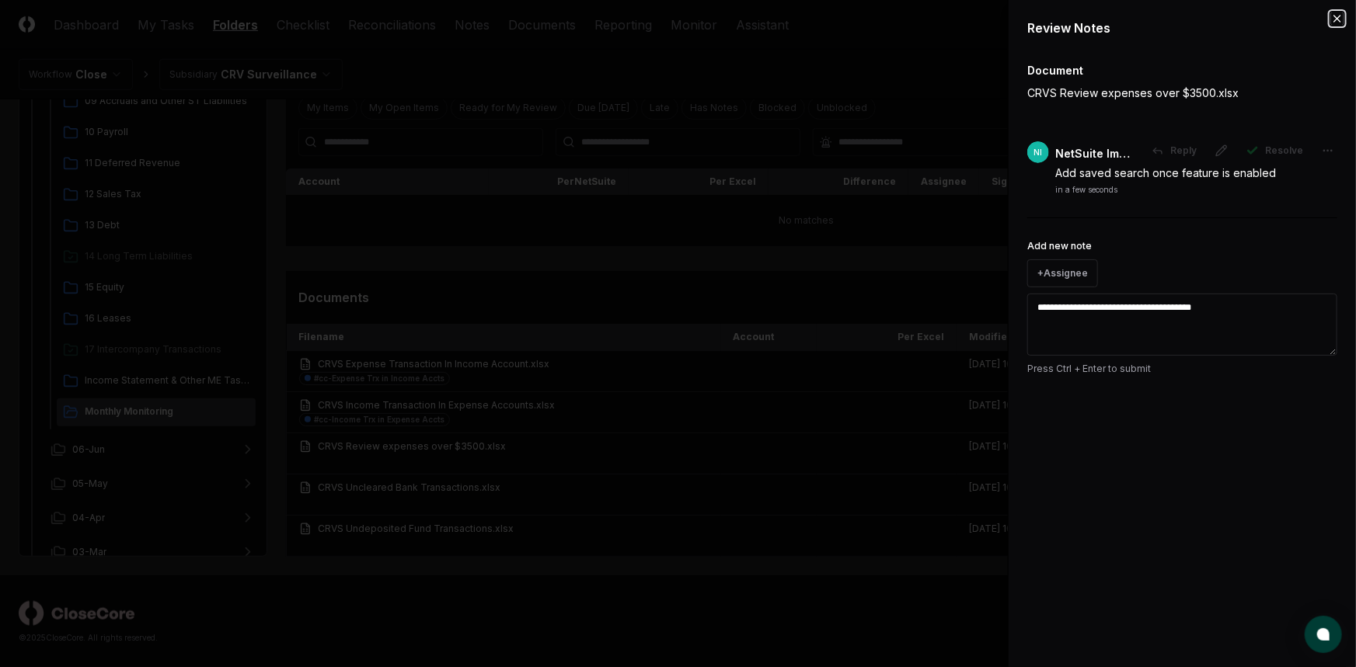
click at [1335, 19] on icon "button" at bounding box center [1337, 18] width 12 height 12
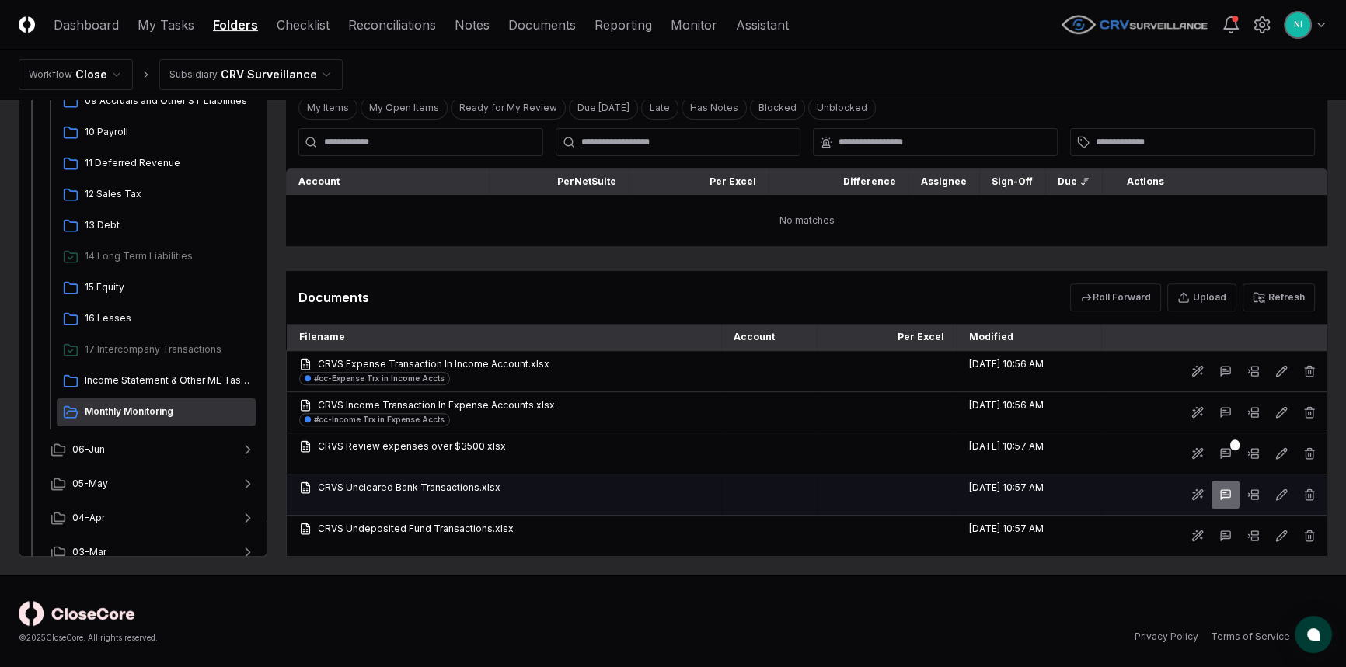
click at [1221, 493] on icon at bounding box center [1225, 495] width 12 height 12
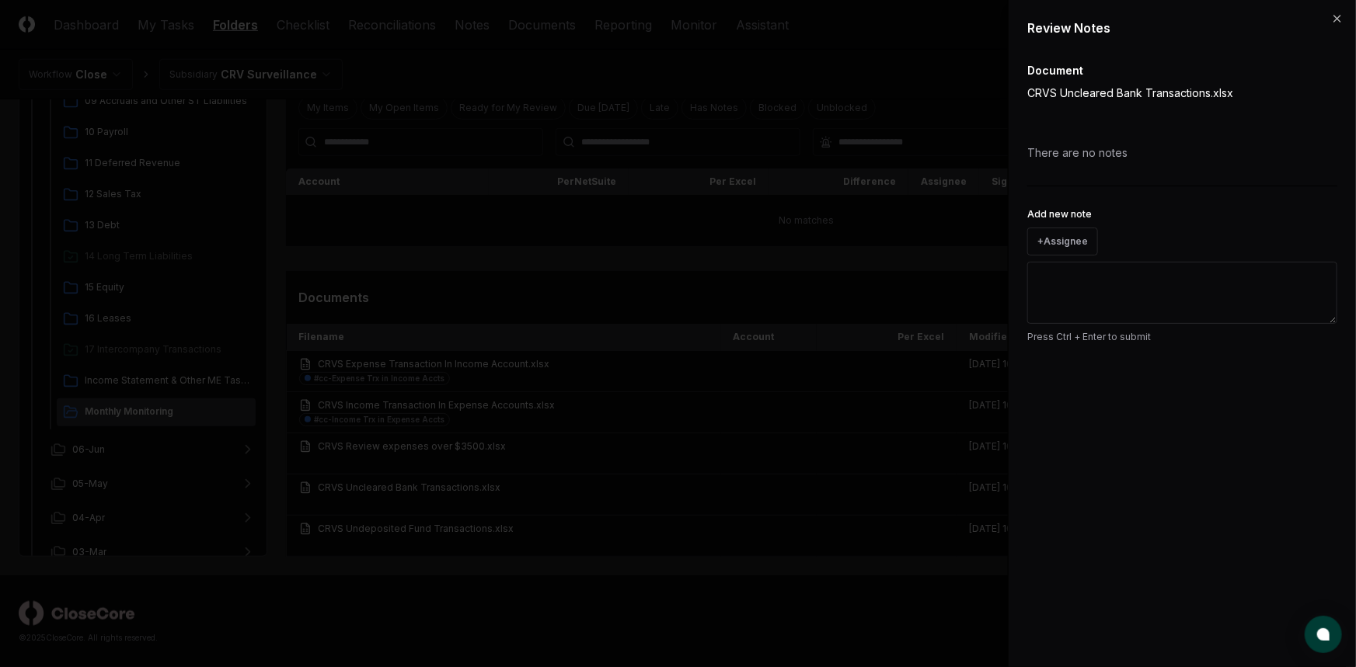
click at [1168, 283] on textarea "Add new note" at bounding box center [1182, 293] width 310 height 62
paste textarea "**********"
type textarea "**********"
click at [1298, 374] on button "Submit" at bounding box center [1308, 372] width 57 height 31
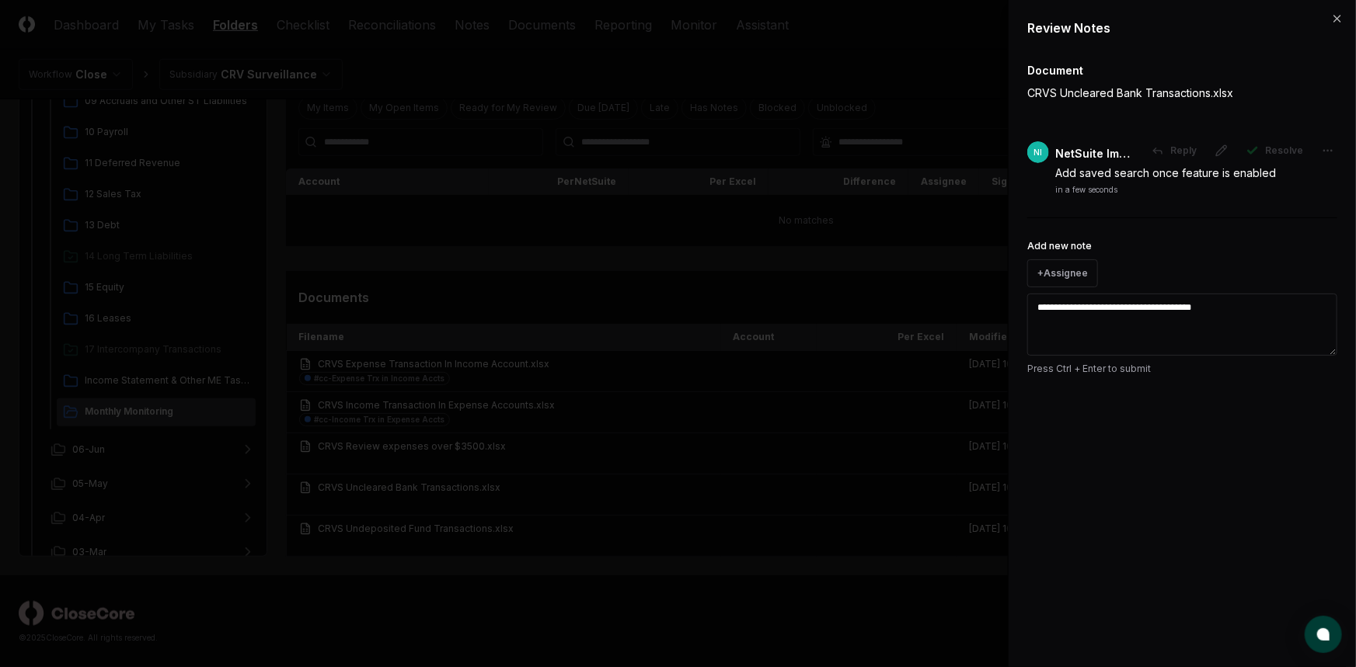
click at [1345, 19] on div "**********" at bounding box center [1182, 333] width 348 height 667
click at [1342, 19] on icon "button" at bounding box center [1337, 18] width 12 height 12
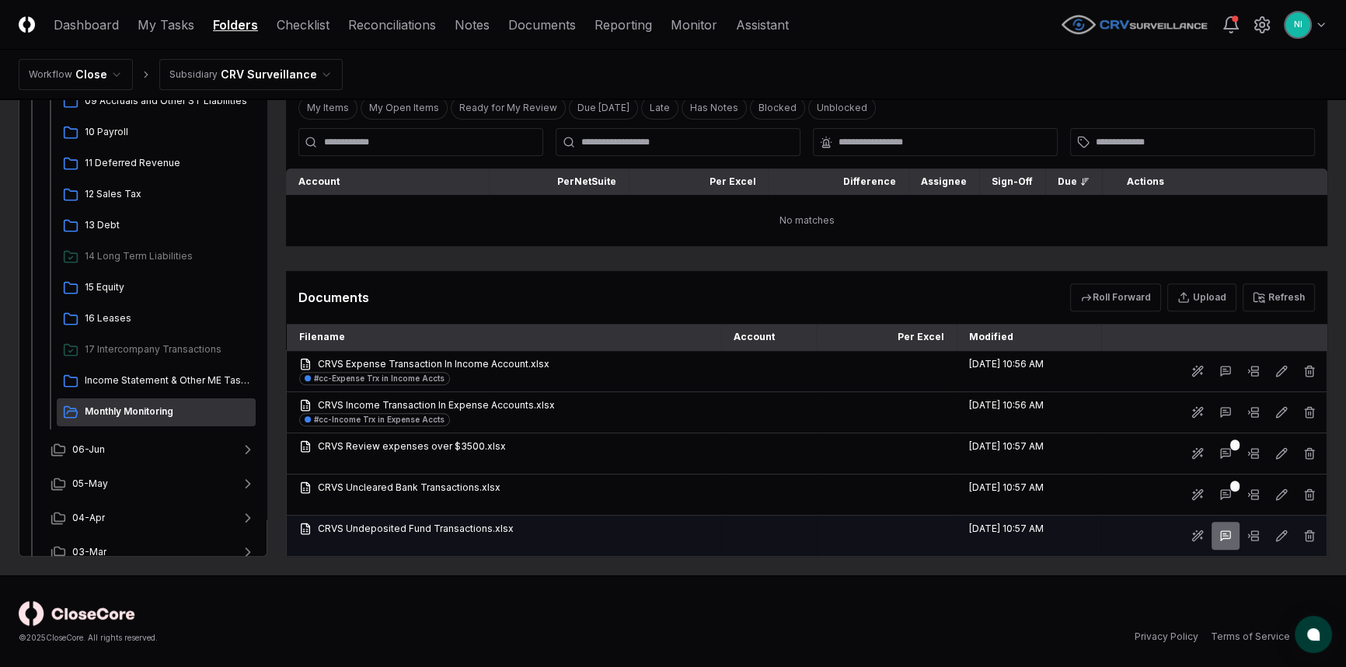
click at [1232, 531] on button at bounding box center [1225, 536] width 28 height 28
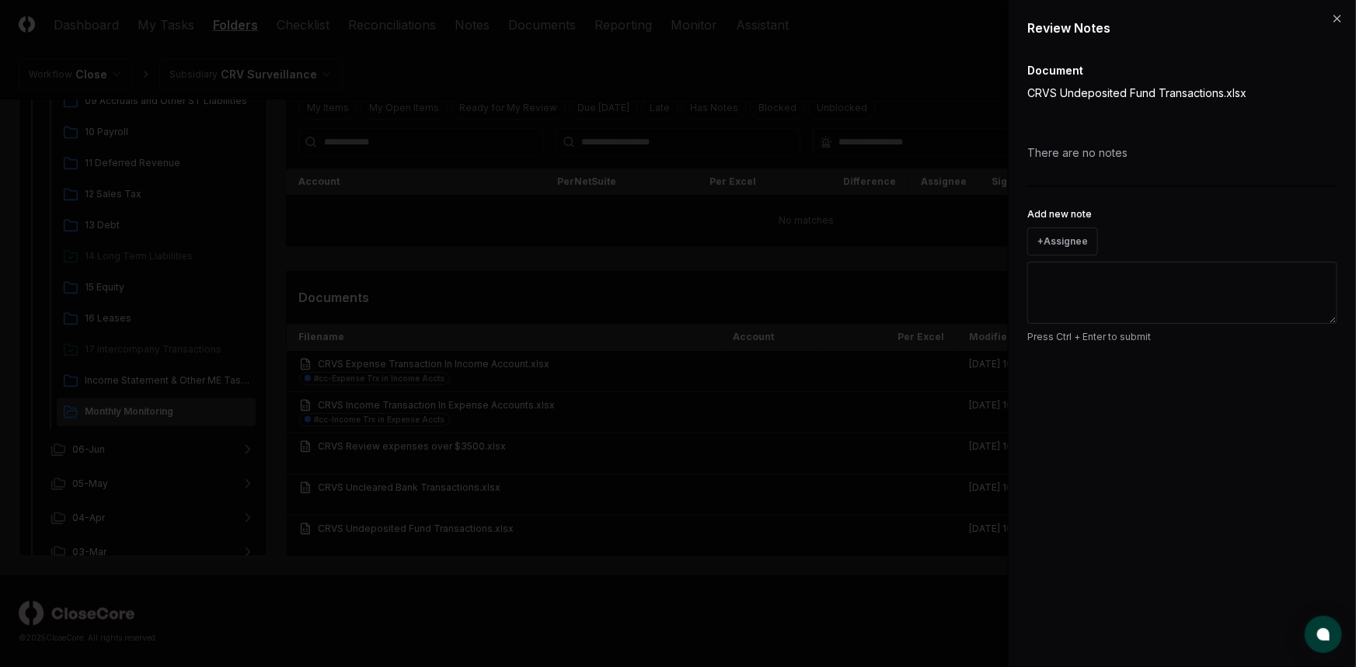
click at [1141, 303] on textarea "Add new note" at bounding box center [1182, 293] width 310 height 62
paste textarea "**********"
type textarea "**********"
click at [1299, 378] on button "Submit" at bounding box center [1308, 372] width 57 height 31
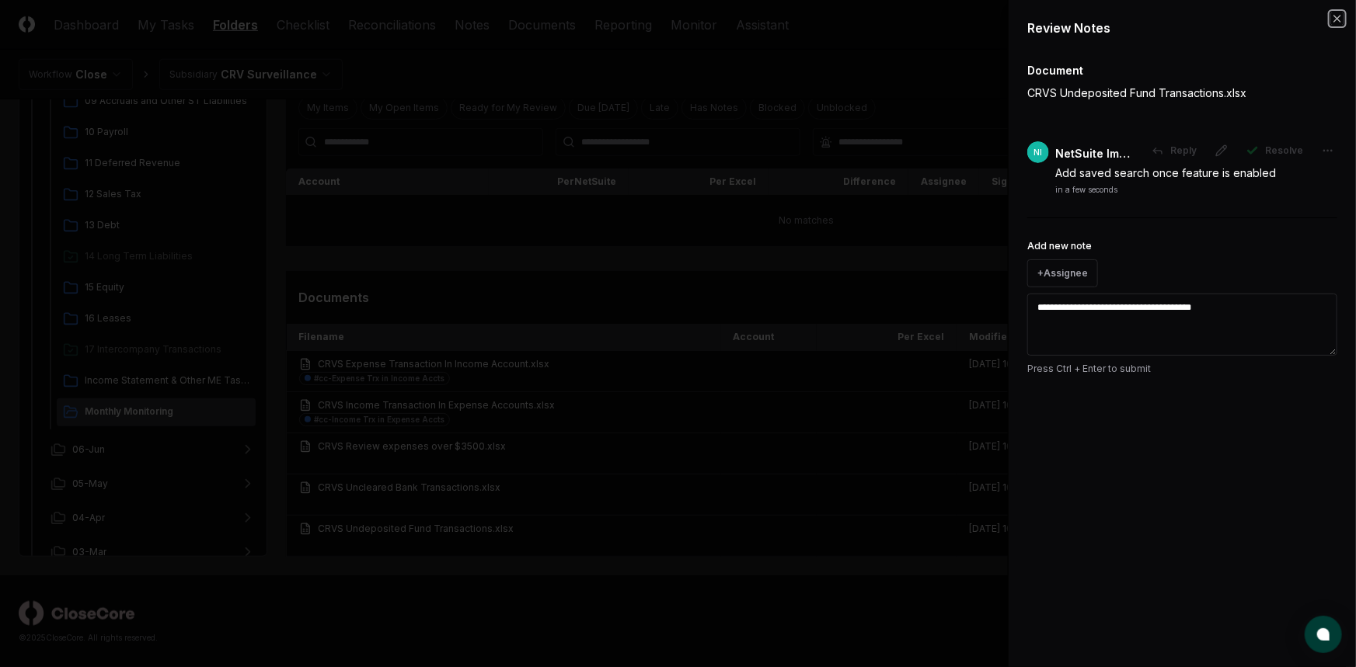
click at [1336, 17] on icon "button" at bounding box center [1337, 19] width 6 height 6
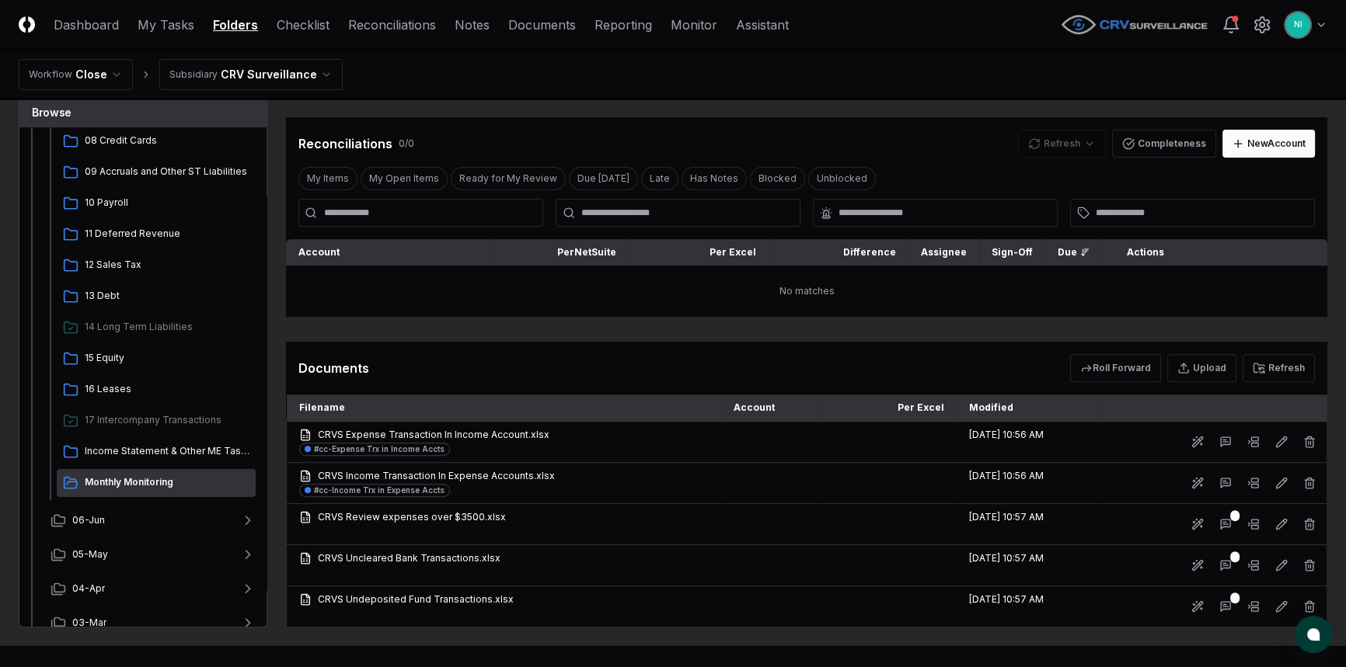
scroll to position [685, 0]
